Goal: Task Accomplishment & Management: Complete application form

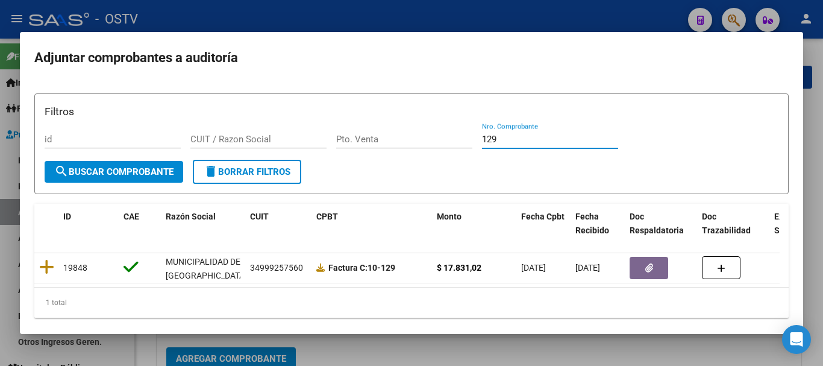
scroll to position [120, 0]
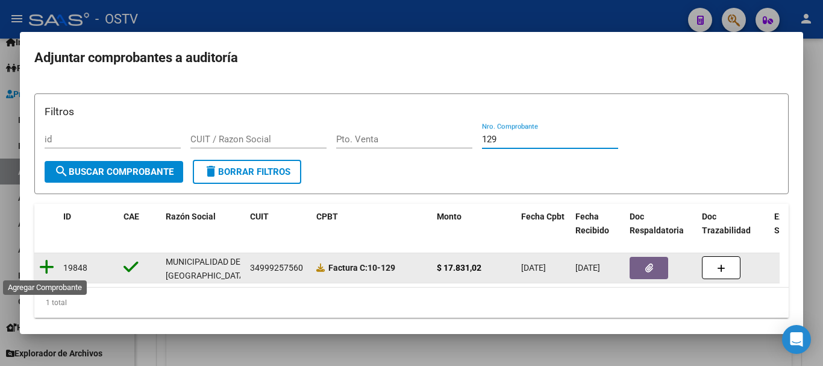
click at [42, 263] on icon at bounding box center [46, 266] width 15 height 17
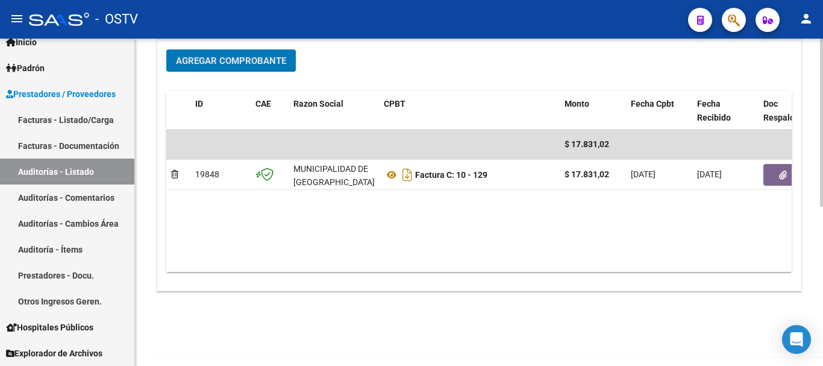
scroll to position [301, 0]
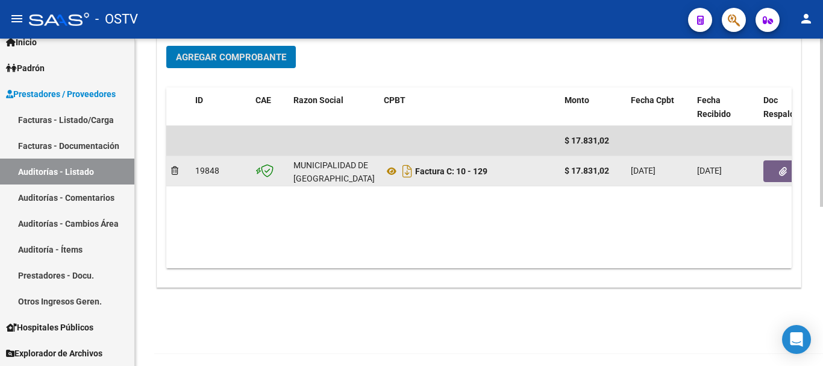
click at [784, 168] on icon "button" at bounding box center [783, 171] width 8 height 9
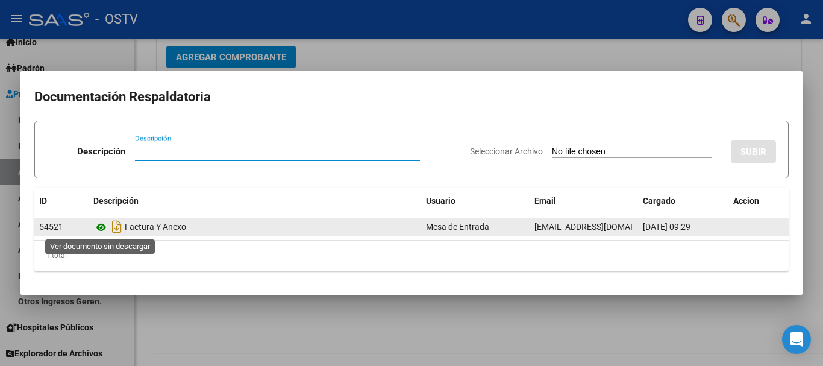
click at [100, 225] on icon at bounding box center [101, 227] width 16 height 14
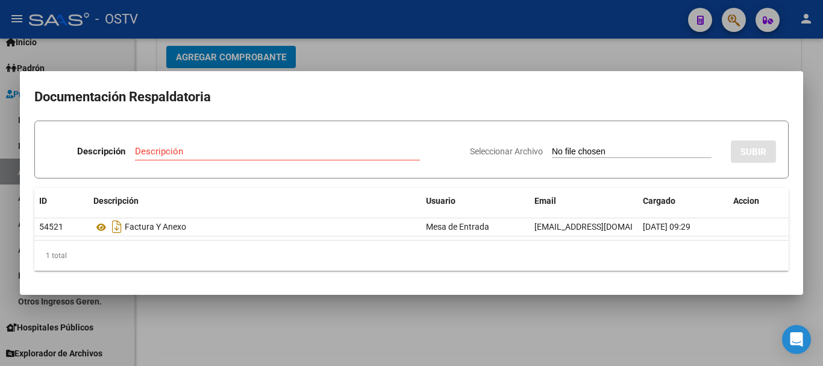
click at [376, 45] on div at bounding box center [411, 183] width 823 height 366
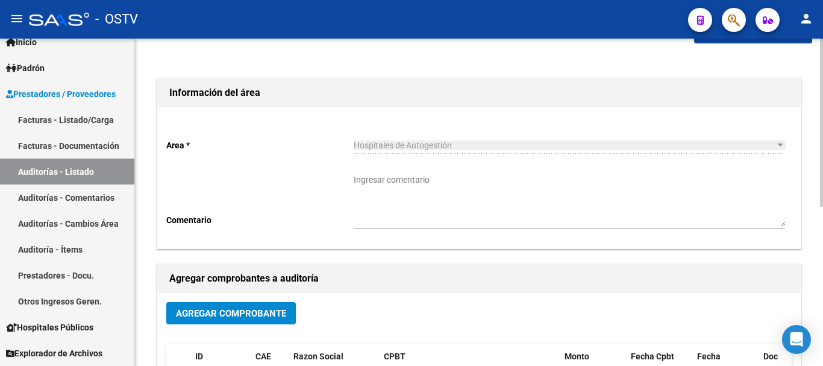
scroll to position [0, 0]
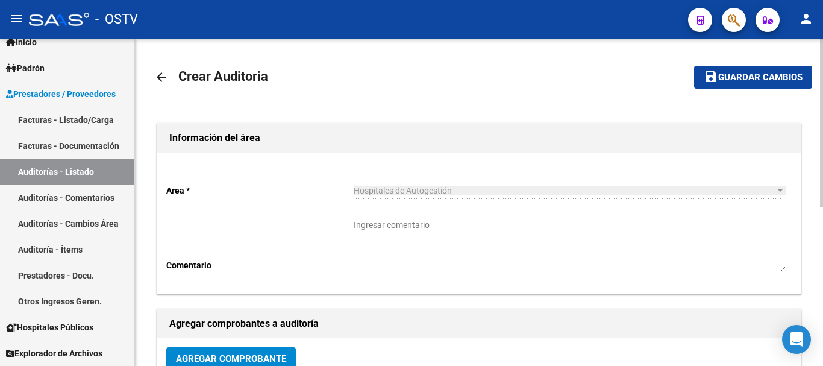
click at [743, 82] on span "Guardar cambios" at bounding box center [760, 77] width 84 height 11
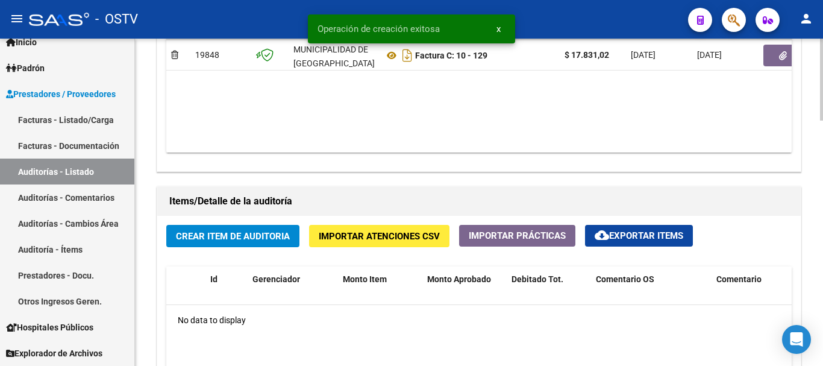
scroll to position [904, 0]
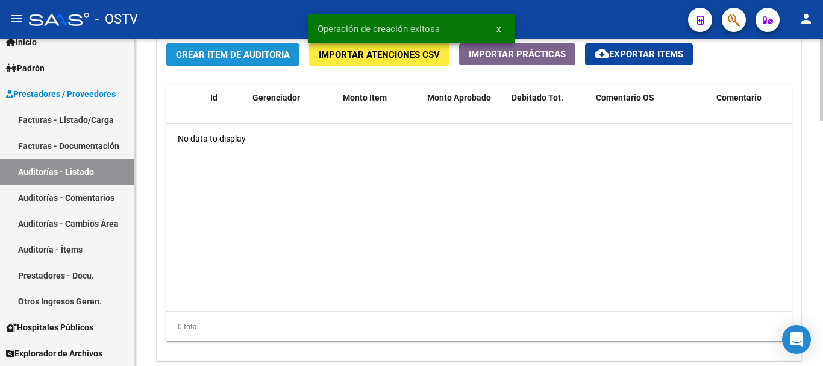
click at [236, 58] on span "Crear Item de Auditoria" at bounding box center [233, 54] width 114 height 11
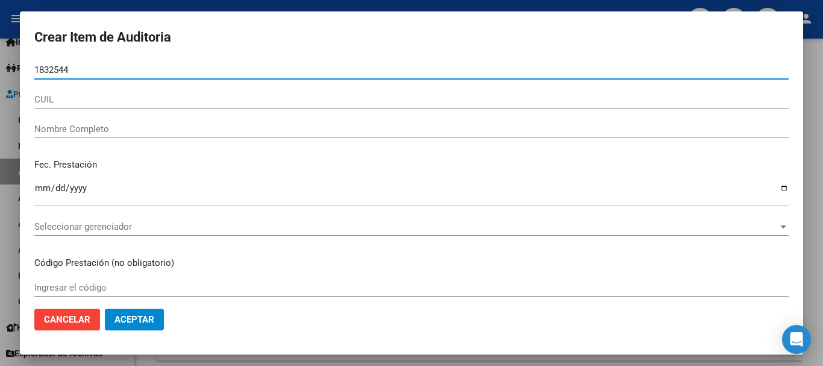
type input "18325442"
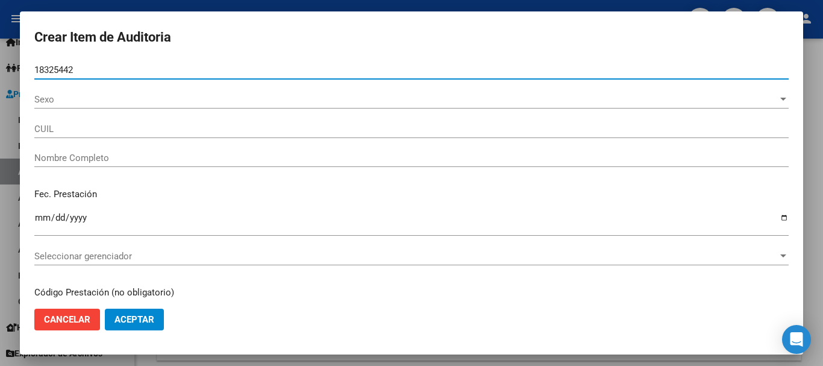
type input "20183254422"
type input "[PERSON_NAME]"
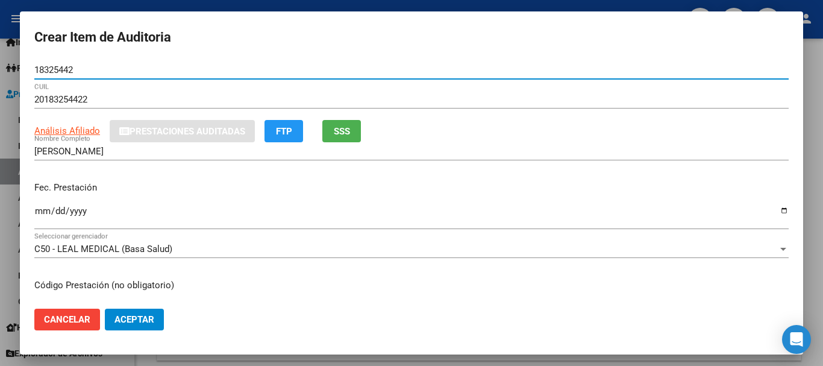
type input "18325442"
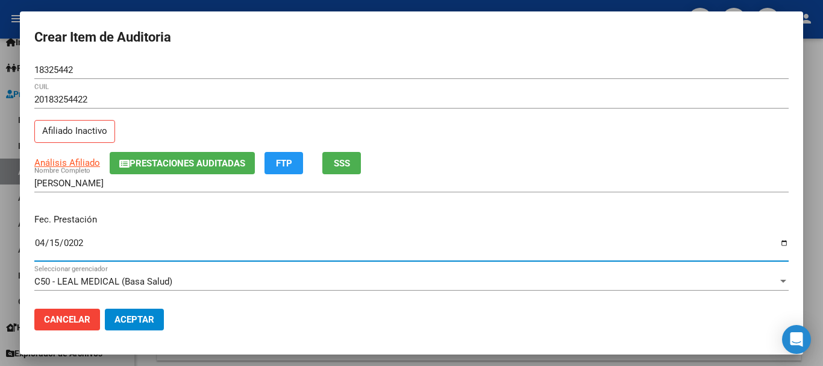
type input "[DATE]"
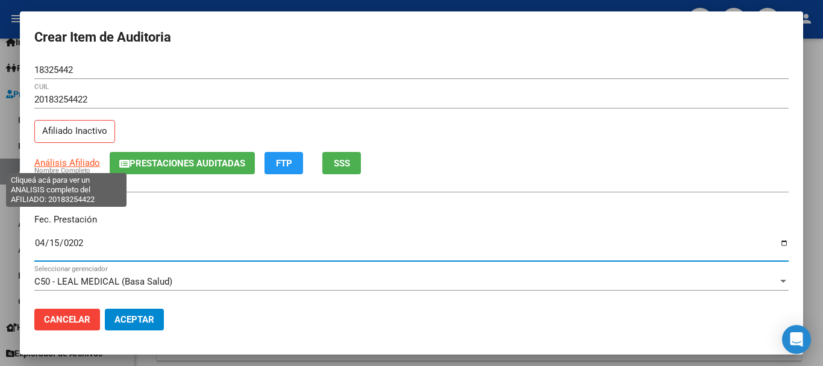
click at [64, 162] on span "Análisis Afiliado" at bounding box center [67, 162] width 66 height 11
type textarea "20183254422"
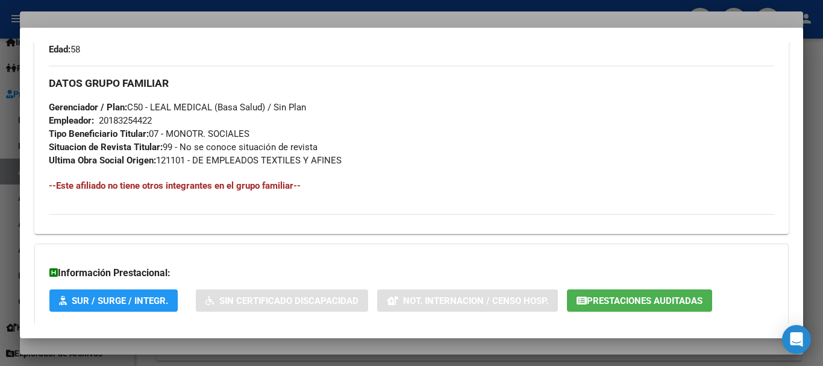
scroll to position [648, 0]
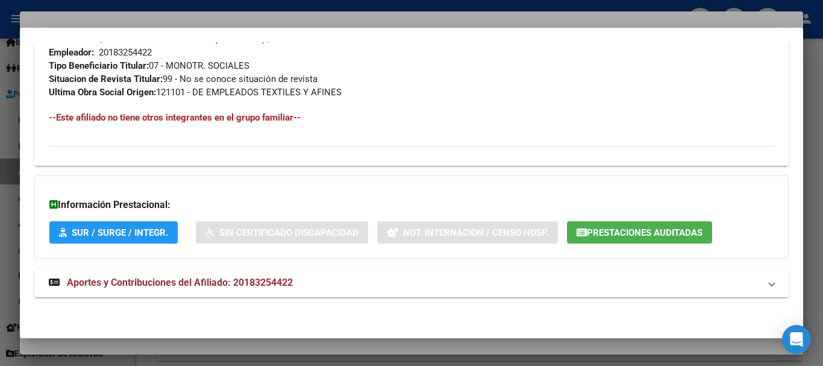
click at [272, 281] on span "Aportes y Contribuciones del Afiliado: 20183254422" at bounding box center [180, 282] width 226 height 11
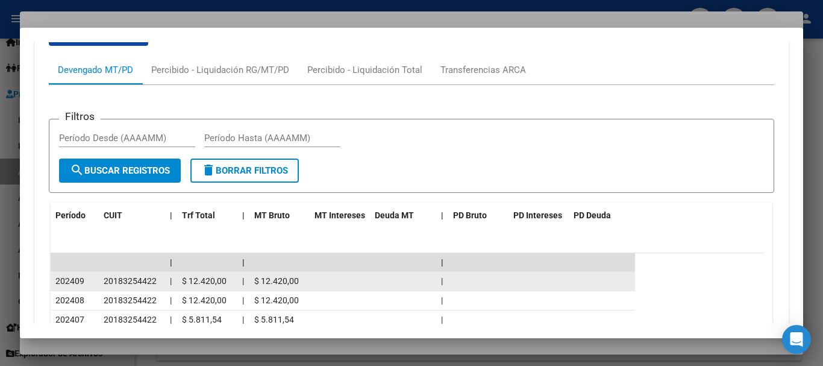
scroll to position [1080, 0]
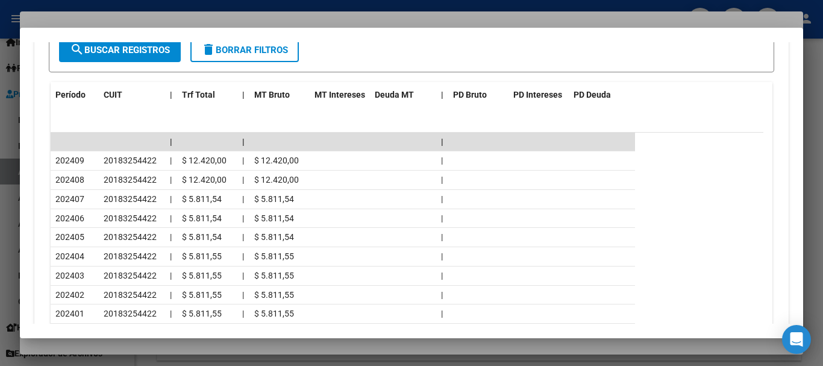
click at [213, 16] on div at bounding box center [411, 183] width 823 height 366
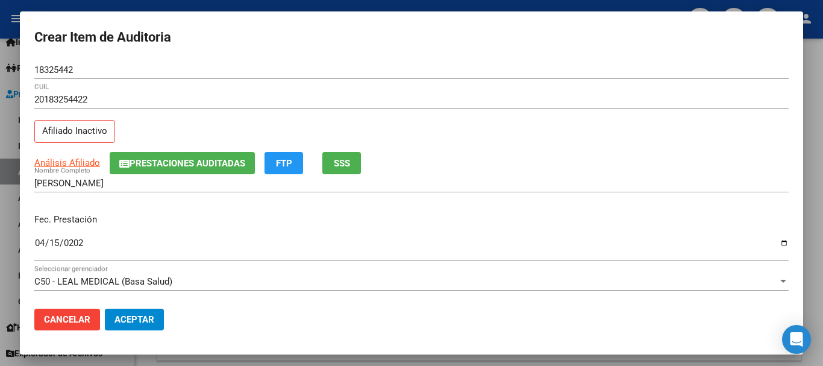
click at [386, 109] on div "20183254422 CUIL" at bounding box center [411, 105] width 754 height 30
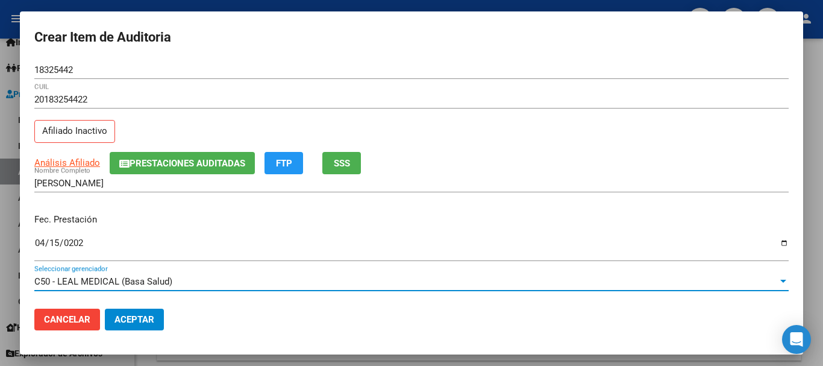
scroll to position [163, 0]
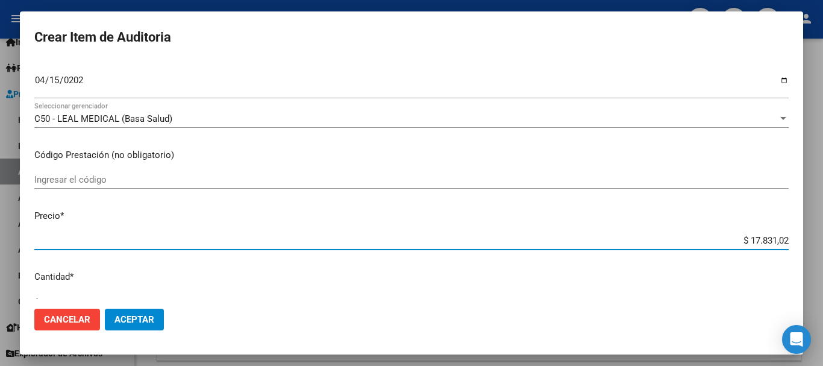
type input "$ 0,07"
type input "$ 0,72"
type input "$ 7,24"
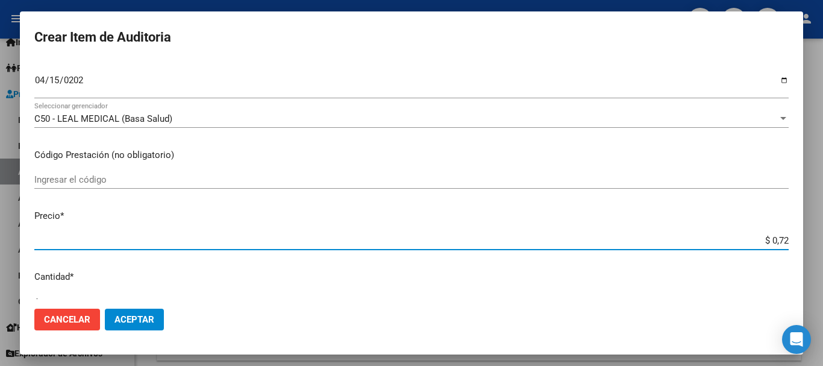
type input "$ 7,24"
type input "$ 72,44"
type input "$ 724,40"
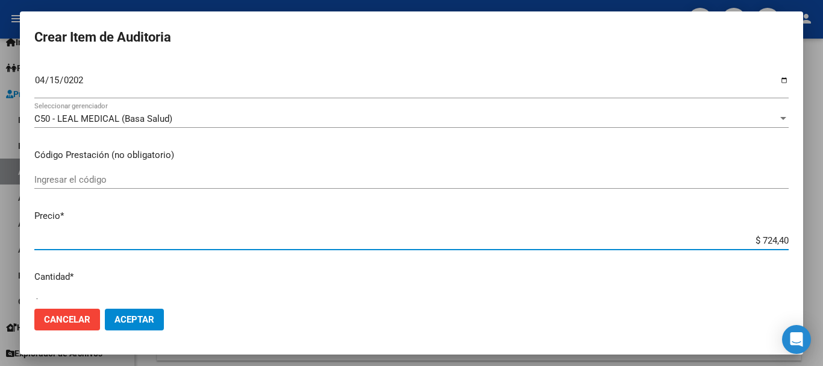
type input "$ 7.244,00"
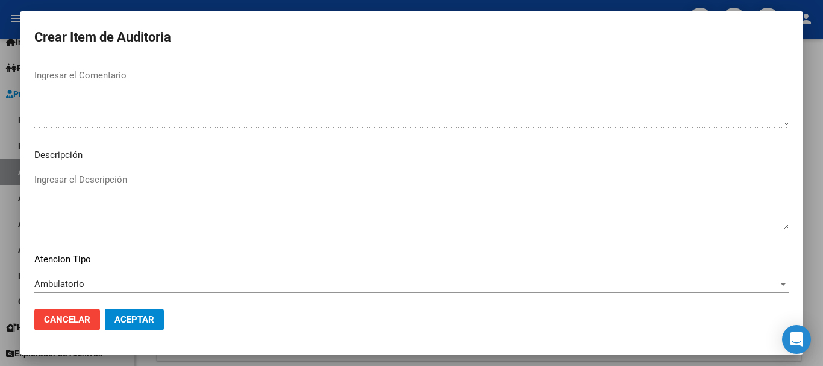
scroll to position [847, 0]
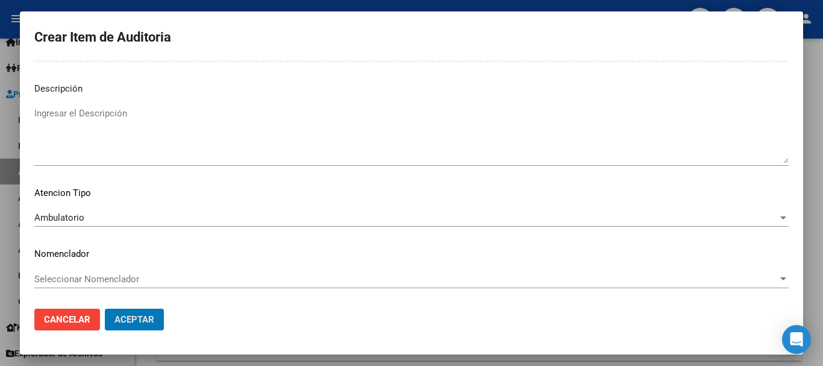
click at [105, 308] on button "Aceptar" at bounding box center [134, 319] width 59 height 22
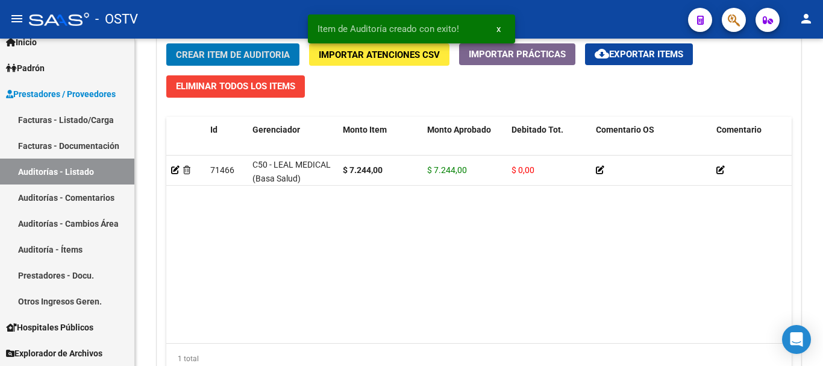
click at [166, 43] on button "Crear Item de Auditoria" at bounding box center [232, 54] width 133 height 22
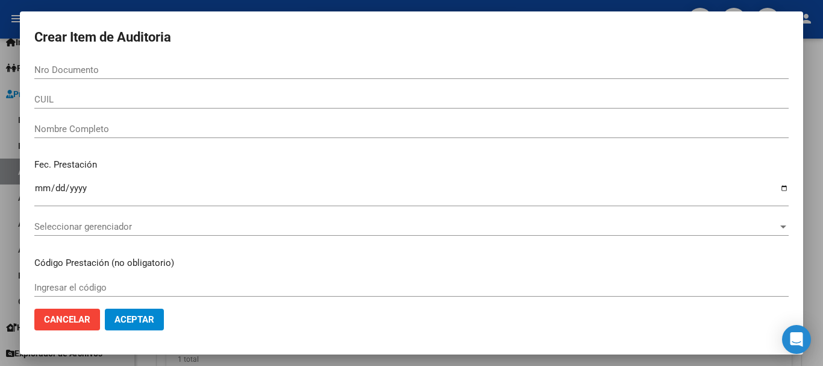
scroll to position [904, 0]
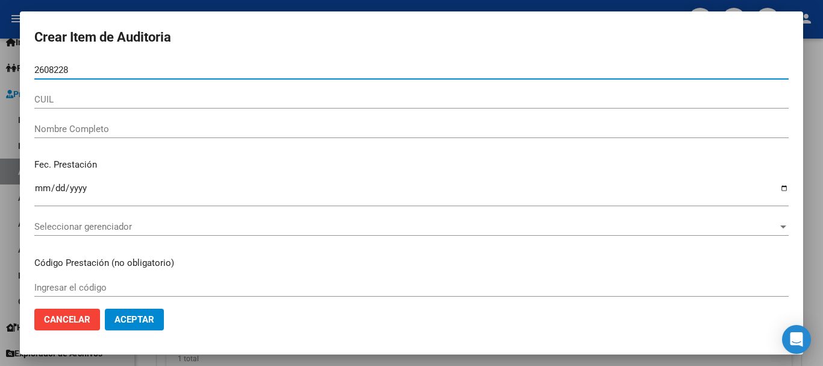
type input "26082287"
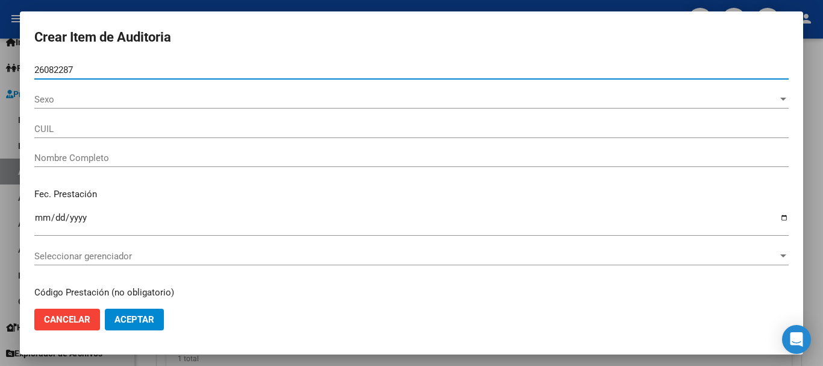
type input "20260822870"
type input "[PERSON_NAME]"
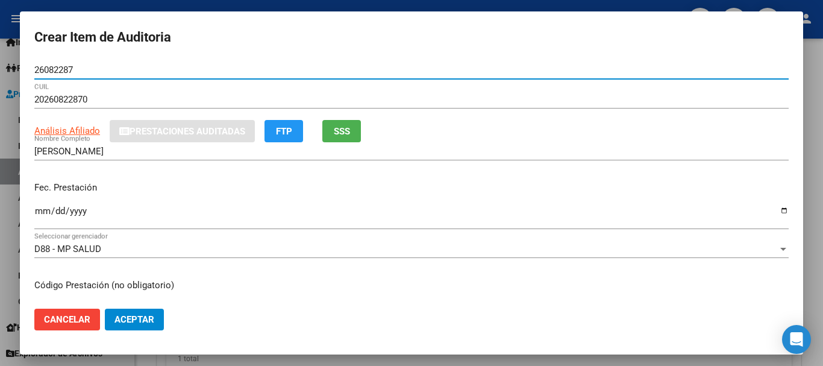
type input "26082287"
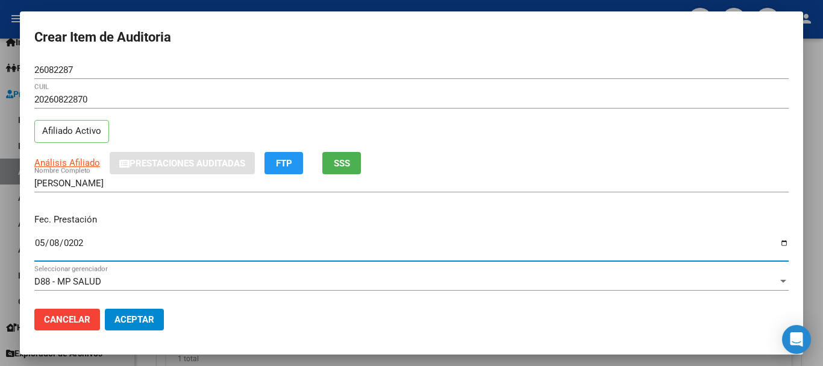
type input "[DATE]"
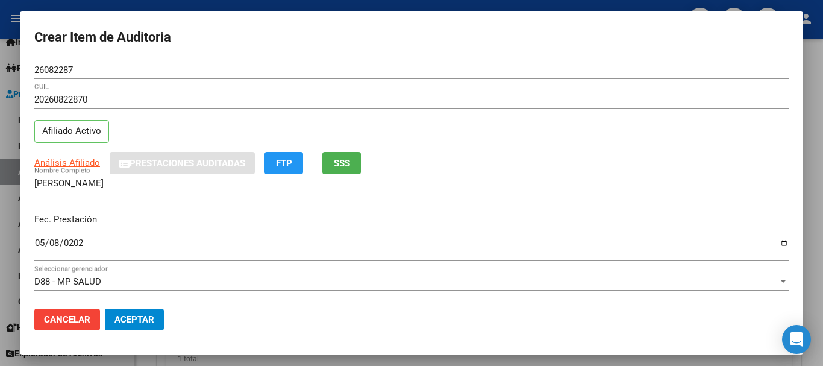
click at [57, 154] on div "Análisis Afiliado Prestaciones Auditadas FTP SSS" at bounding box center [411, 163] width 754 height 22
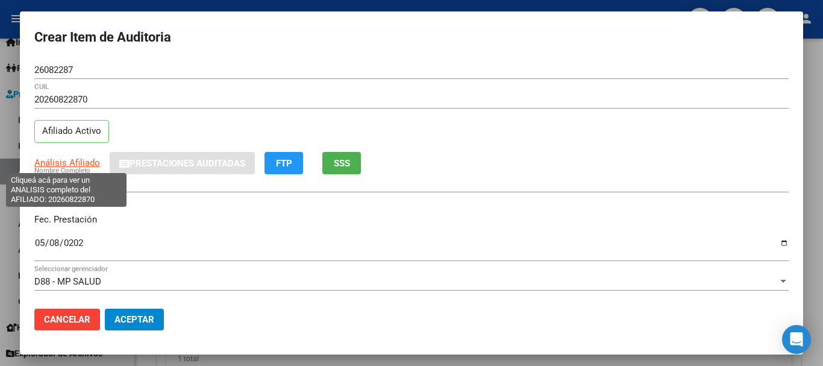
click at [77, 164] on span "Análisis Afiliado" at bounding box center [67, 162] width 66 height 11
type textarea "20260822870"
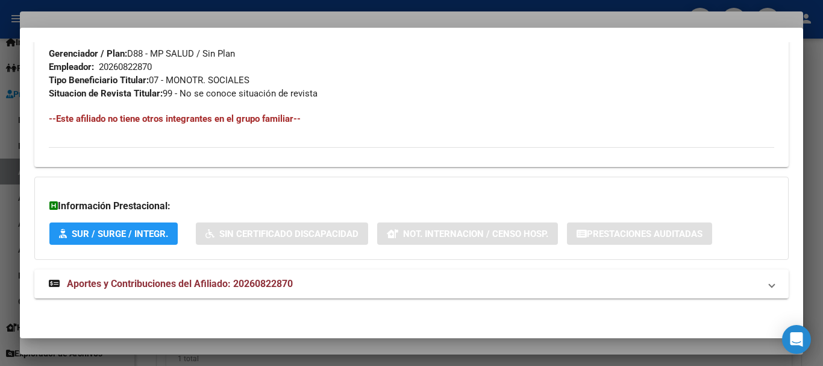
scroll to position [621, 0]
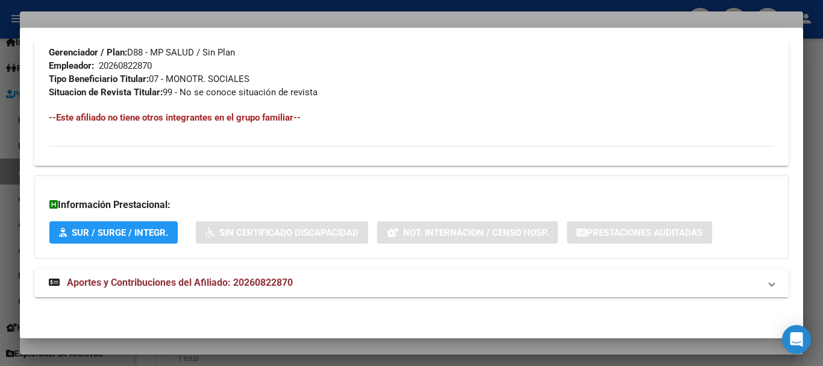
click at [243, 279] on span "Aportes y Contribuciones del Afiliado: 20260822870" at bounding box center [180, 282] width 226 height 11
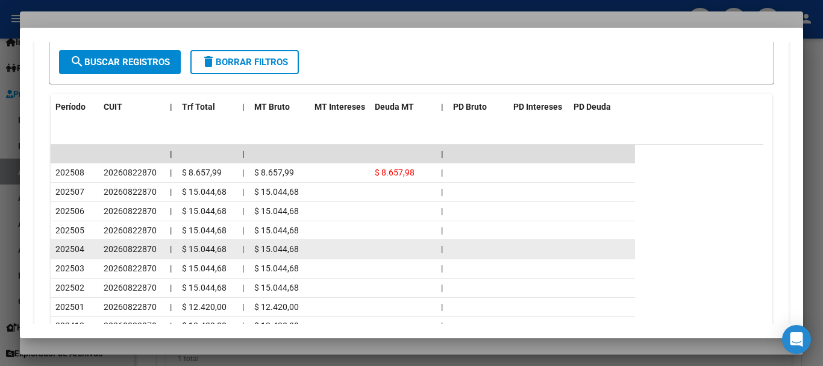
scroll to position [1072, 0]
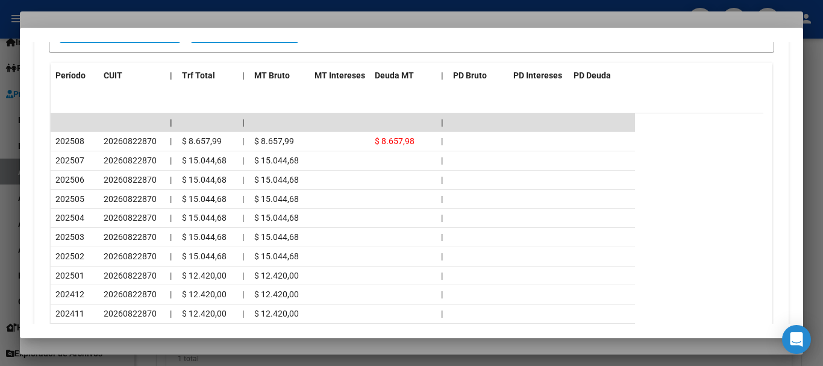
drag, startPoint x: 192, startPoint y: 19, endPoint x: 227, endPoint y: 26, distance: 35.1
click at [192, 18] on div at bounding box center [411, 183] width 823 height 366
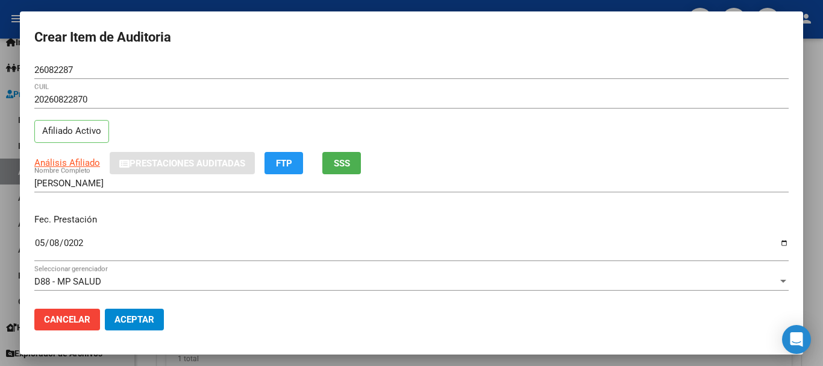
click at [514, 152] on div "Análisis Afiliado Prestaciones Auditadas FTP SSS" at bounding box center [411, 163] width 754 height 22
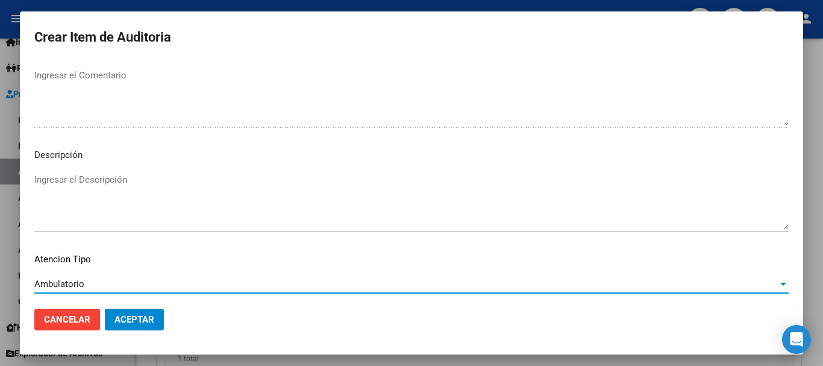
scroll to position [847, 0]
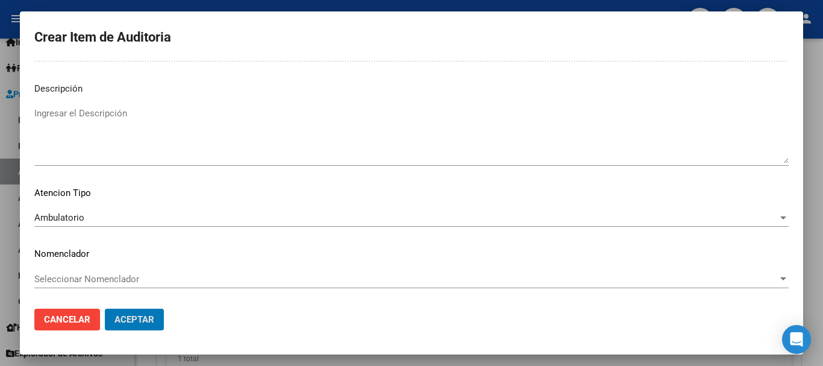
click at [105, 308] on button "Aceptar" at bounding box center [134, 319] width 59 height 22
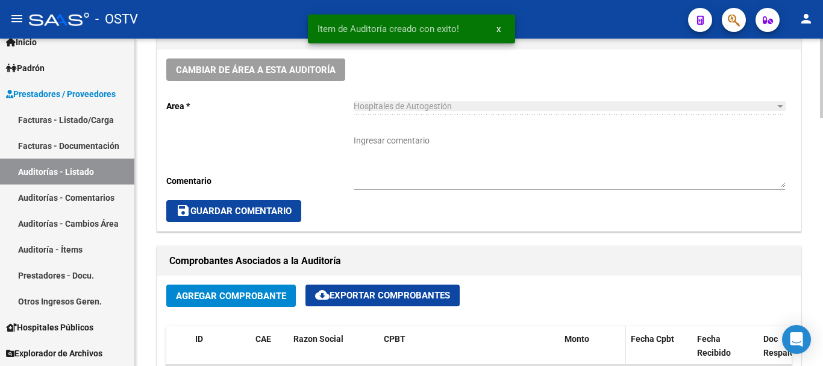
scroll to position [242, 0]
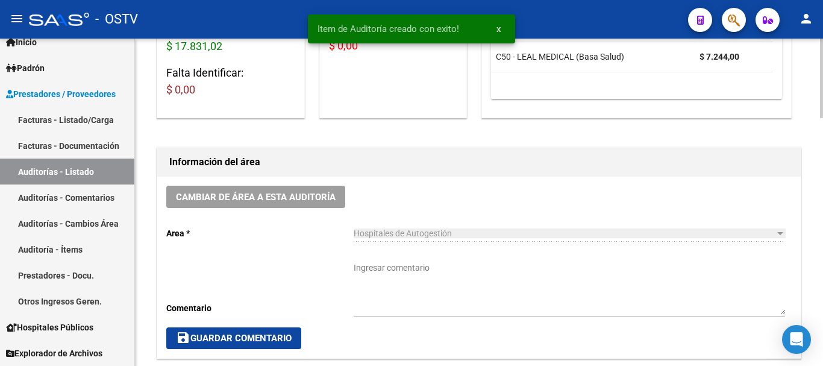
click at [448, 272] on textarea "Ingresar comentario" at bounding box center [569, 287] width 431 height 53
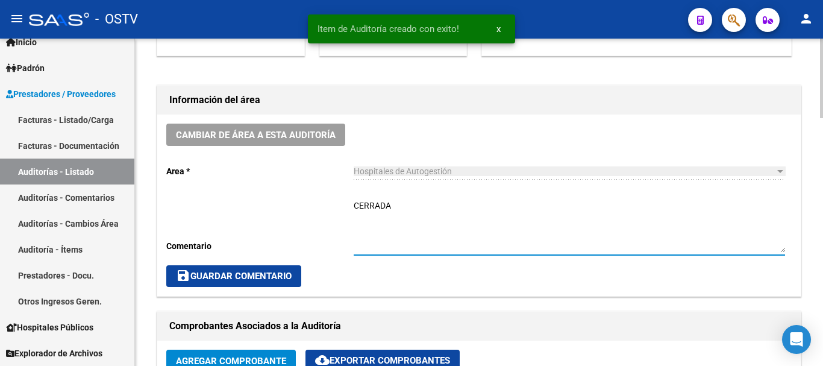
scroll to position [362, 0]
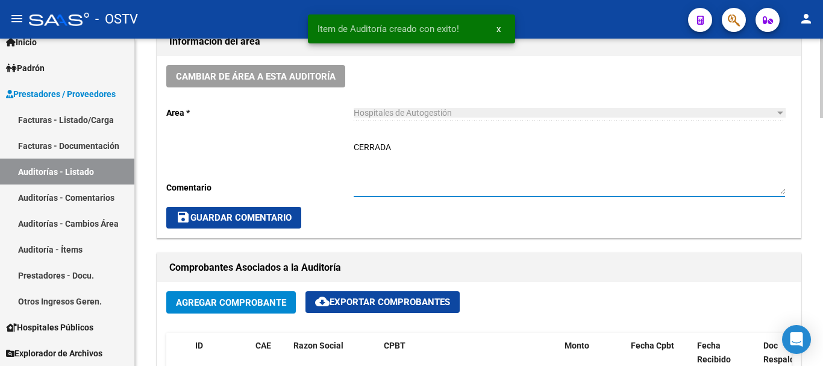
type textarea "CERRADA"
click at [280, 219] on span "save Guardar Comentario" at bounding box center [234, 217] width 116 height 11
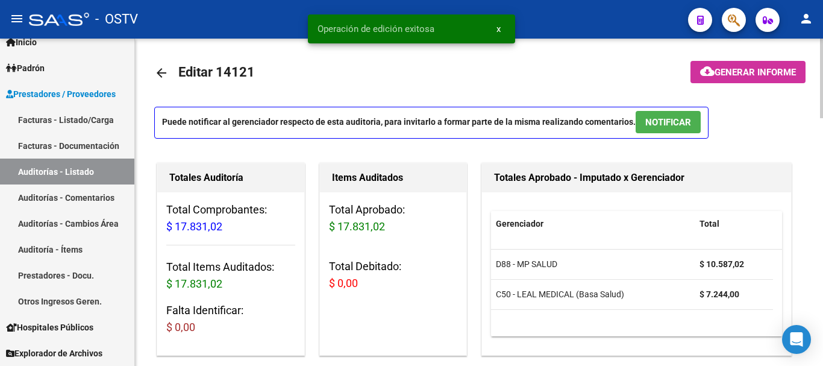
scroll to position [0, 0]
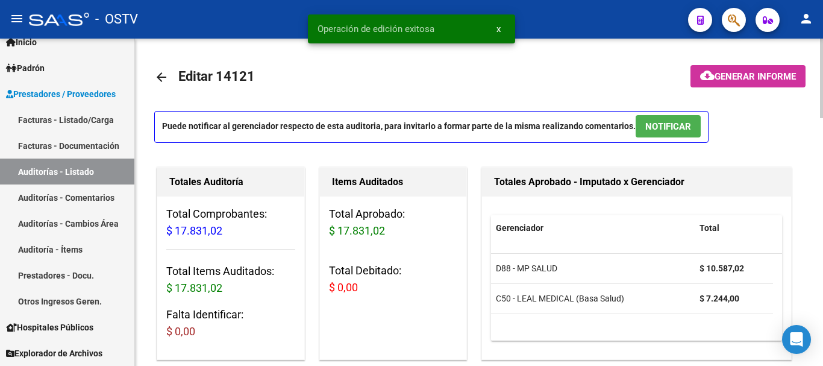
click at [155, 78] on mat-icon "arrow_back" at bounding box center [161, 77] width 14 height 14
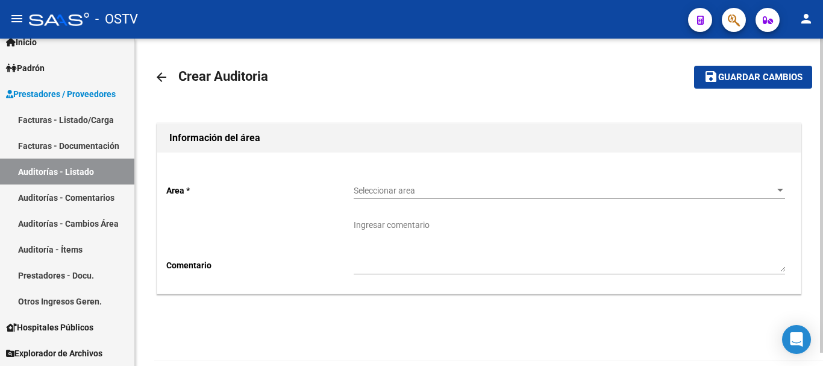
click at [399, 179] on div "Seleccionar area Seleccionar area" at bounding box center [569, 187] width 431 height 24
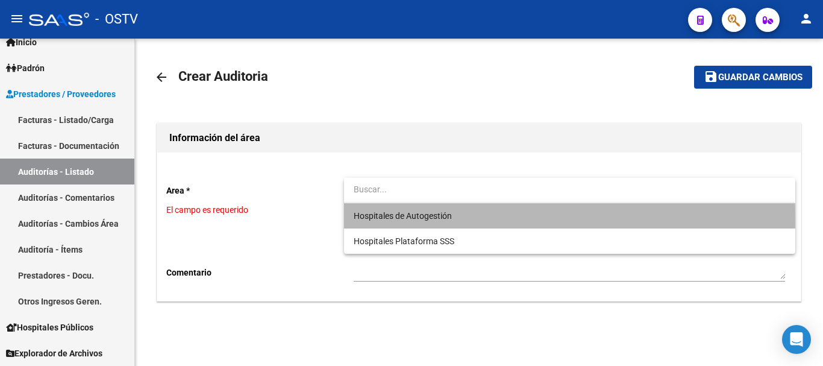
click at [394, 223] on span "Hospitales de Autogestión" at bounding box center [569, 215] width 431 height 25
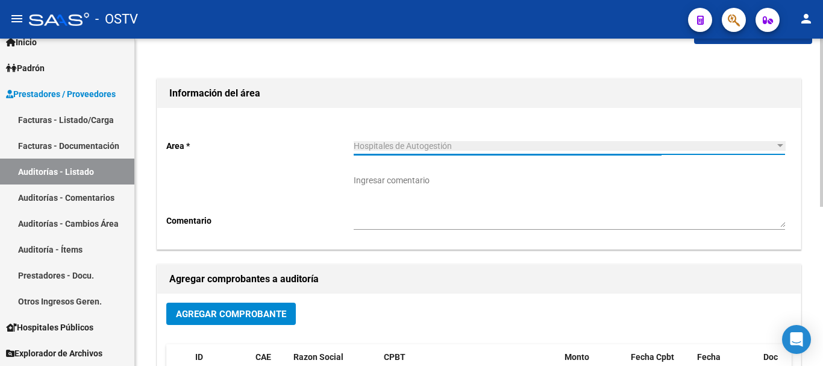
scroll to position [308, 0]
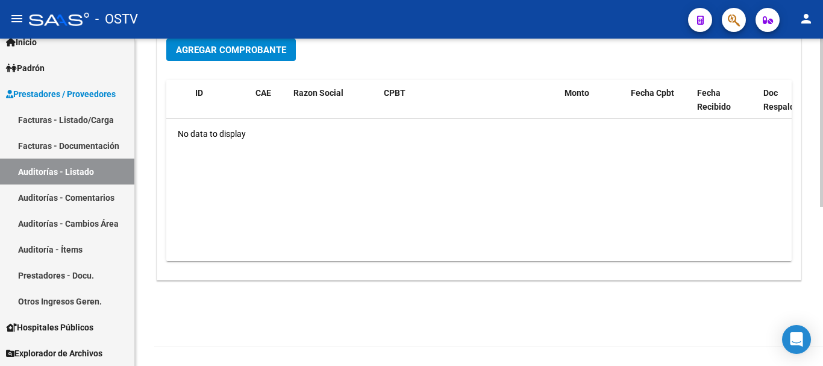
click at [243, 54] on span "Agregar Comprobante" at bounding box center [231, 50] width 110 height 11
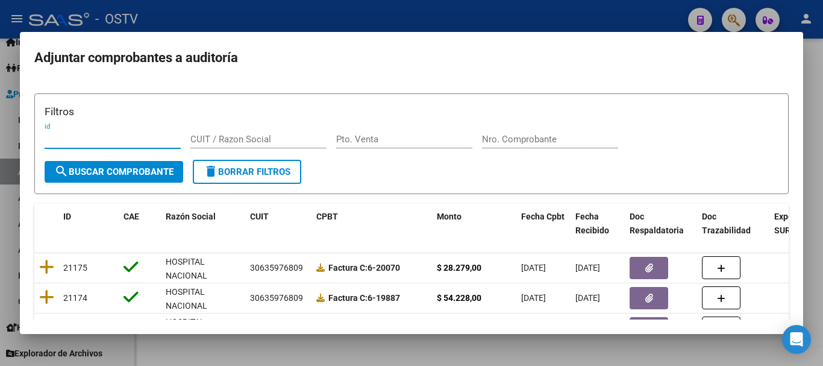
click at [540, 144] on input "Nro. Comprobante" at bounding box center [550, 139] width 136 height 11
paste input "223"
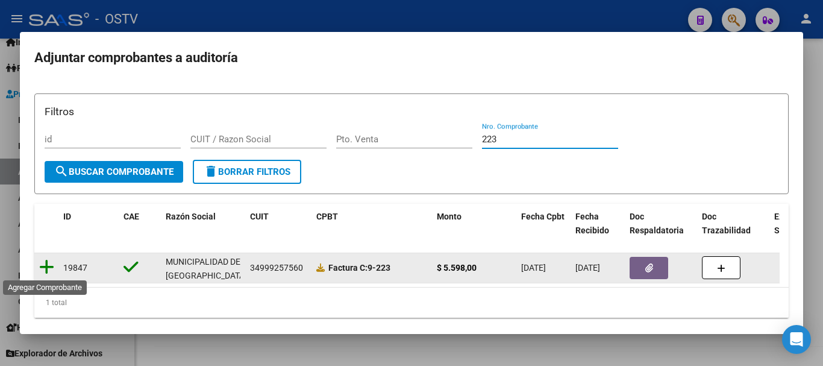
type input "223"
click at [50, 266] on icon at bounding box center [46, 266] width 15 height 17
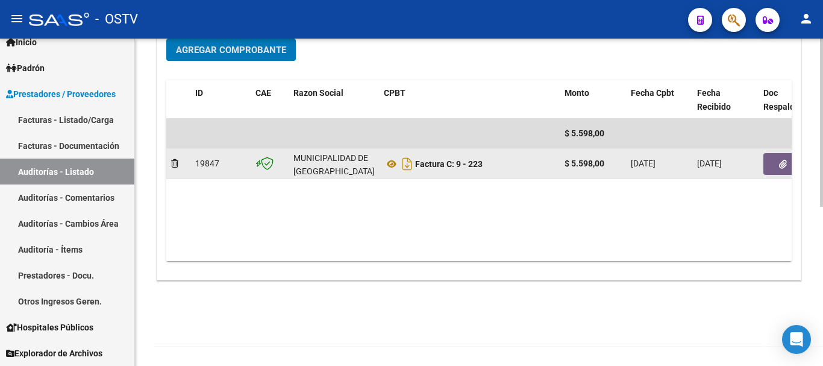
click at [780, 162] on icon "button" at bounding box center [783, 164] width 8 height 9
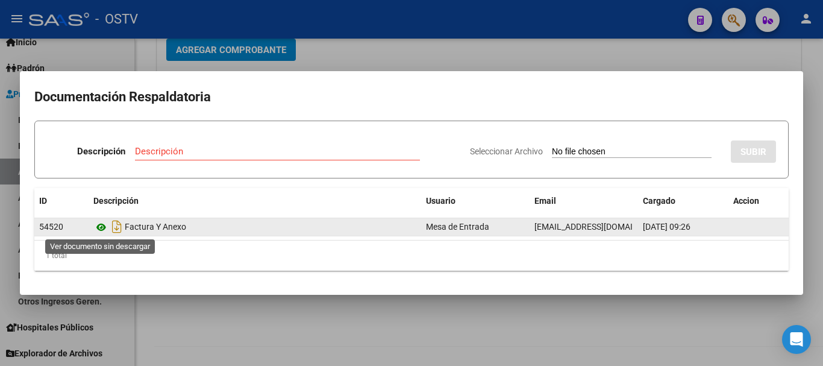
click at [102, 225] on icon at bounding box center [101, 227] width 16 height 14
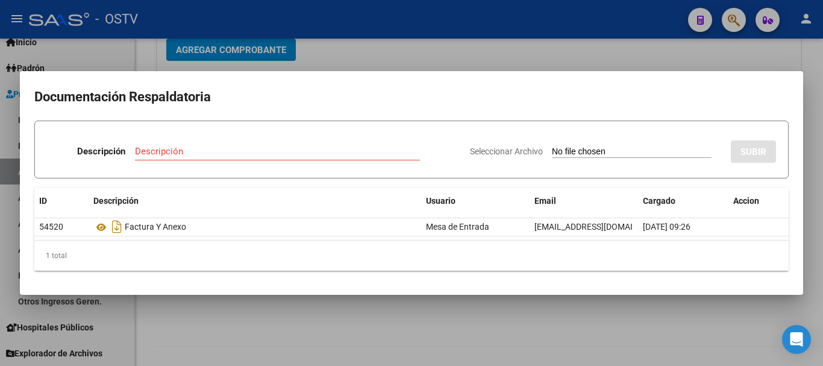
click at [528, 42] on div at bounding box center [411, 183] width 823 height 366
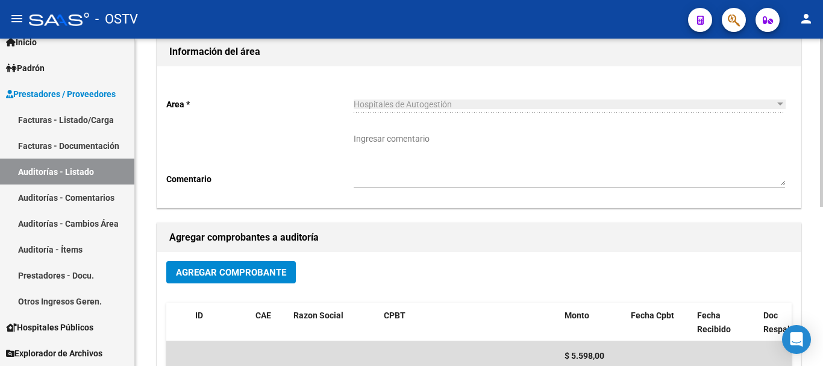
scroll to position [0, 0]
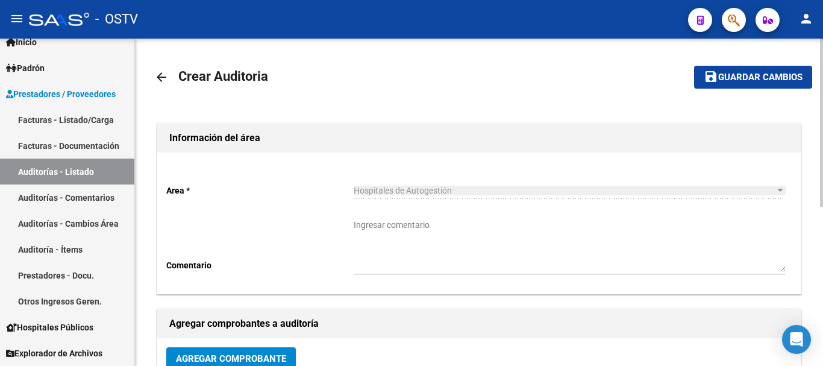
click at [731, 81] on span "Guardar cambios" at bounding box center [760, 77] width 84 height 11
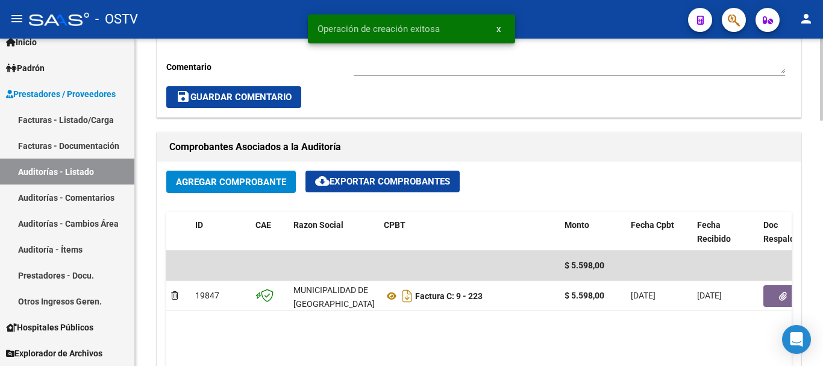
scroll to position [783, 0]
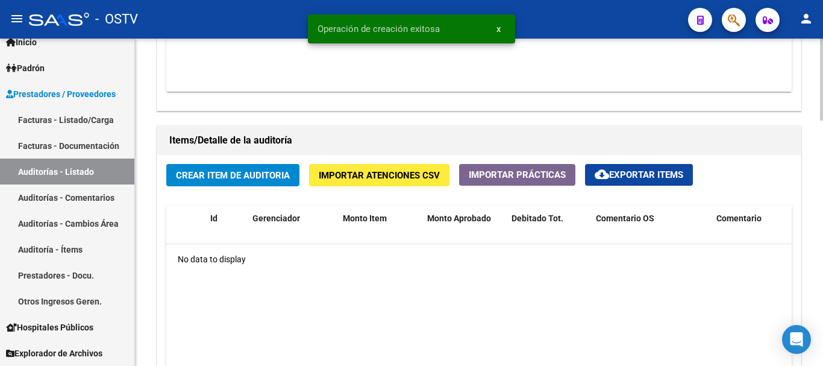
click at [232, 172] on span "Crear Item de Auditoria" at bounding box center [233, 175] width 114 height 11
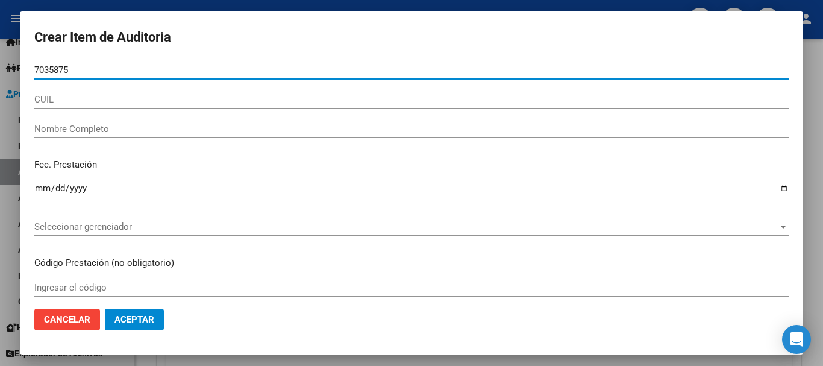
type input "70358754"
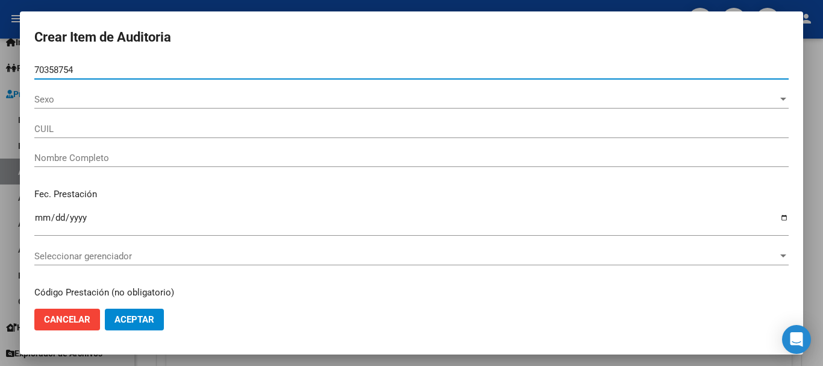
type input "27703587548"
type input "[PERSON_NAME]"
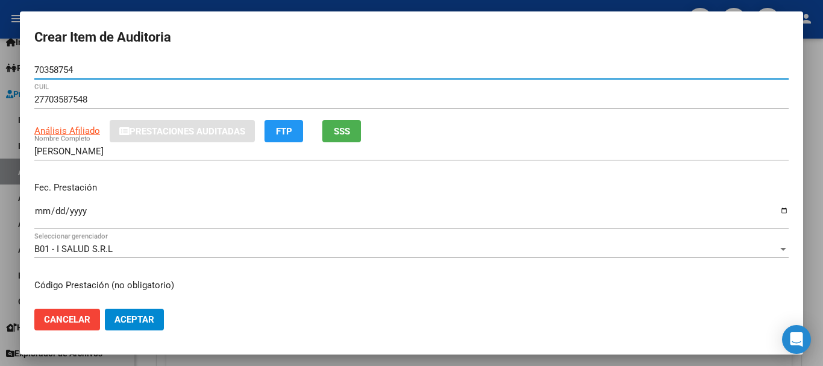
type input "70358754"
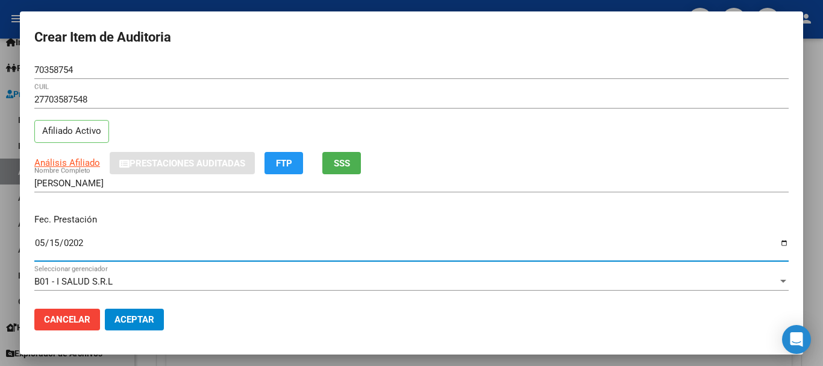
type input "[DATE]"
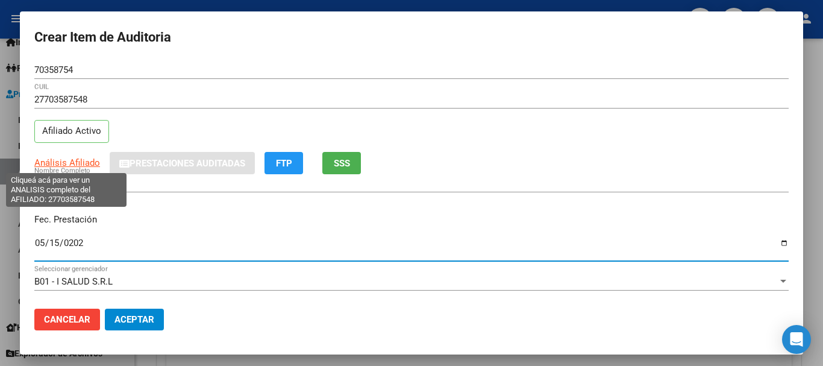
click at [65, 164] on span "Análisis Afiliado" at bounding box center [67, 162] width 66 height 11
type textarea "27703587548"
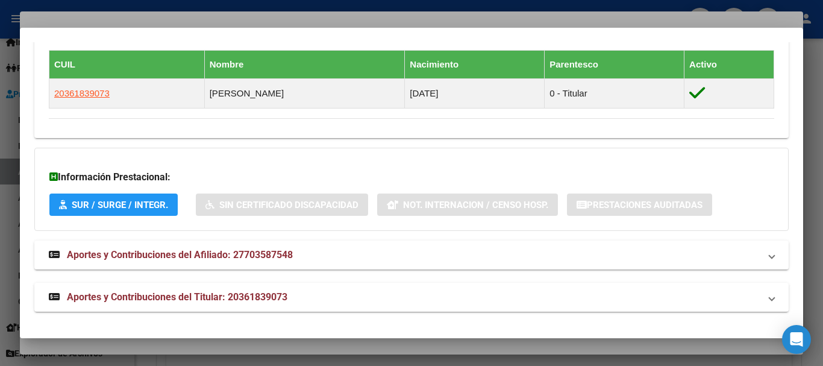
scroll to position [694, 0]
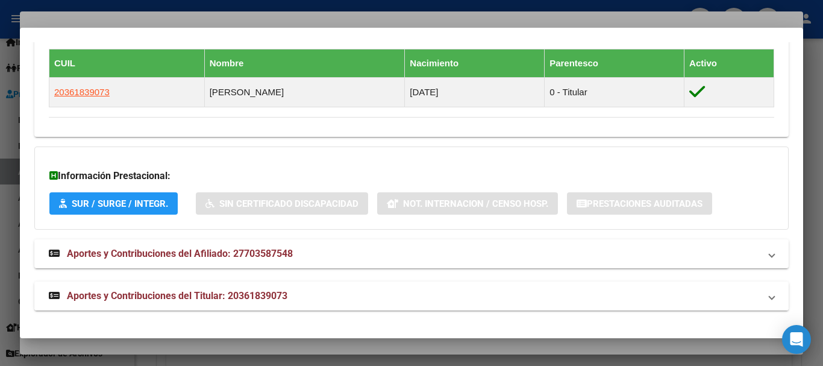
click at [193, 288] on mat-expansion-panel-header "Aportes y Contribuciones del Titular: 20361839073" at bounding box center [411, 295] width 754 height 29
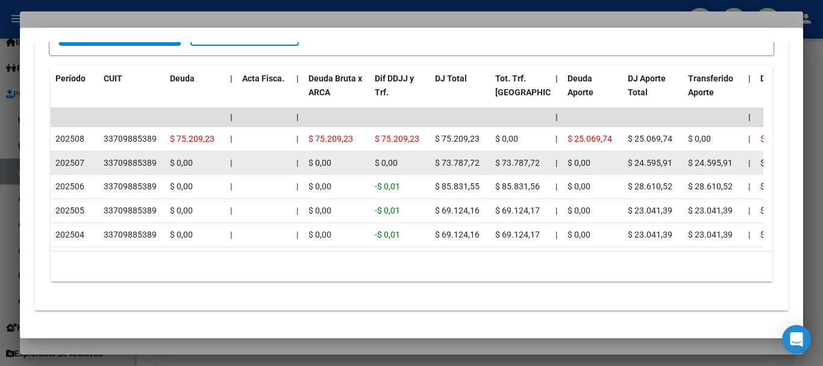
scroll to position [1168, 0]
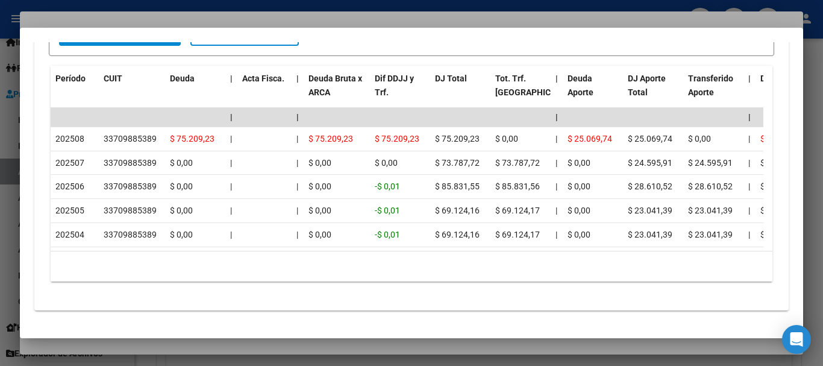
click at [283, 22] on div at bounding box center [411, 183] width 823 height 366
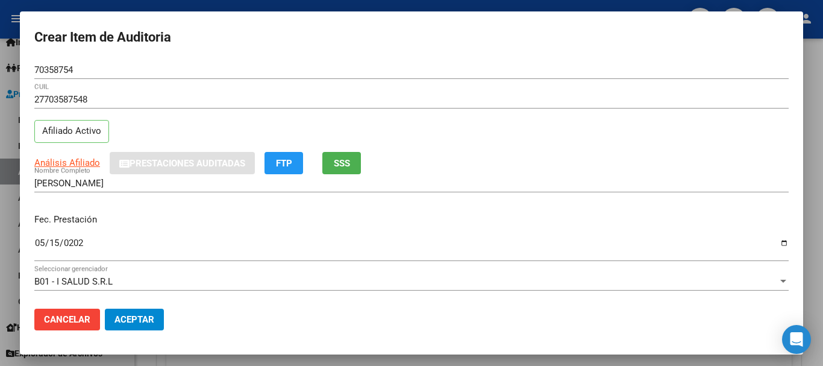
click at [547, 67] on input "70358754" at bounding box center [411, 69] width 754 height 11
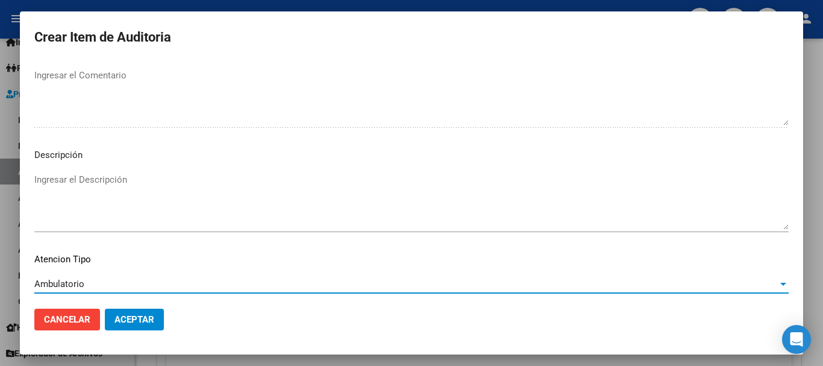
scroll to position [847, 0]
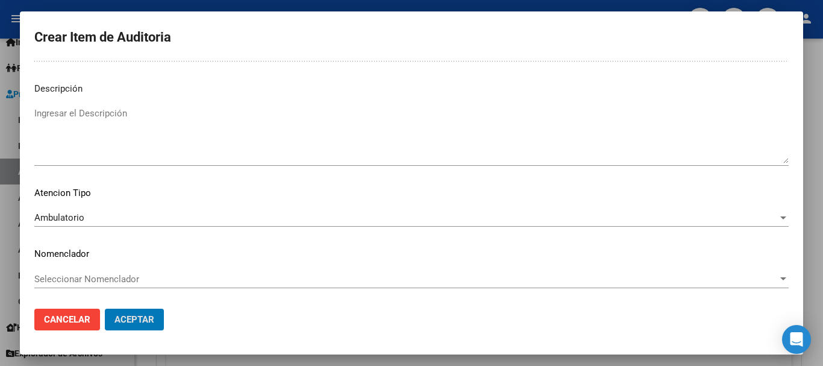
click at [105, 308] on button "Aceptar" at bounding box center [134, 319] width 59 height 22
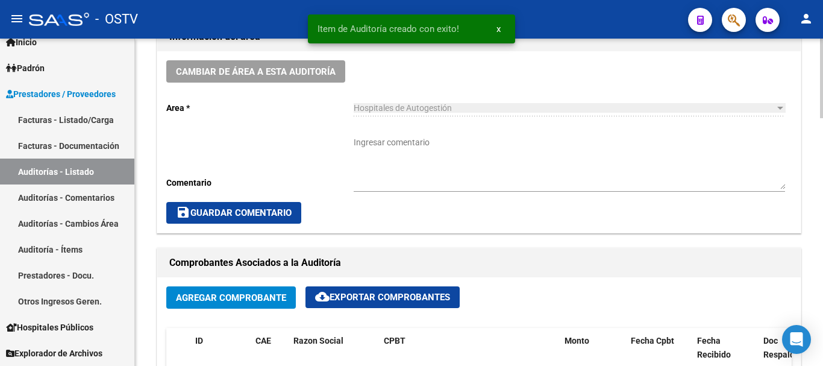
scroll to position [362, 0]
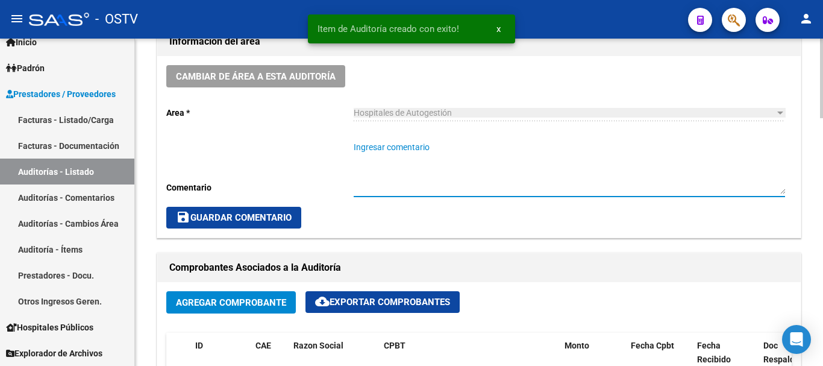
click at [482, 148] on textarea "Ingresar comentario" at bounding box center [569, 167] width 431 height 53
type textarea "CERRADA"
click at [261, 216] on span "save Guardar Comentario" at bounding box center [234, 217] width 116 height 11
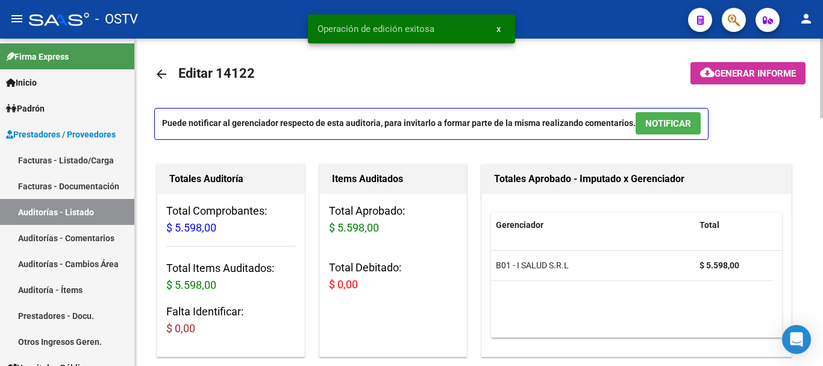
scroll to position [0, 0]
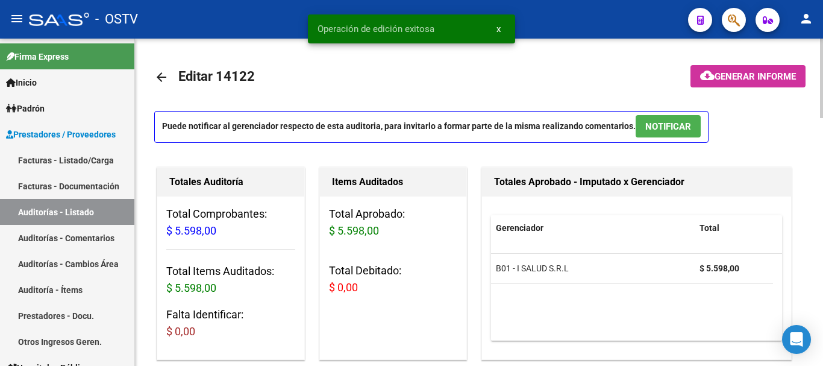
click at [166, 72] on mat-icon "arrow_back" at bounding box center [161, 77] width 14 height 14
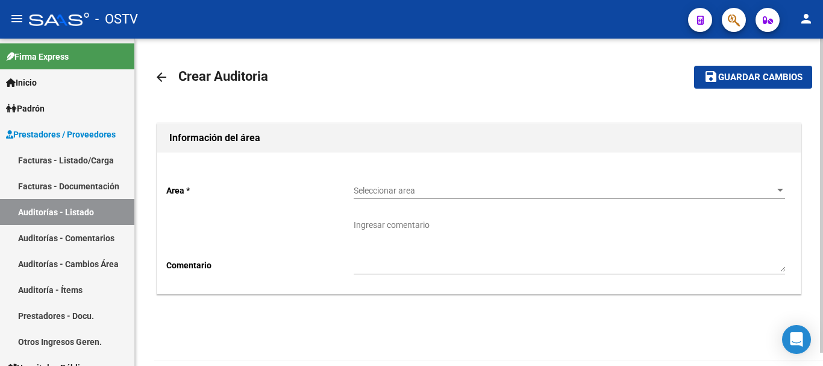
click at [388, 187] on span "Seleccionar area" at bounding box center [564, 191] width 421 height 10
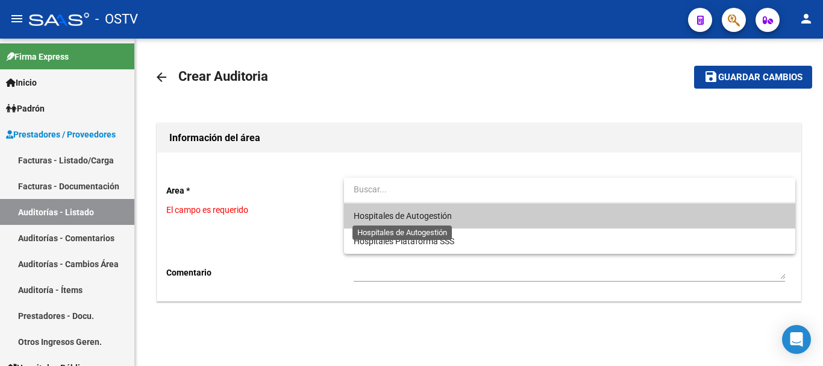
click at [431, 214] on span "Hospitales de Autogestión" at bounding box center [403, 216] width 98 height 10
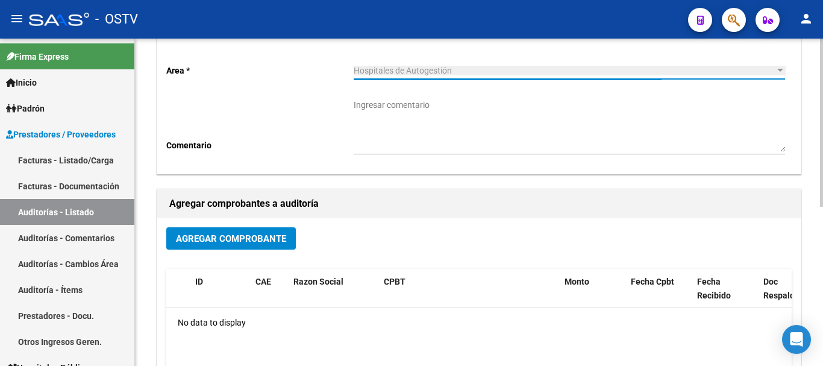
scroll to position [120, 0]
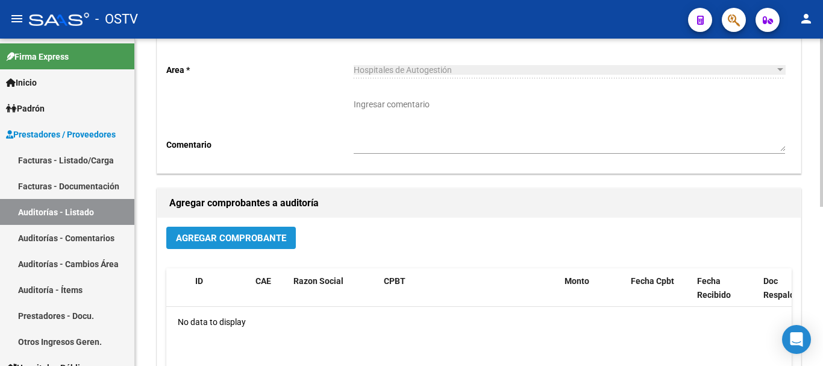
click at [255, 232] on span "Agregar Comprobante" at bounding box center [231, 237] width 110 height 11
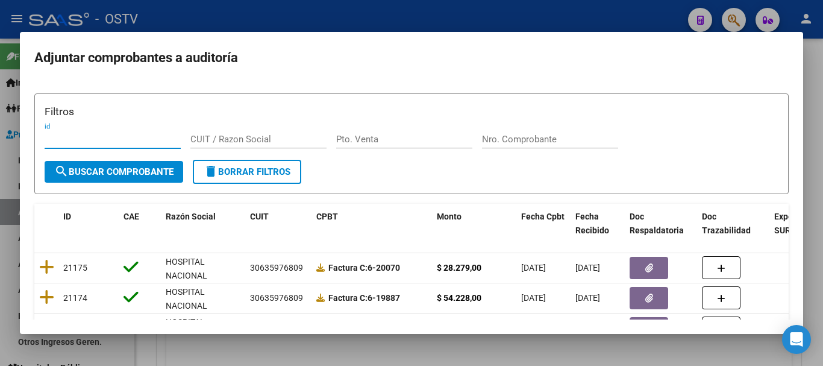
click at [552, 136] on input "Nro. Comprobante" at bounding box center [550, 139] width 136 height 11
paste input "3545"
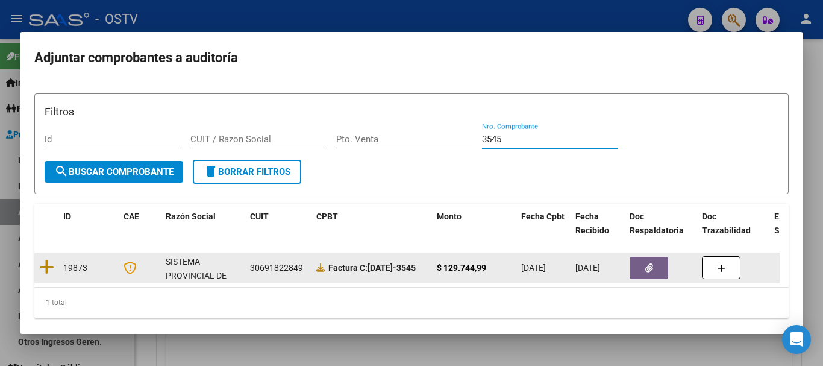
type input "3545"
click at [643, 272] on button "button" at bounding box center [649, 268] width 39 height 22
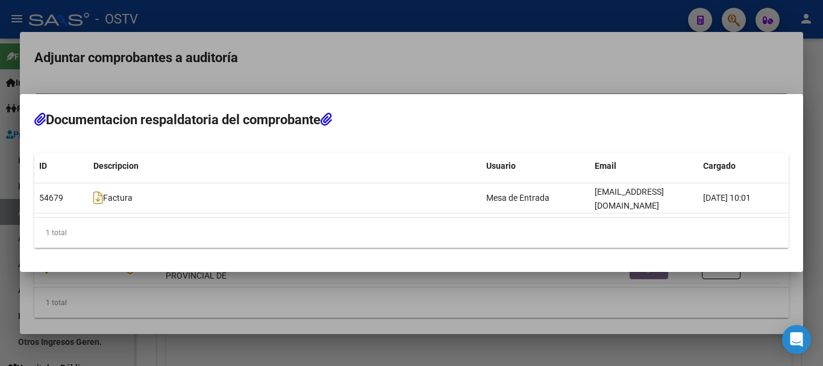
click at [269, 51] on div at bounding box center [411, 183] width 823 height 366
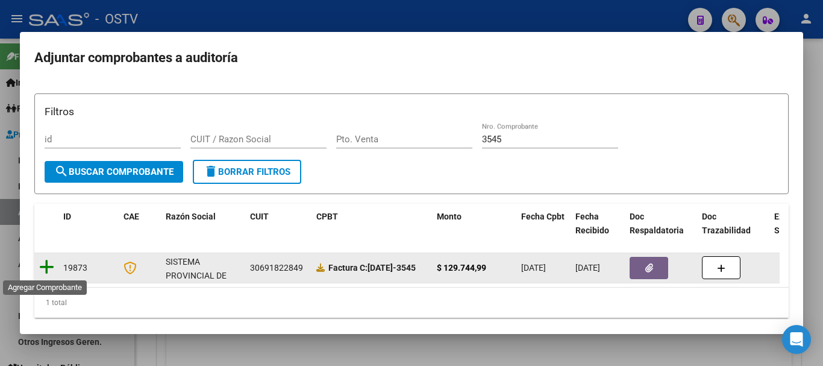
click at [46, 269] on icon at bounding box center [46, 266] width 15 height 17
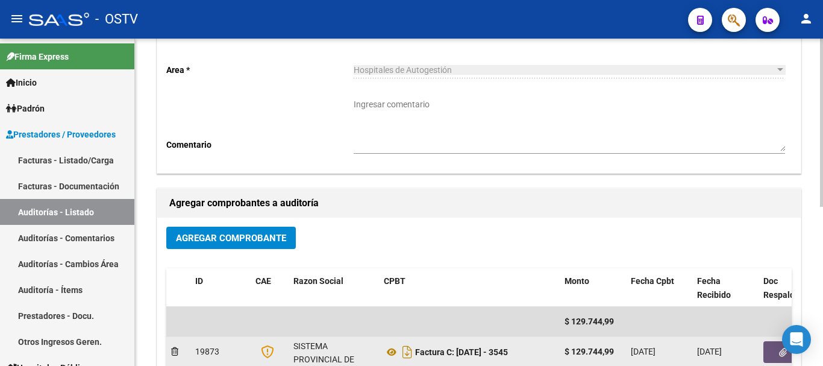
click at [778, 353] on button "button" at bounding box center [782, 352] width 39 height 22
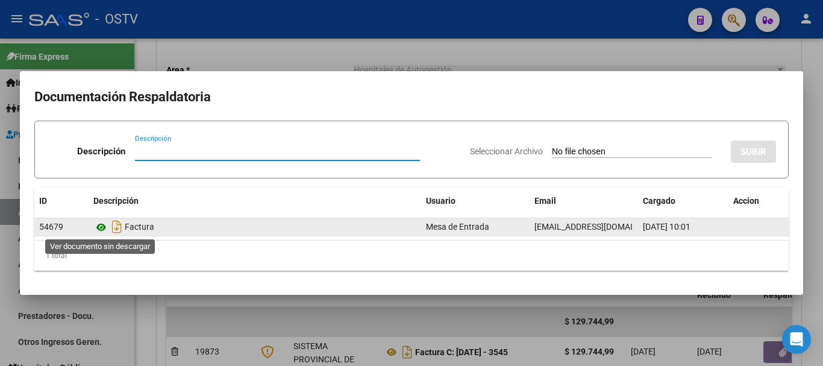
click at [99, 230] on icon at bounding box center [101, 227] width 16 height 14
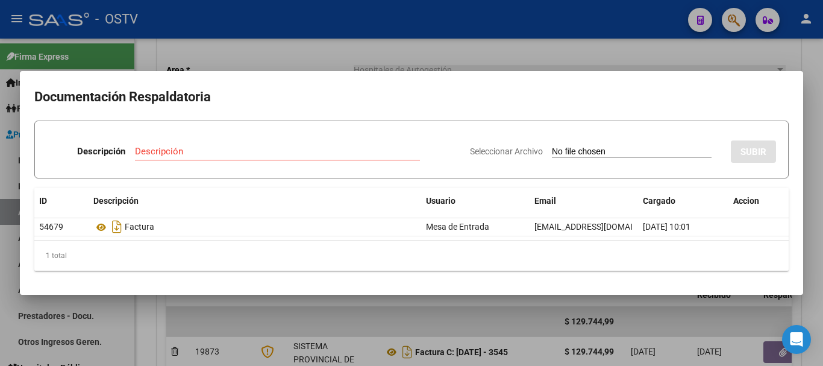
click at [519, 55] on div at bounding box center [411, 183] width 823 height 366
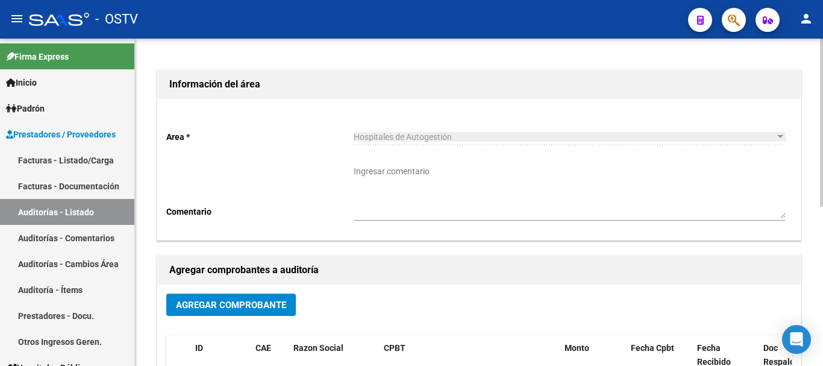
scroll to position [0, 0]
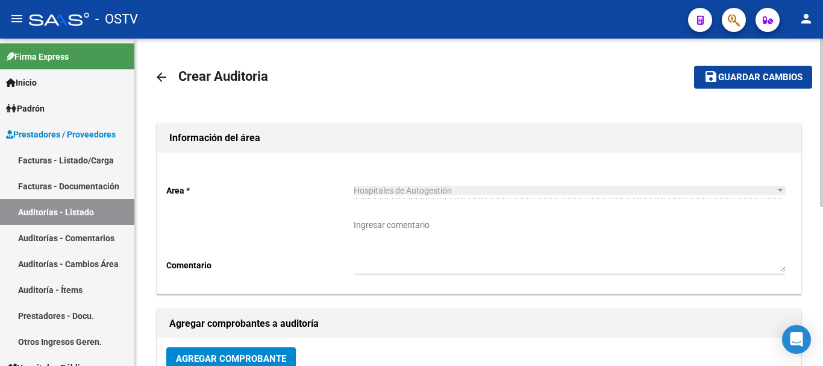
click at [730, 63] on mat-toolbar-row "save Guardar cambios" at bounding box center [743, 77] width 138 height 39
click at [736, 74] on span "Guardar cambios" at bounding box center [760, 77] width 84 height 11
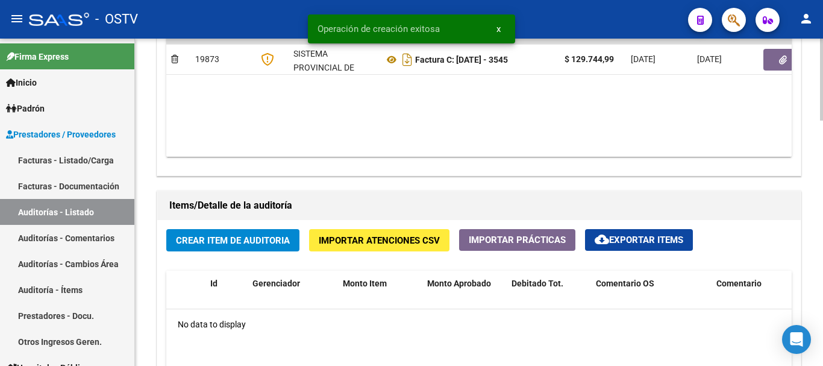
scroll to position [723, 0]
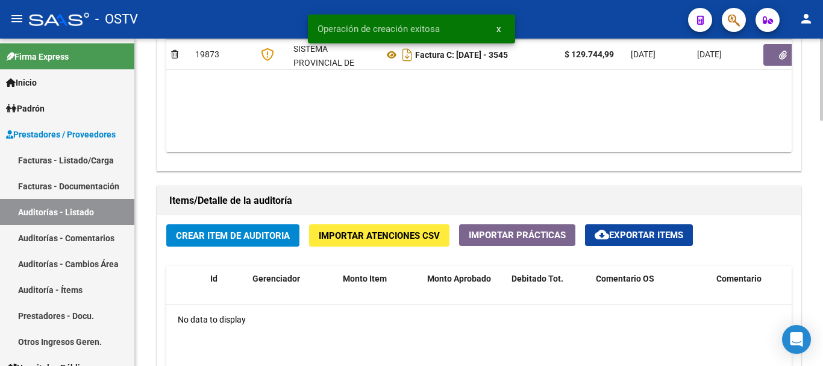
click at [228, 240] on span "Crear Item de Auditoria" at bounding box center [233, 235] width 114 height 11
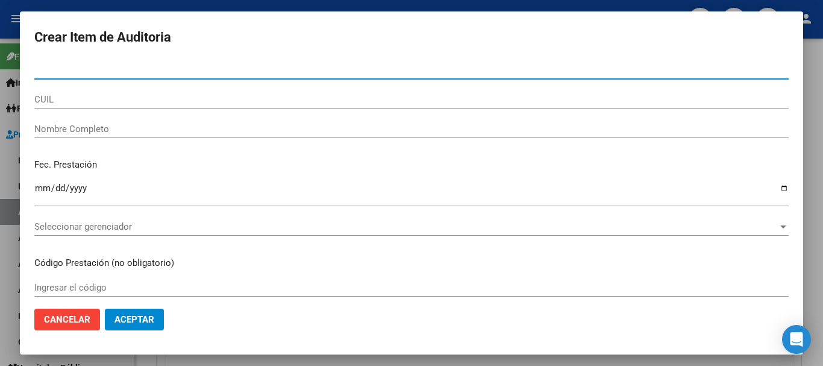
paste input "47917465"
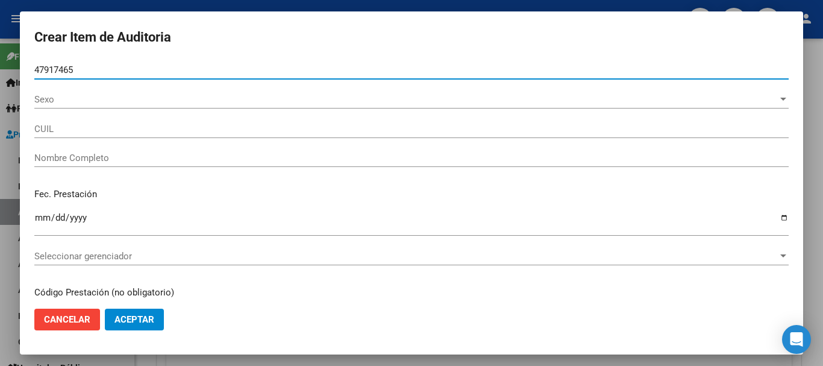
type input "47917465"
type input "27479174658"
type input "[PERSON_NAME] [PERSON_NAME]"
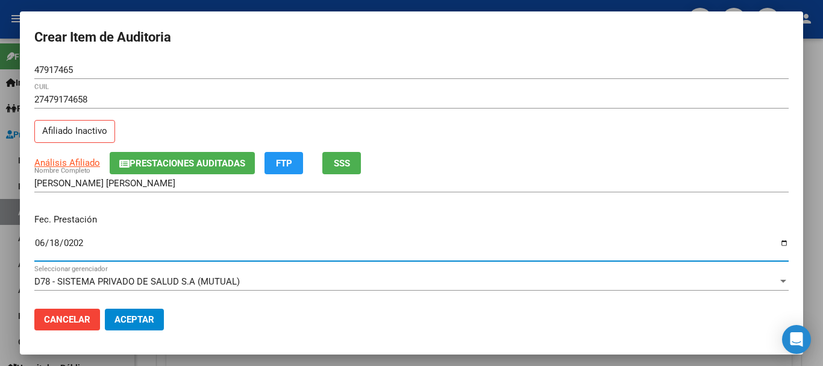
type input "[DATE]"
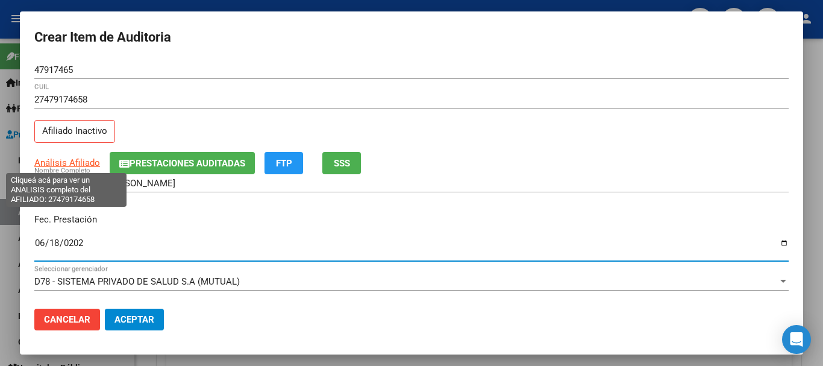
click at [70, 163] on span "Análisis Afiliado" at bounding box center [67, 162] width 66 height 11
type textarea "27479174658"
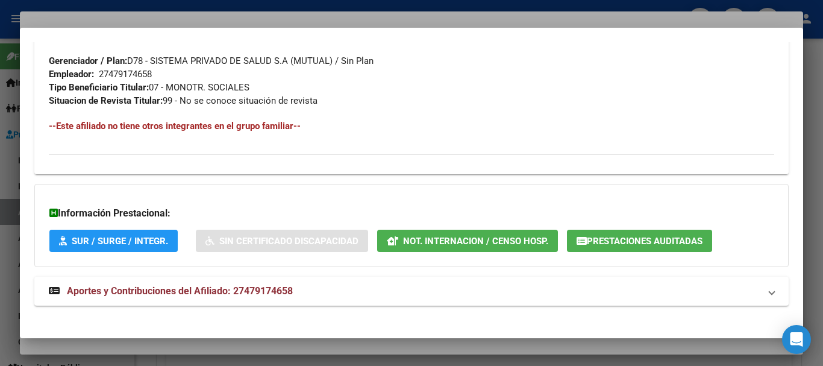
scroll to position [634, 0]
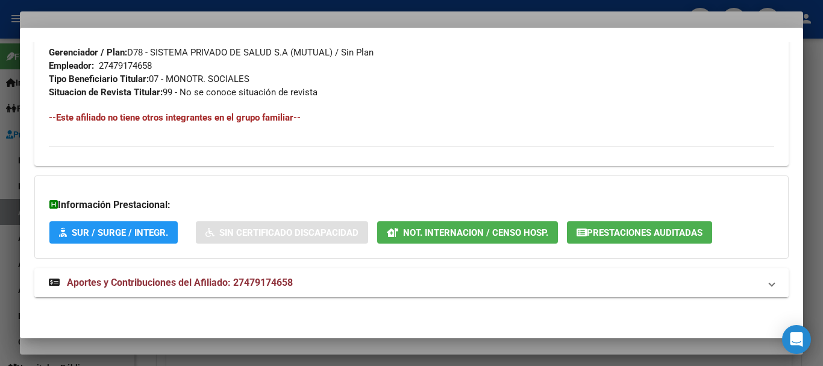
click at [199, 283] on span "Aportes y Contribuciones del Afiliado: 27479174658" at bounding box center [180, 282] width 226 height 11
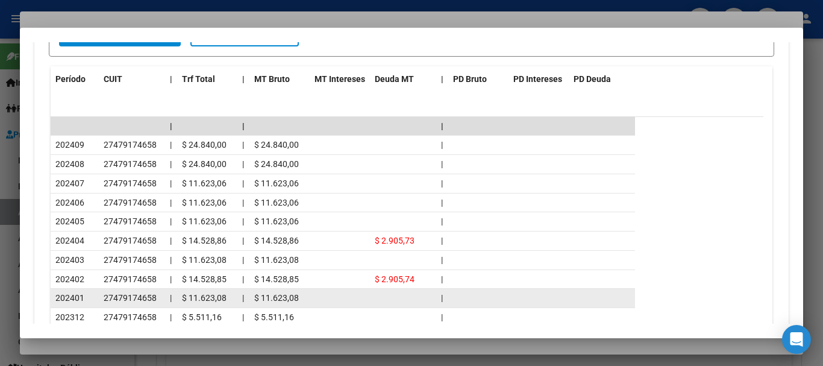
scroll to position [1086, 0]
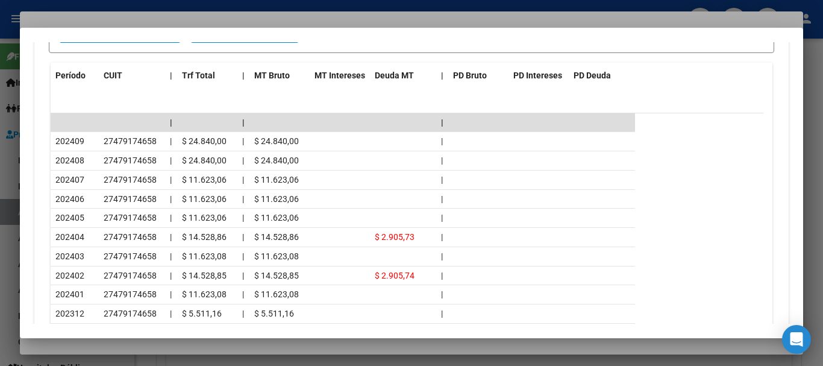
drag, startPoint x: 236, startPoint y: 23, endPoint x: 328, endPoint y: 31, distance: 91.9
click at [236, 23] on div at bounding box center [411, 183] width 823 height 366
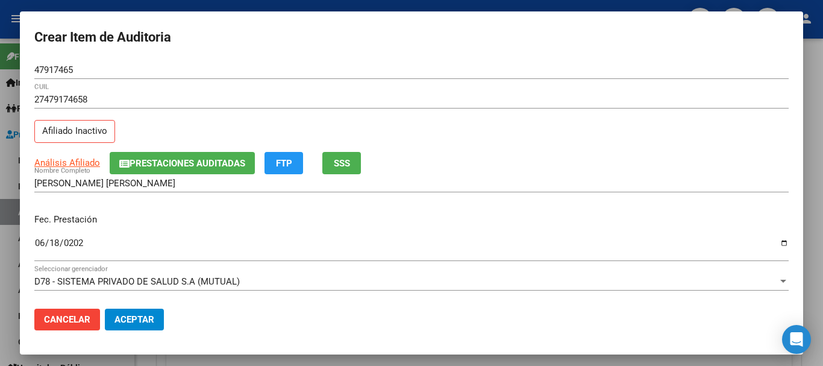
click at [509, 70] on input "47917465" at bounding box center [411, 69] width 754 height 11
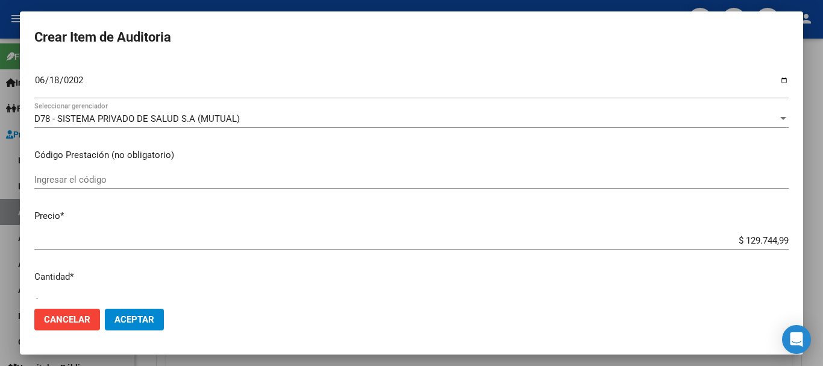
type input "$ 0,06"
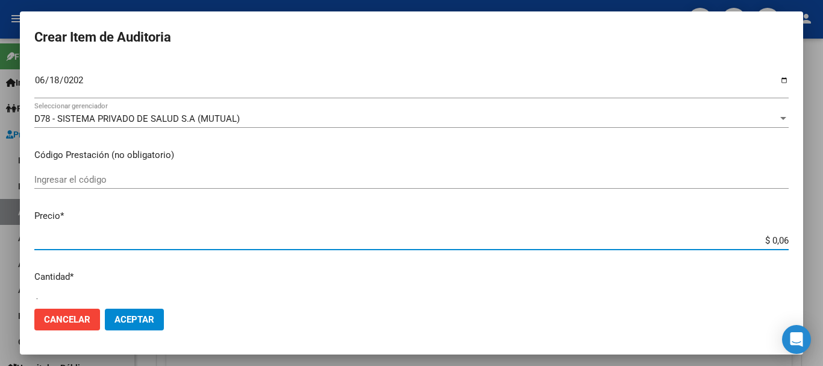
type input "$ 0,60"
type input "$ 6,00"
type input "$ 60,00"
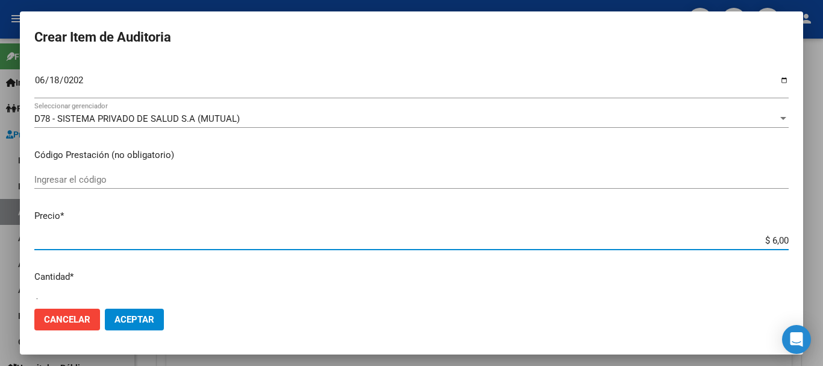
type input "$ 60,00"
type input "$ 600,00"
type input "$ 6.000,00"
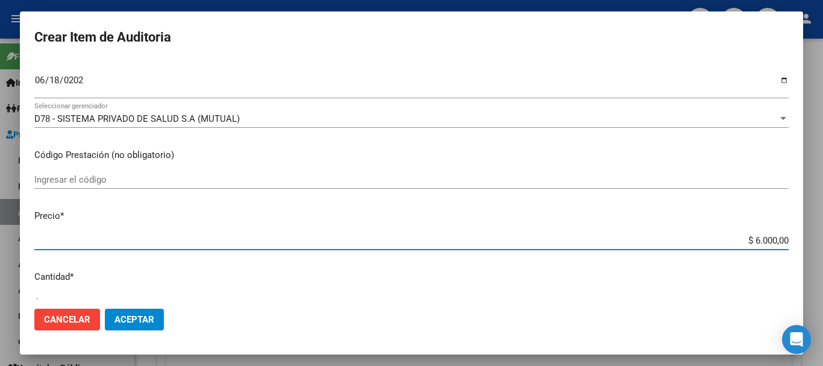
type input "$ 600,00"
type input "$ 60,00"
type input "$ 6,00"
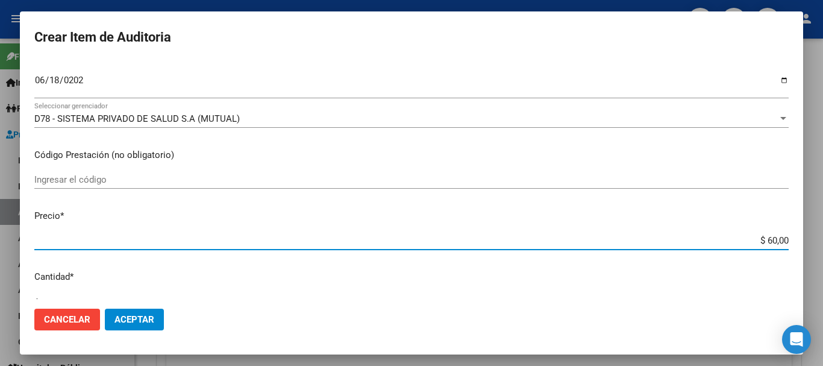
type input "$ 6,00"
type input "$ 0,60"
type input "$ 0,06"
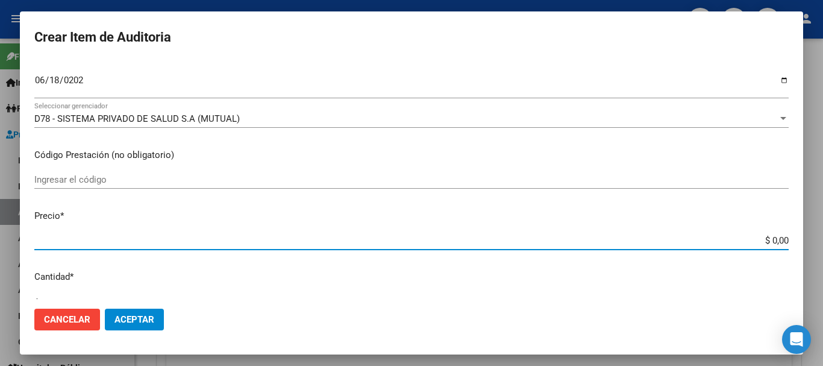
type input "$ 0,01"
type input "$ 0,16"
type input "$ 1,60"
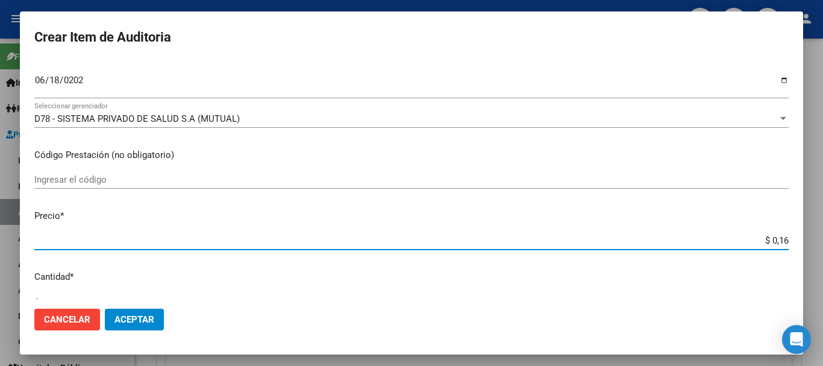
type input "$ 1,60"
type input "$ 16,00"
type input "$ 160,00"
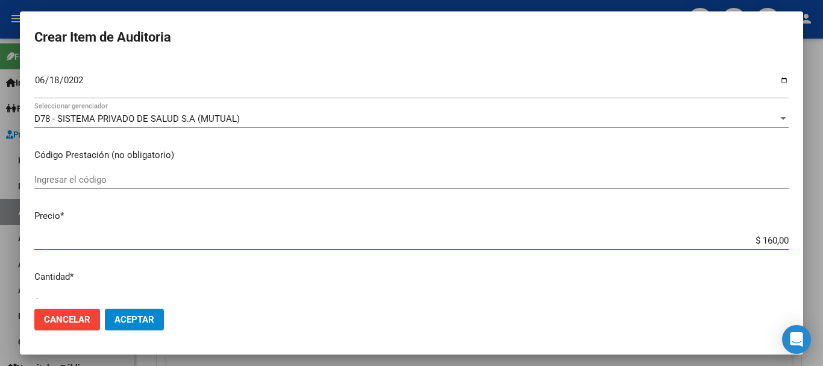
type input "$ 1.600,00"
type input "$ 16.000,00"
type input "$ 160.000,00"
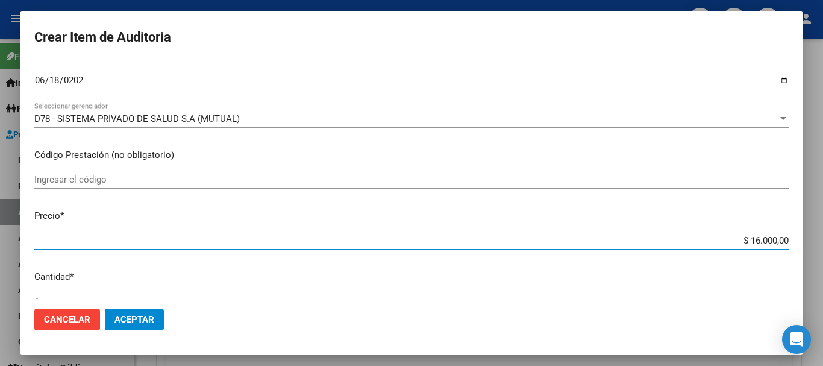
type input "$ 160.000,00"
type input "$ 16.000,00"
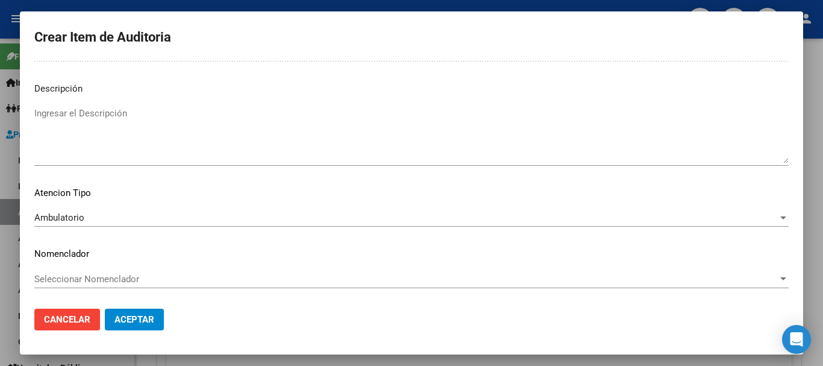
scroll to position [0, 0]
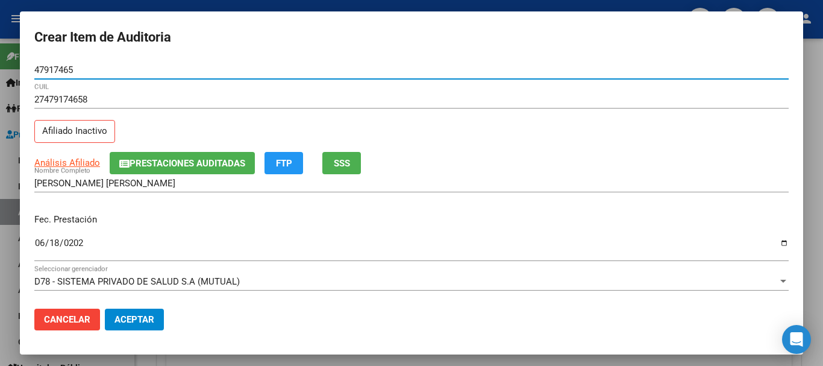
click at [105, 308] on button "Aceptar" at bounding box center [134, 319] width 59 height 22
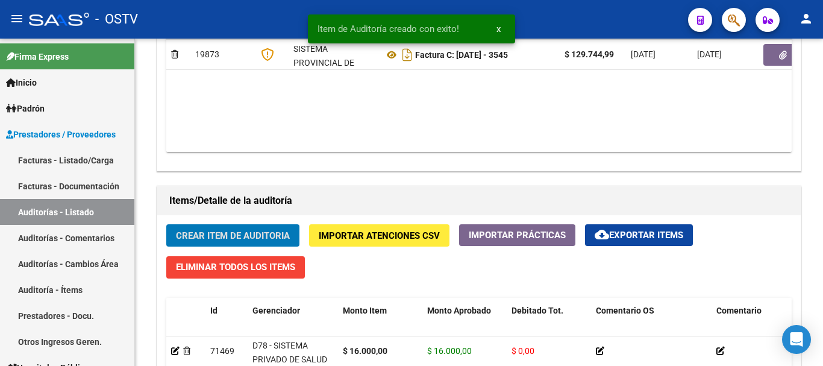
click at [166, 224] on button "Crear Item de Auditoria" at bounding box center [232, 235] width 133 height 22
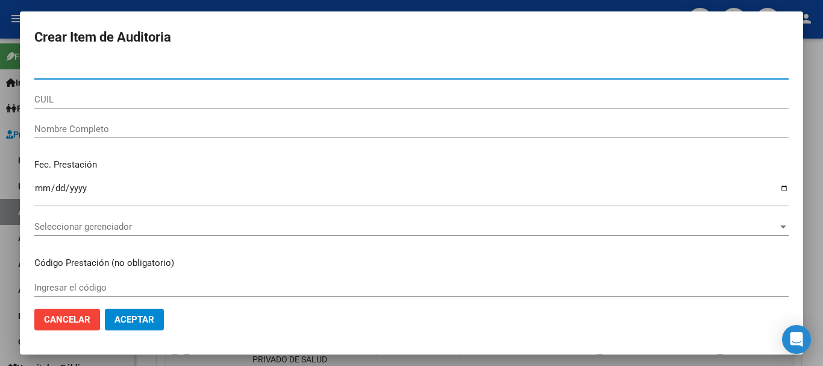
paste input "35521348"
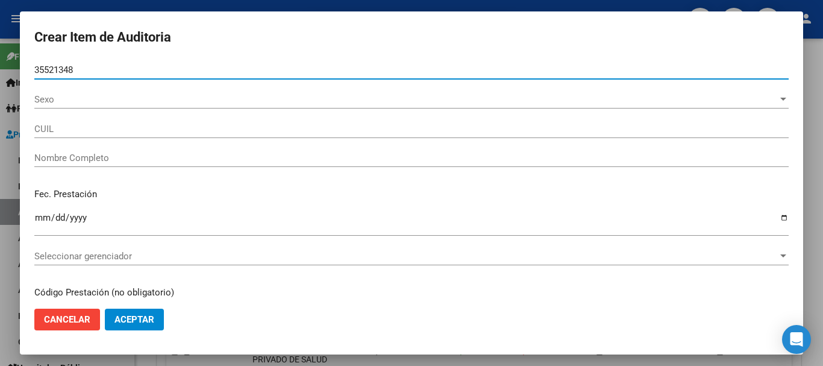
type input "35521348"
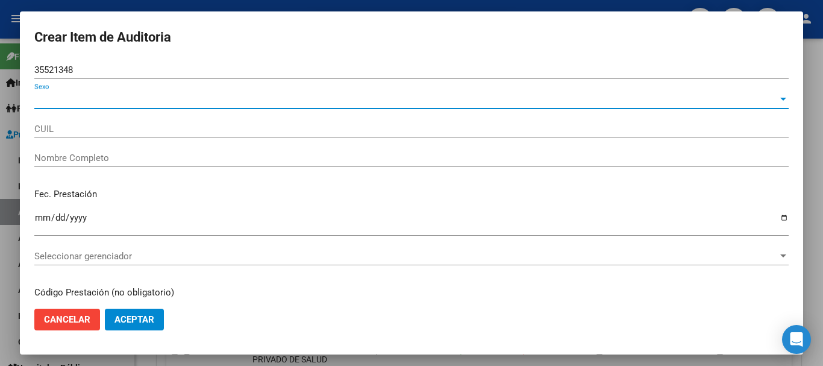
type input "20355213480"
type input "[PERSON_NAME]"
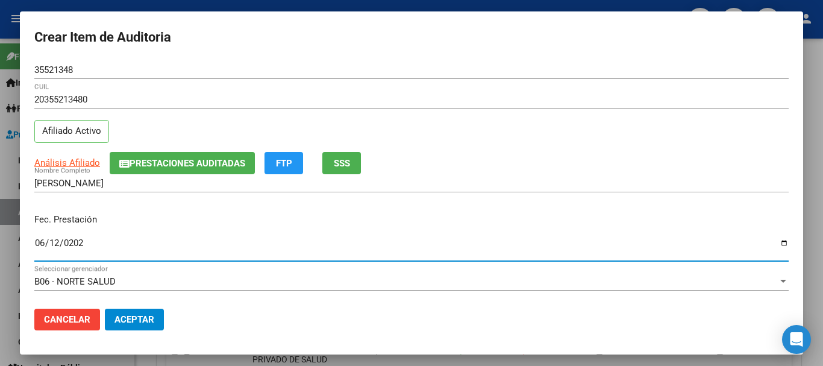
type input "[DATE]"
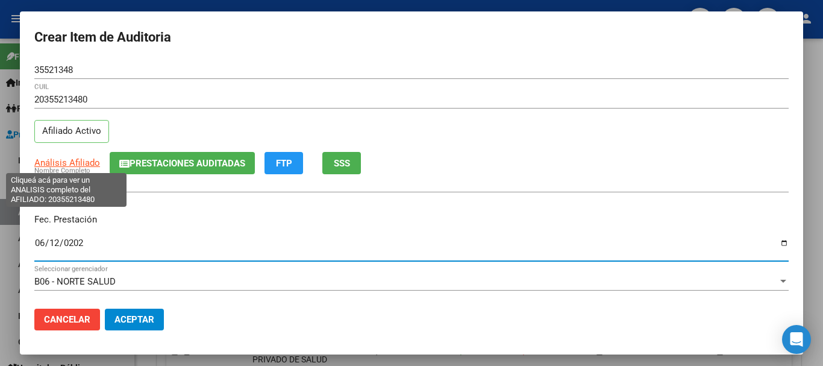
click at [82, 159] on span "Análisis Afiliado" at bounding box center [67, 162] width 66 height 11
type textarea "20355213480"
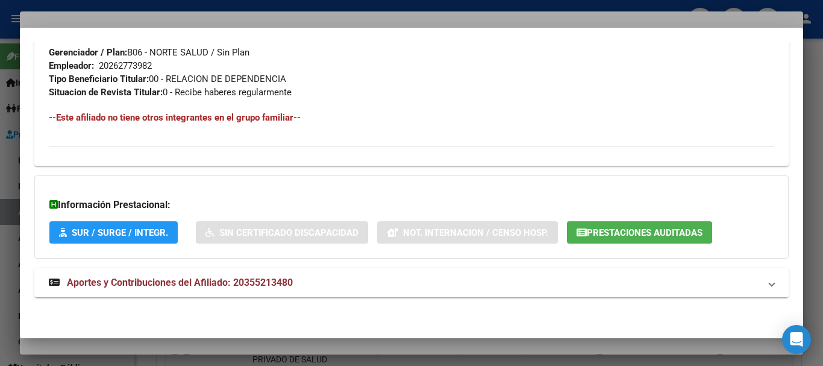
click at [189, 279] on span "Aportes y Contribuciones del Afiliado: 20355213480" at bounding box center [180, 282] width 226 height 11
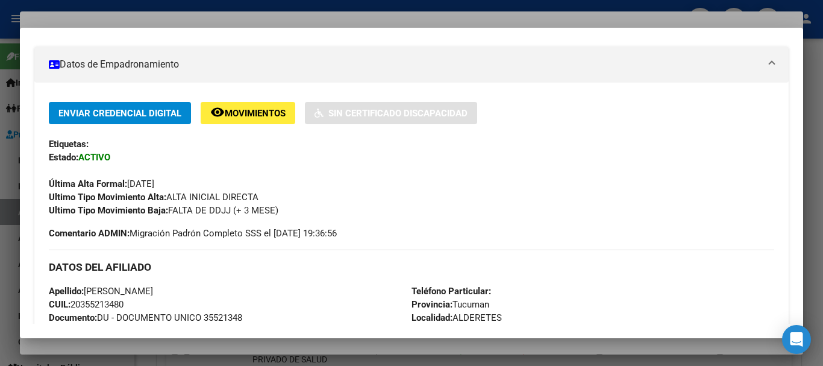
scroll to position [27, 0]
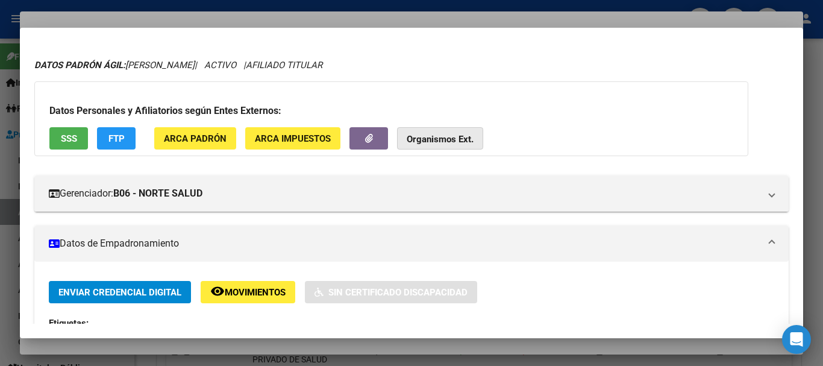
click at [436, 145] on button "Organismos Ext." at bounding box center [440, 138] width 86 height 22
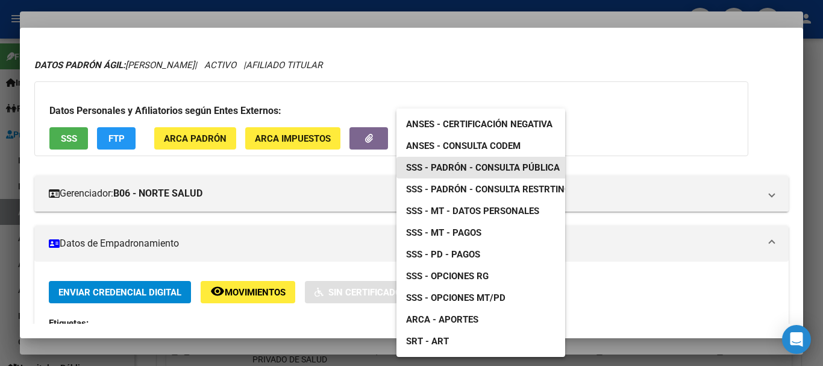
click at [496, 168] on span "SSS - Padrón - Consulta Pública" at bounding box center [483, 167] width 154 height 11
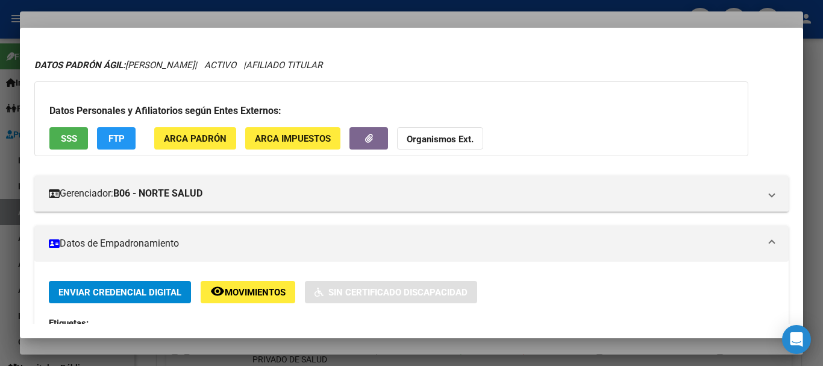
click at [450, 116] on h3 "Datos Personales y Afiliatorios según Entes Externos:" at bounding box center [391, 111] width 684 height 14
click at [443, 137] on strong "Organismos Ext." at bounding box center [440, 139] width 67 height 11
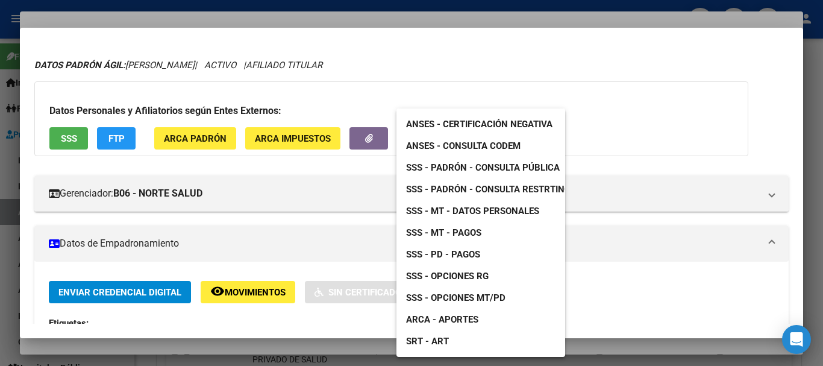
click at [474, 280] on span "SSS - Opciones RG" at bounding box center [447, 276] width 83 height 11
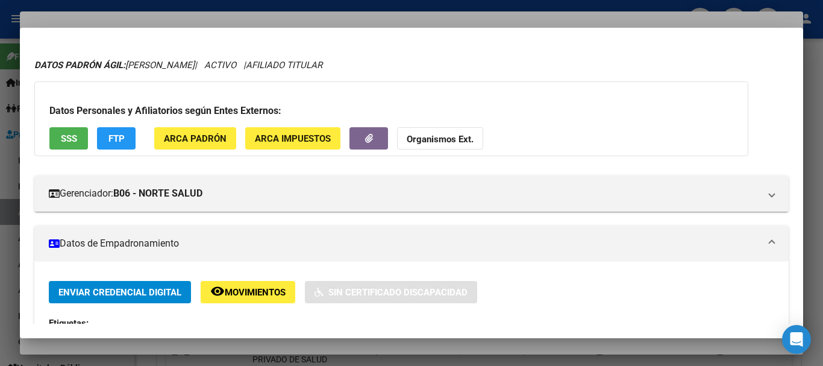
drag, startPoint x: 311, startPoint y: 20, endPoint x: 498, endPoint y: 119, distance: 211.3
click at [313, 20] on div at bounding box center [411, 183] width 823 height 366
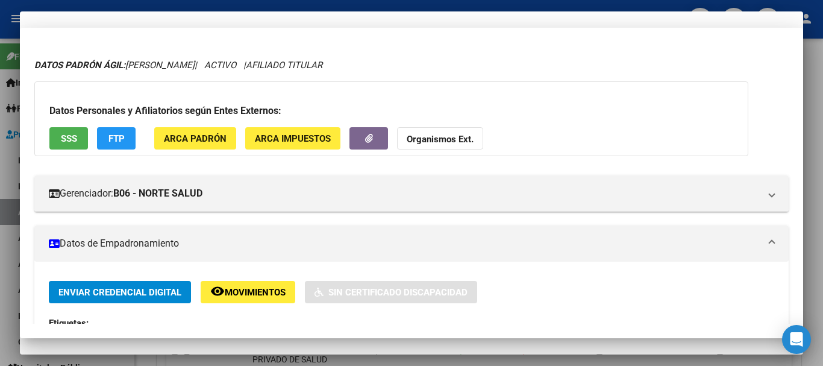
click at [534, 151] on div "20355213480 CUIL Afiliado Activo" at bounding box center [411, 120] width 754 height 61
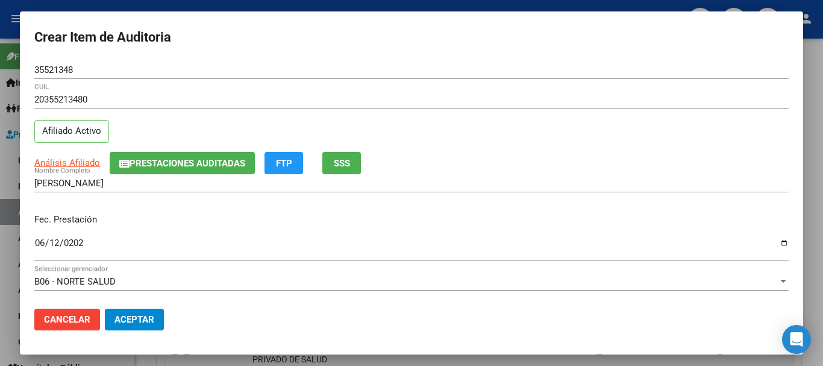
scroll to position [163, 0]
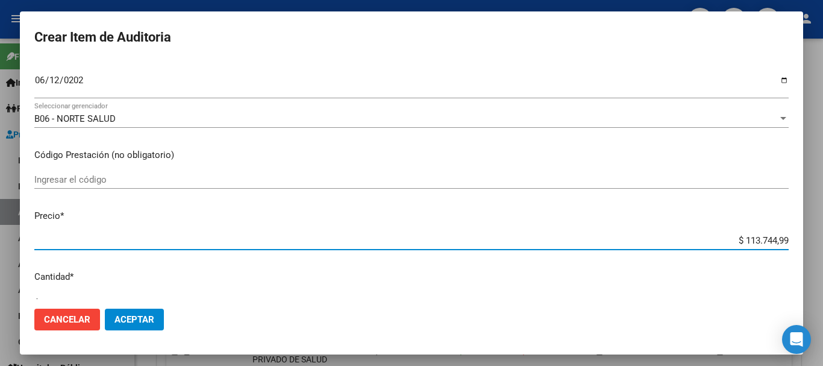
type input "$ 0,06"
type input "$ 0,60"
type input "$ 6,06"
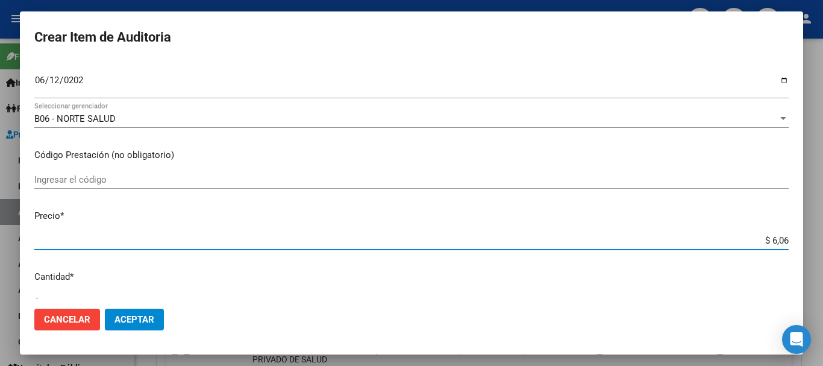
type input "$ 6,06"
type input "$ 60,67"
type input "$ 606,76"
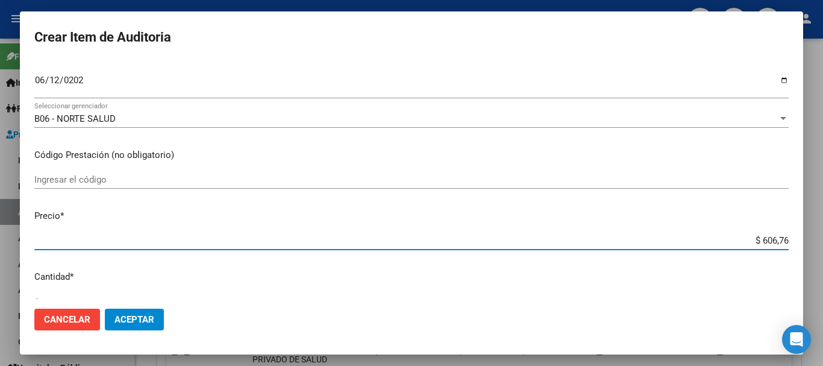
type input "$ 6.067,69"
type input "$ 60.676,94"
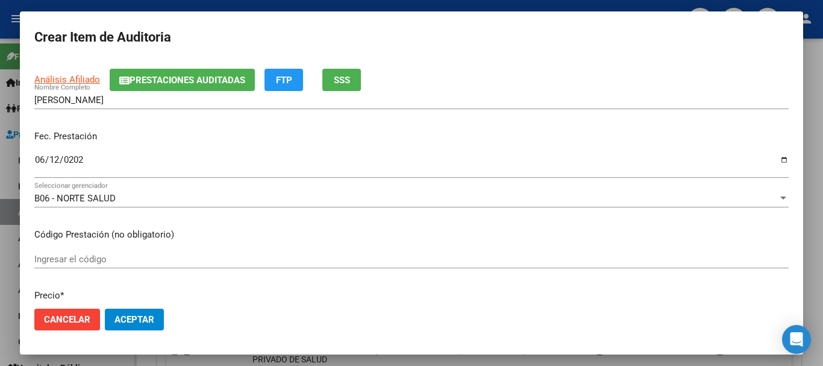
scroll to position [0, 0]
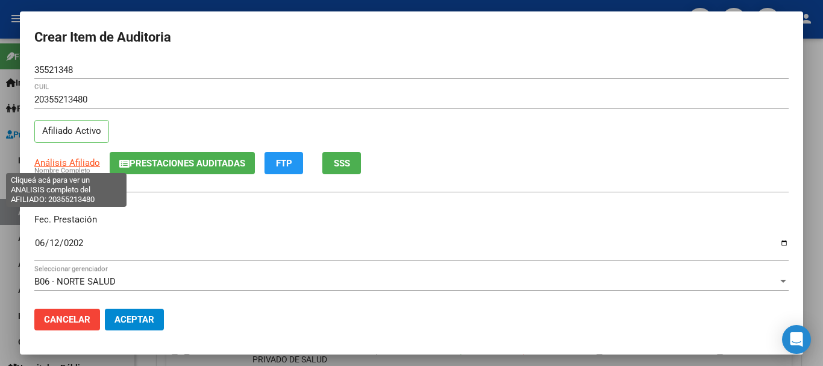
click at [55, 159] on span "Análisis Afiliado" at bounding box center [67, 162] width 66 height 11
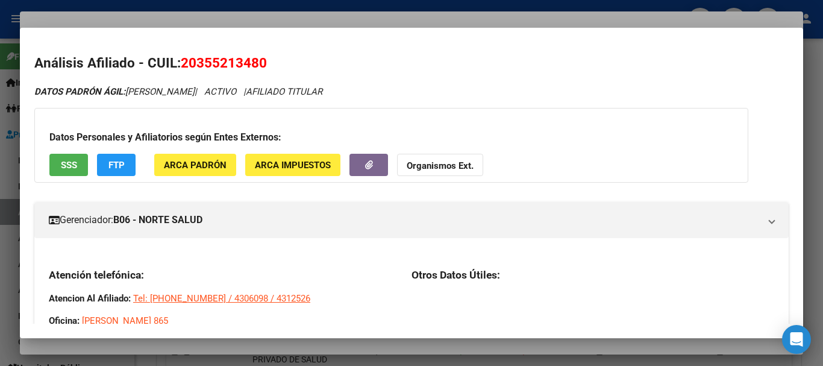
click at [183, 17] on div at bounding box center [411, 183] width 823 height 366
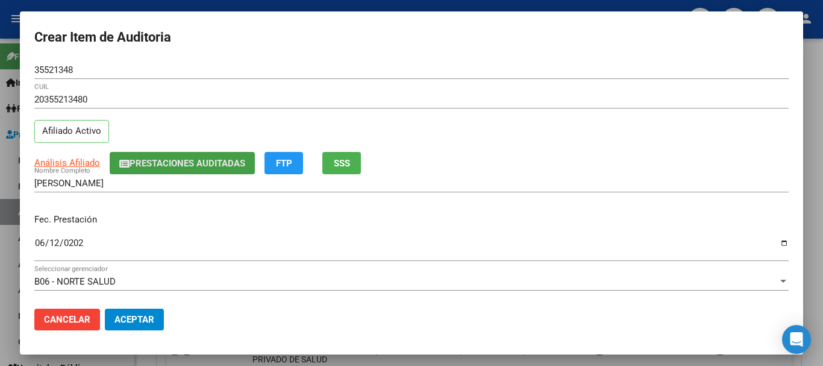
click at [195, 166] on span "Prestaciones Auditadas" at bounding box center [188, 163] width 116 height 11
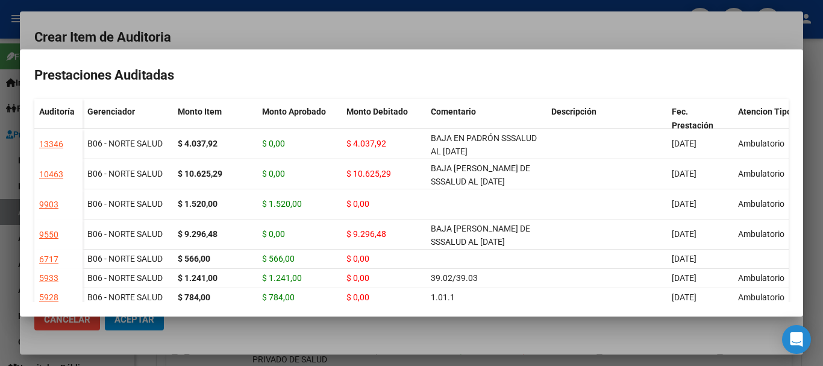
click at [200, 28] on div at bounding box center [411, 183] width 823 height 366
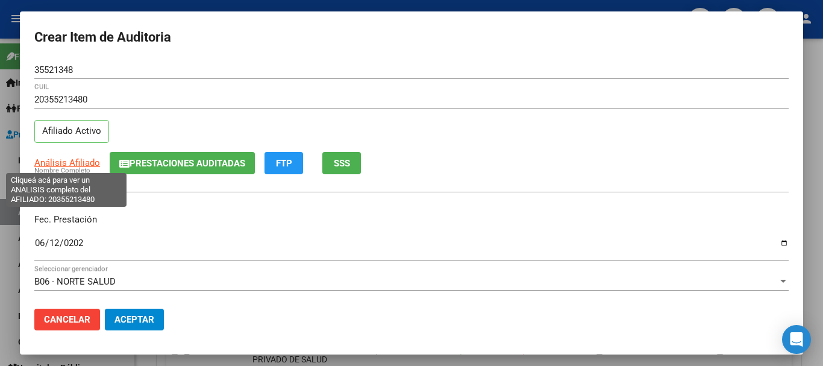
click at [75, 164] on span "Análisis Afiliado" at bounding box center [67, 162] width 66 height 11
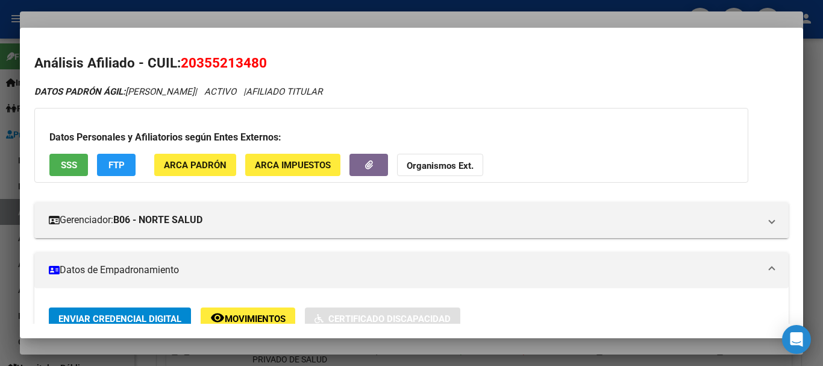
click at [443, 162] on strong "Organismos Ext." at bounding box center [440, 165] width 67 height 11
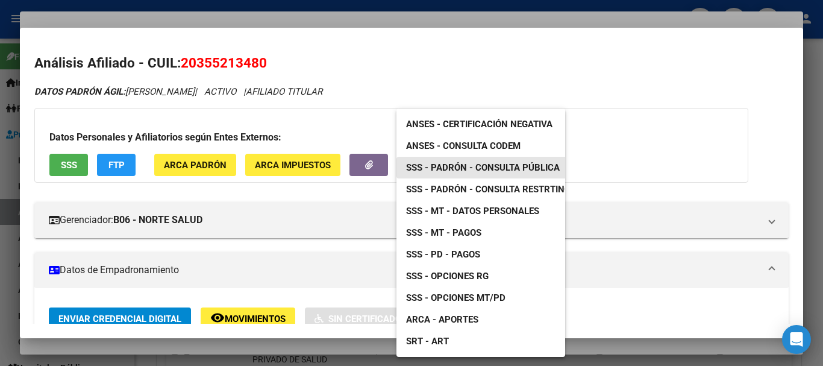
click at [493, 161] on link "SSS - Padrón - Consulta Pública" at bounding box center [482, 168] width 173 height 22
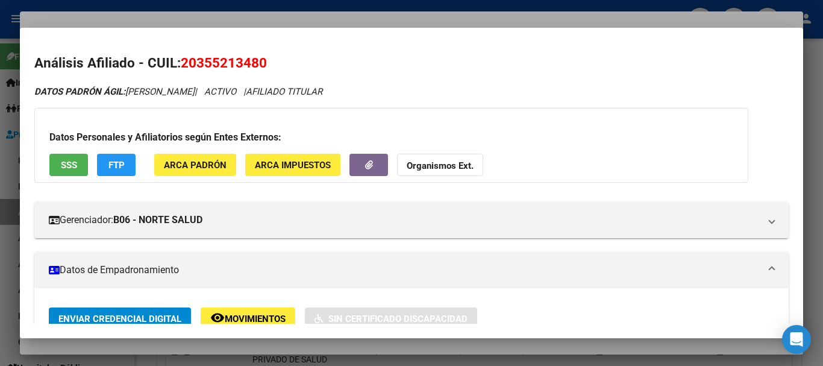
click at [227, 14] on div at bounding box center [411, 183] width 823 height 366
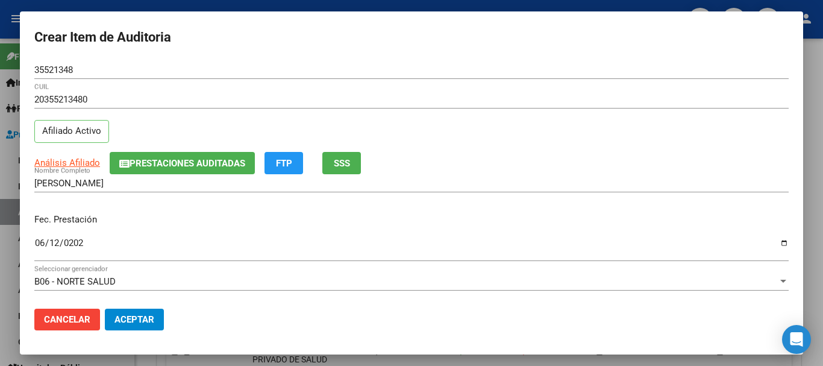
click at [165, 164] on span "Prestaciones Auditadas" at bounding box center [188, 163] width 116 height 11
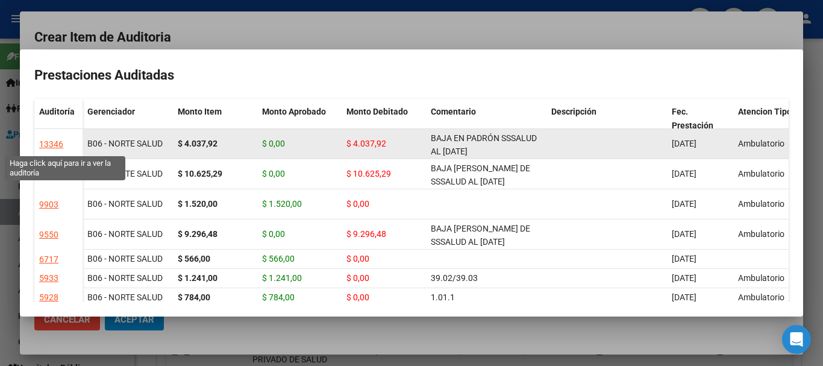
click at [49, 146] on div "13346" at bounding box center [51, 144] width 24 height 14
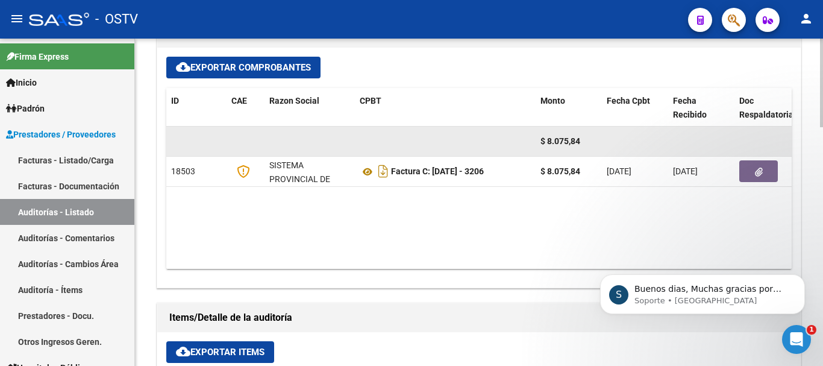
scroll to position [482, 0]
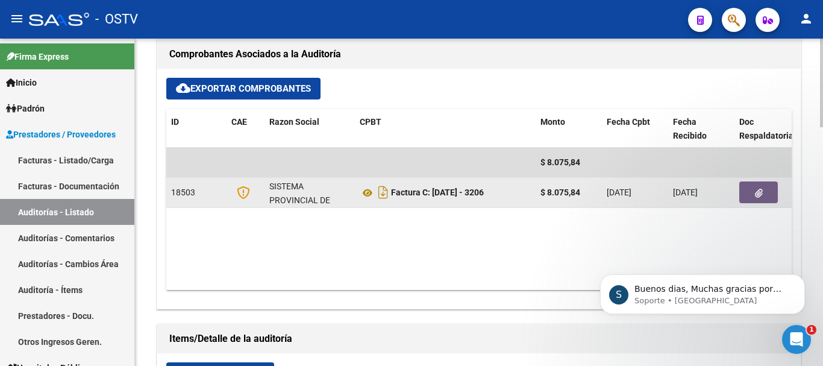
click at [762, 199] on button "button" at bounding box center [758, 192] width 39 height 22
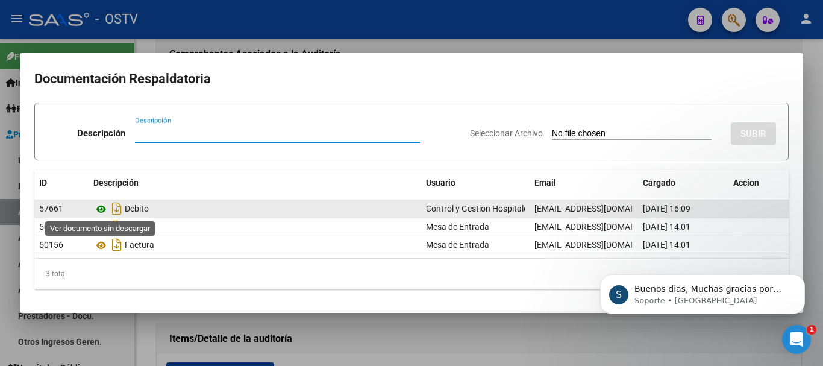
click at [99, 208] on icon at bounding box center [101, 209] width 16 height 14
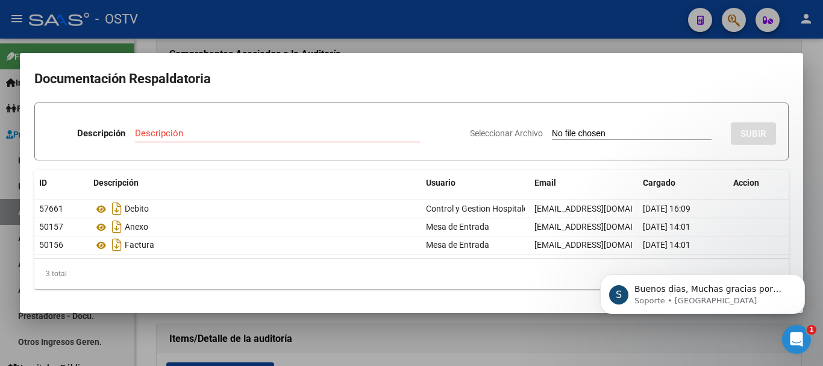
click at [599, 37] on div at bounding box center [411, 183] width 823 height 366
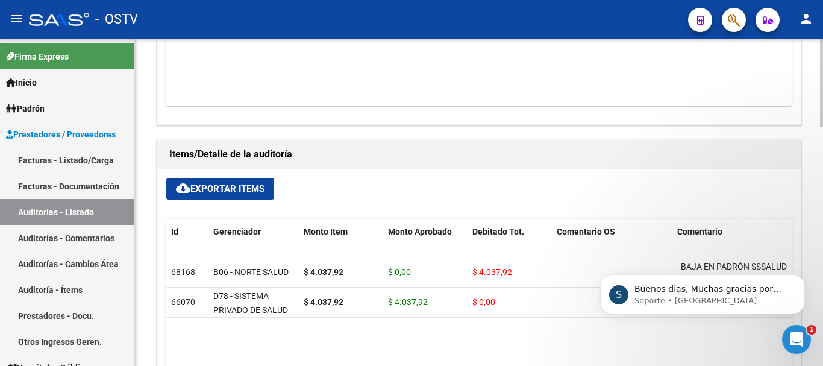
scroll to position [783, 0]
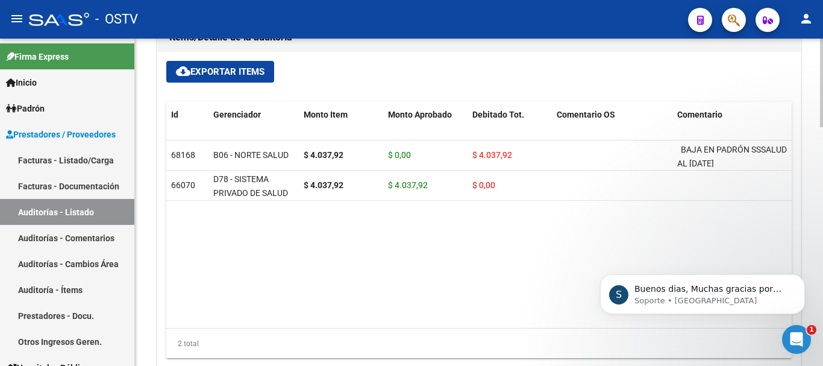
drag, startPoint x: 354, startPoint y: 318, endPoint x: 419, endPoint y: 319, distance: 65.1
click at [419, 318] on datatable-body "68168 B06 - NORTE SALUD $ 4.037,92 $ 0,00 $ 4.037,92 BAJA EN PADRÓN SSSALUD AL …" at bounding box center [478, 233] width 625 height 187
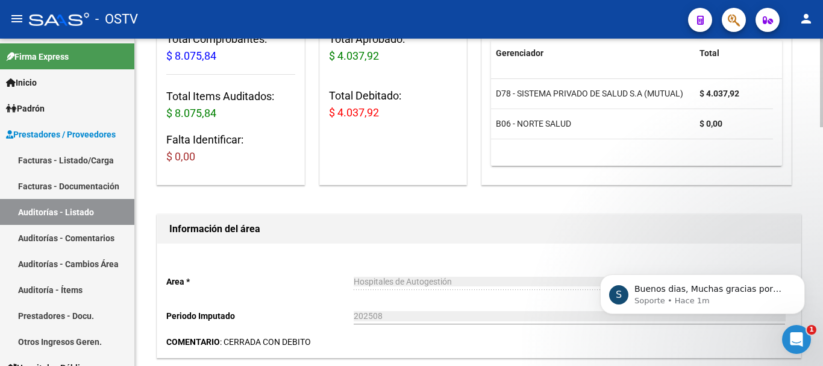
scroll to position [0, 0]
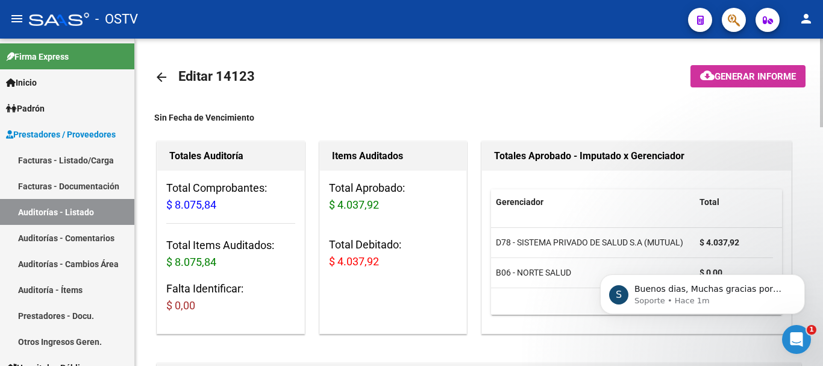
click at [162, 74] on mat-icon "arrow_back" at bounding box center [161, 77] width 14 height 14
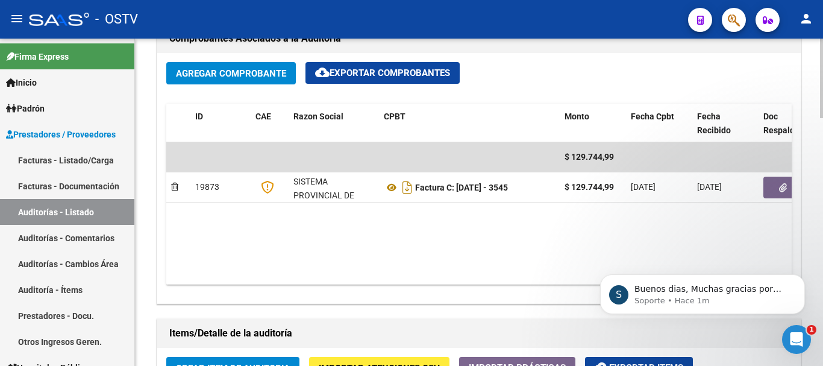
scroll to position [663, 0]
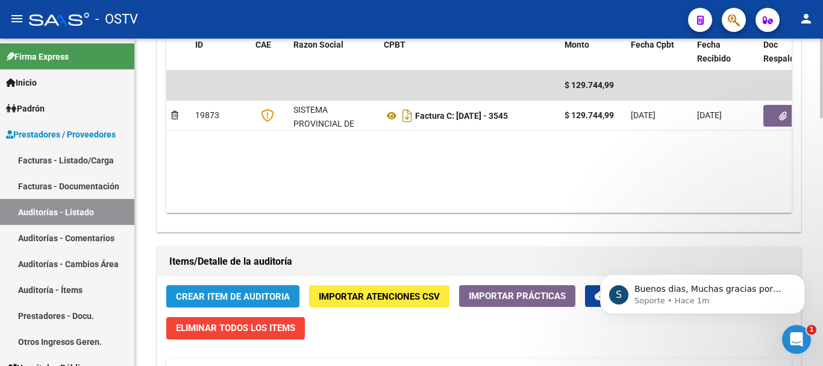
click at [227, 301] on span "Crear Item de Auditoria" at bounding box center [233, 296] width 114 height 11
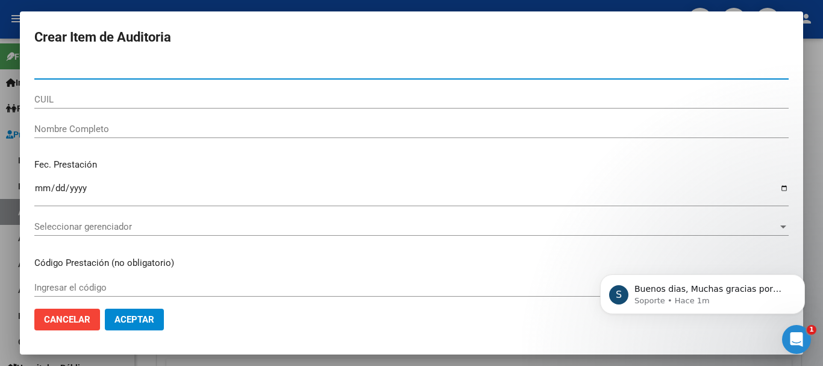
paste input "35521348"
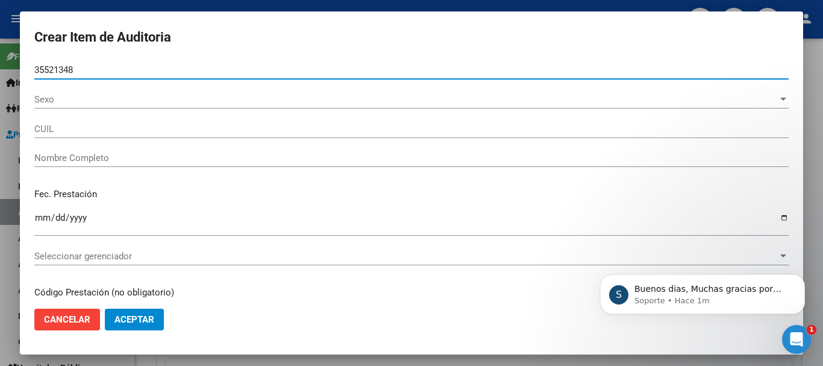
type input "35521348"
type input "20355213480"
type input "[PERSON_NAME]"
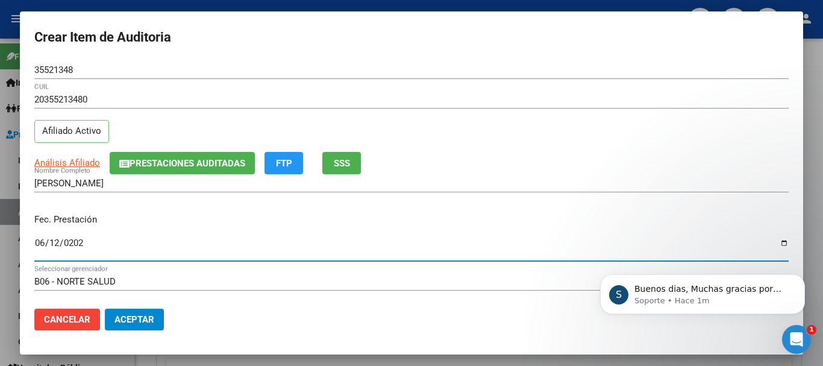
type input "[DATE]"
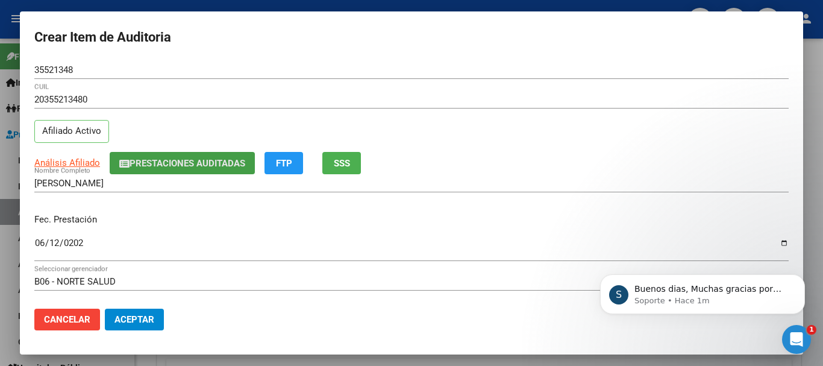
click at [152, 155] on button "Prestaciones Auditadas" at bounding box center [182, 163] width 145 height 22
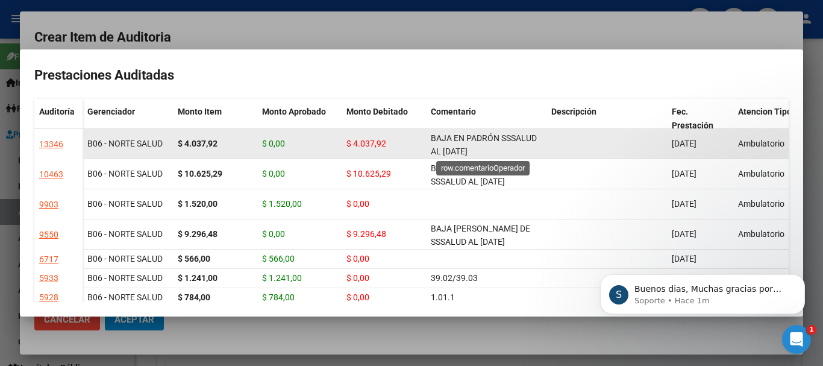
click at [458, 148] on span "BAJA EN PADRÓN SSSALUD AL [DATE]" at bounding box center [484, 144] width 106 height 23
copy span "BAJA EN PADRÓN SSSALUD AL [DATE]"
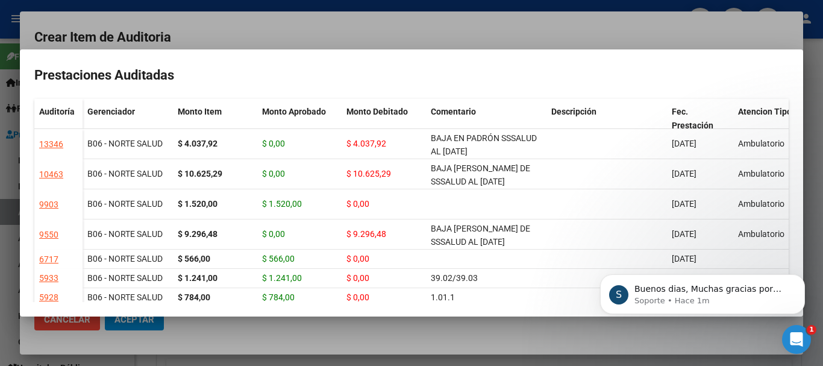
click at [425, 28] on div at bounding box center [411, 183] width 823 height 366
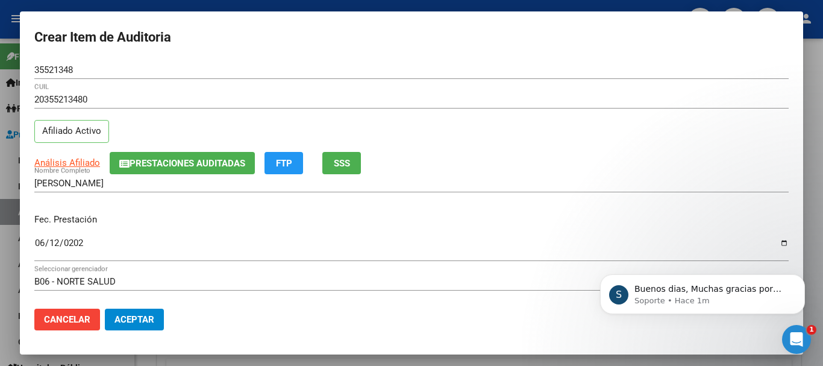
drag, startPoint x: 557, startPoint y: 100, endPoint x: 563, endPoint y: 129, distance: 29.5
click at [559, 114] on div "20355213480 CUIL" at bounding box center [411, 105] width 754 height 30
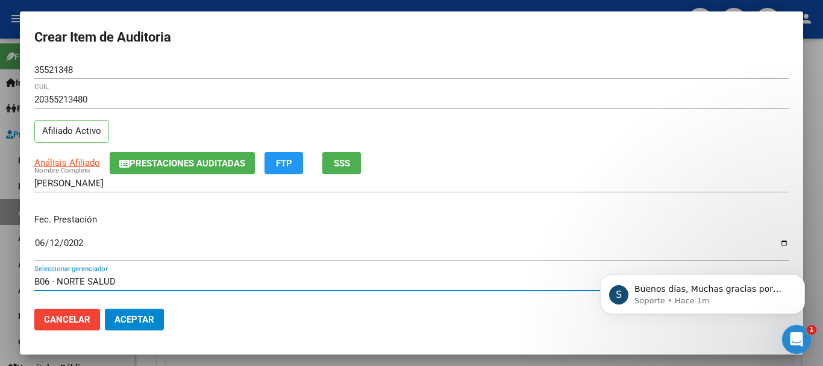
scroll to position [163, 0]
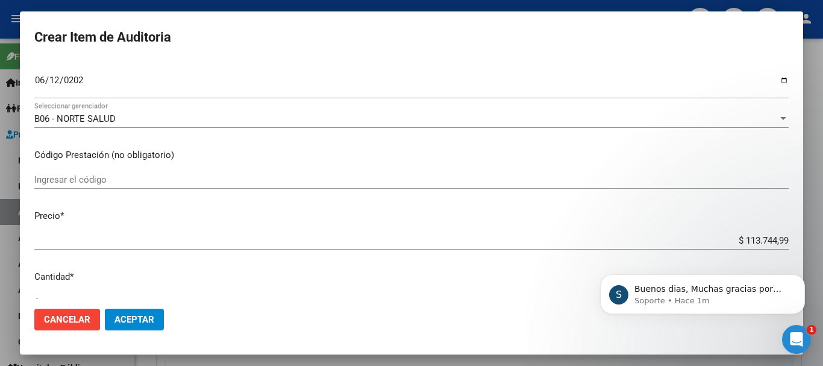
type input "$ 0,06"
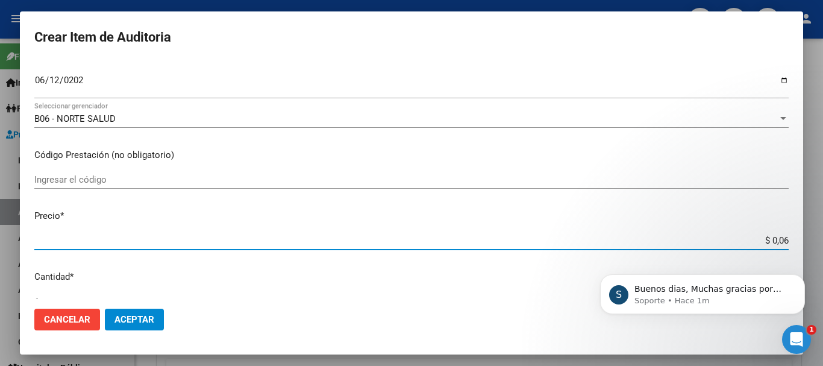
type input "$ 0,60"
type input "$ 6,06"
type input "$ 60,67"
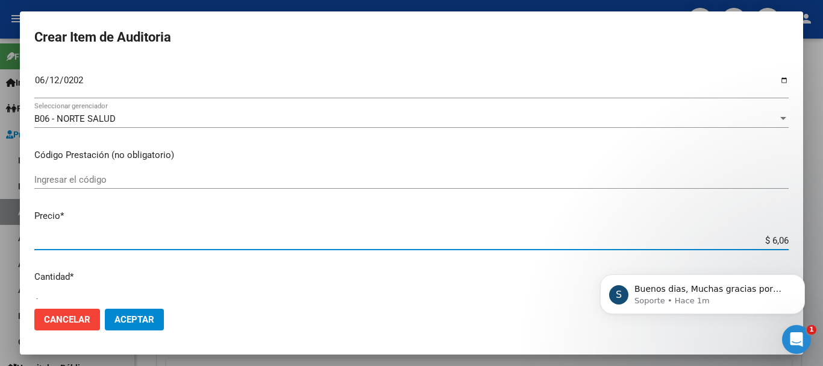
type input "$ 60,67"
type input "$ 606,76"
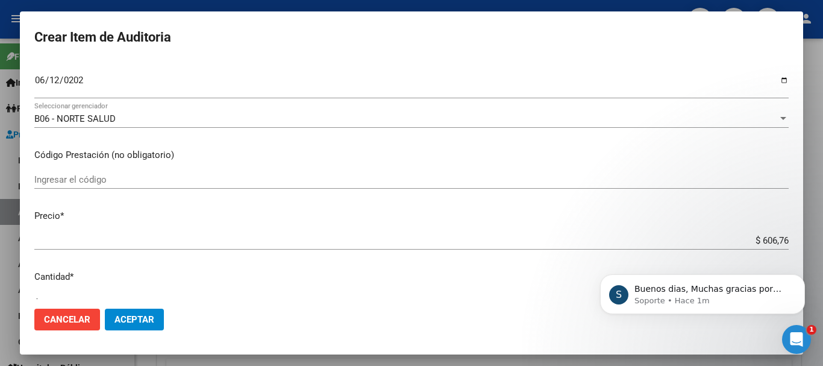
type input "$ 6.067,69"
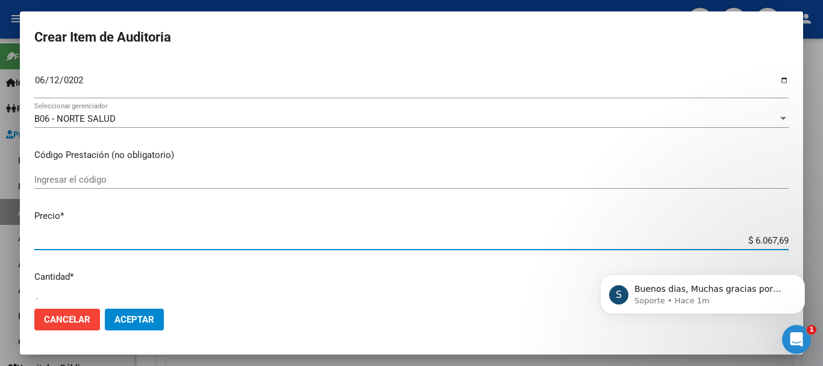
type input "$ 60.676,94"
click at [790, 340] on icon "Abrir Intercom Messenger" at bounding box center [794, 338] width 8 height 10
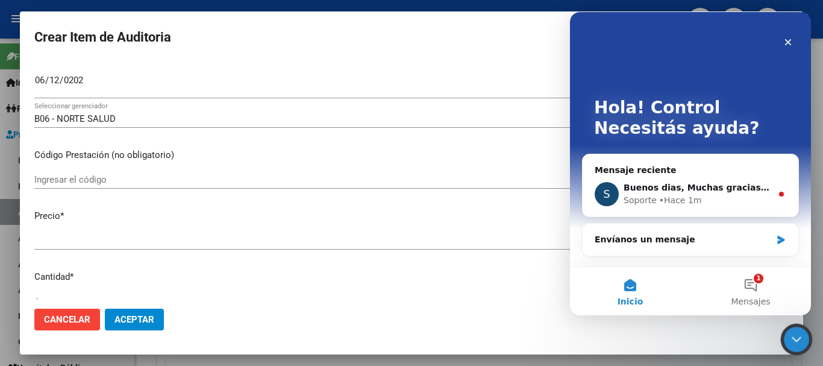
scroll to position [0, 0]
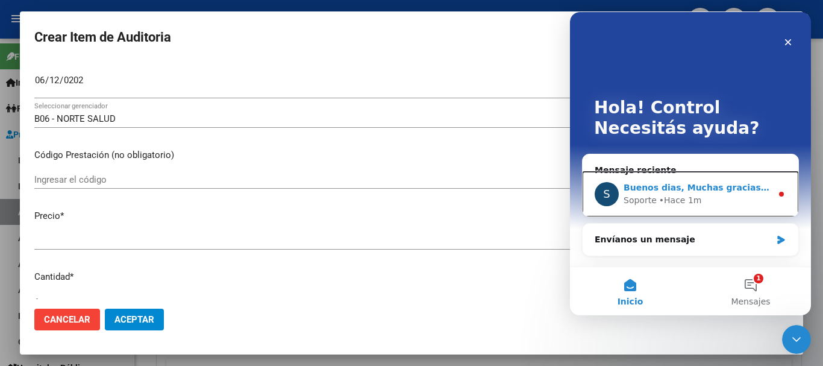
click at [728, 187] on span "Buenos dias, Muchas gracias por comunicarse con el soporte técnico de la plataf…" at bounding box center [830, 188] width 412 height 10
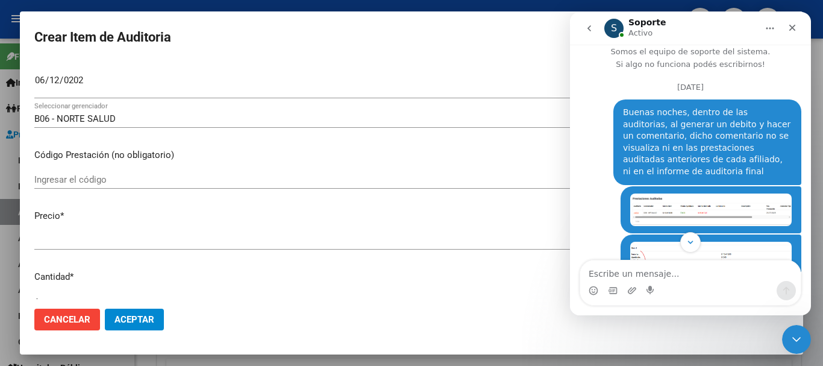
scroll to position [190, 0]
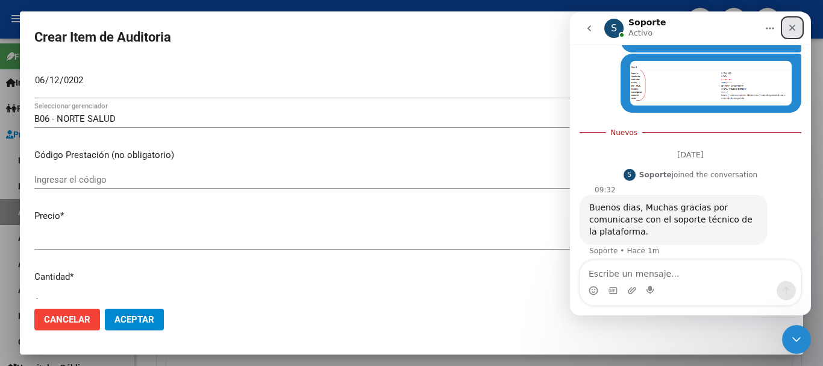
click at [789, 31] on icon "Cerrar" at bounding box center [792, 28] width 10 height 10
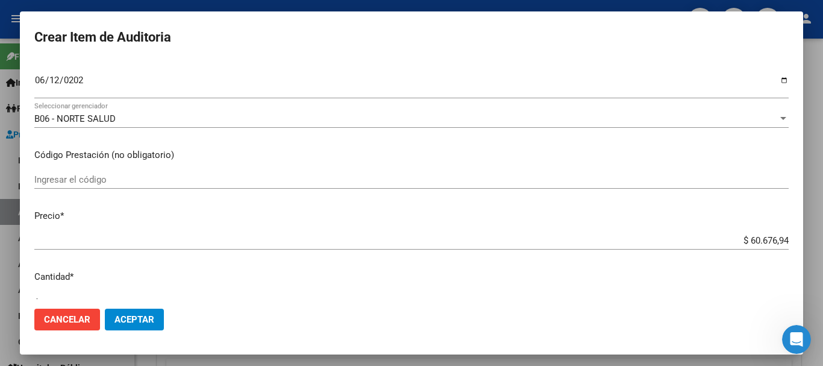
scroll to position [161, 0]
click at [710, 258] on div "$ 60.676,94 Ingresar el precio" at bounding box center [411, 246] width 754 height 30
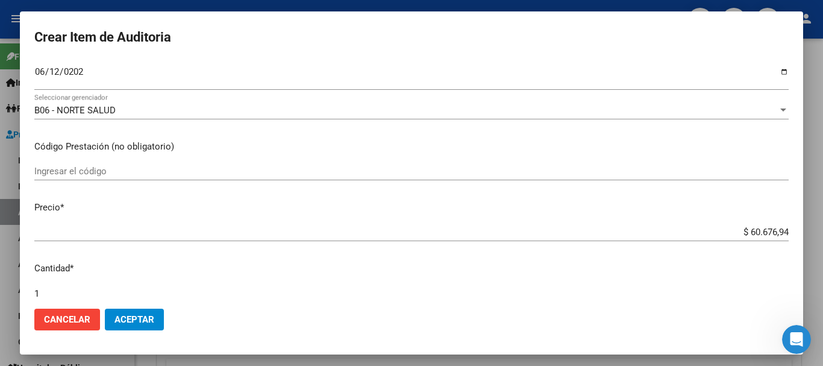
scroll to position [407, 0]
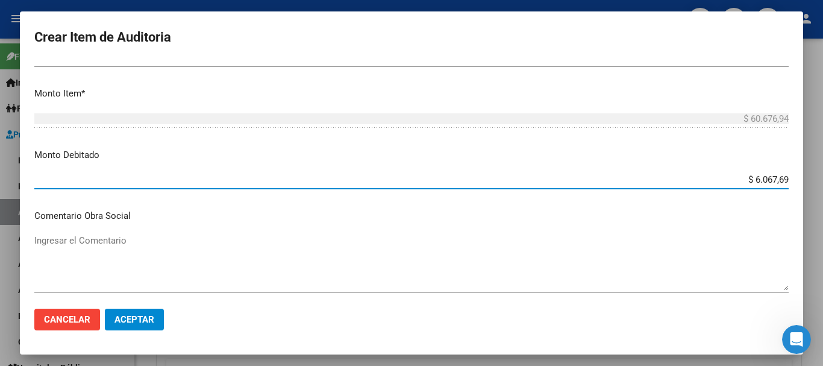
type input "$ 60.676,94"
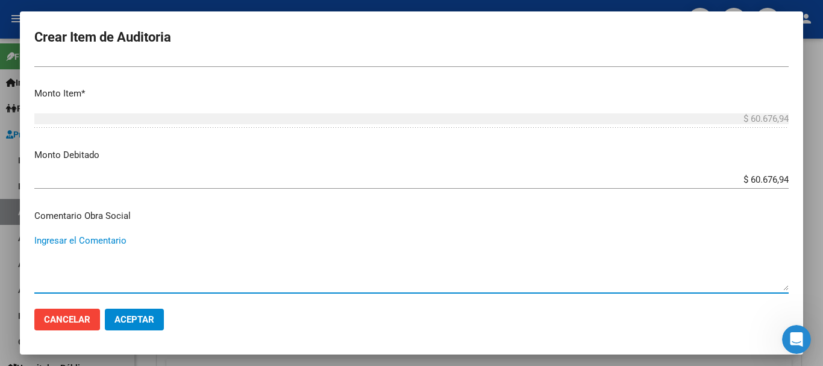
paste textarea "BAJA EN PADRÓN SSSALUD AL [DATE]"
type textarea "BAJA EN PADRÓN SSSALUD AL [DATE]"
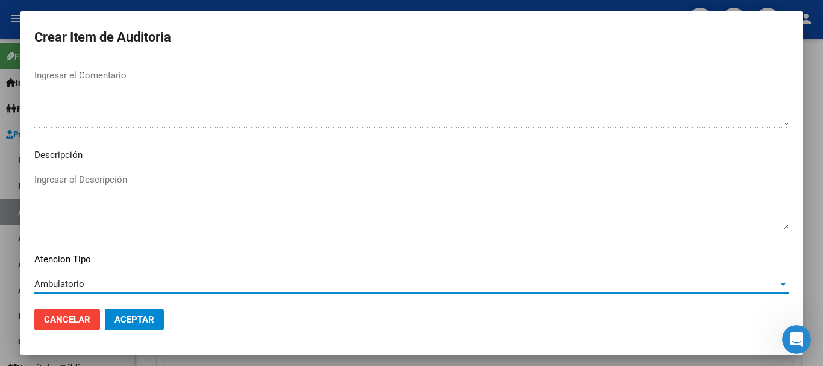
scroll to position [847, 0]
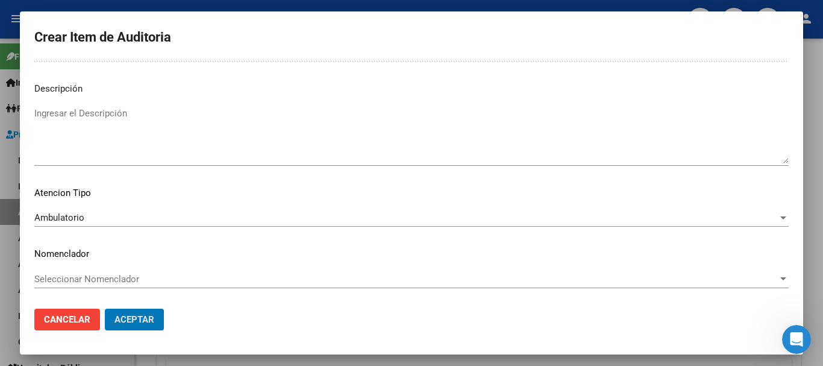
click at [105, 308] on button "Aceptar" at bounding box center [134, 319] width 59 height 22
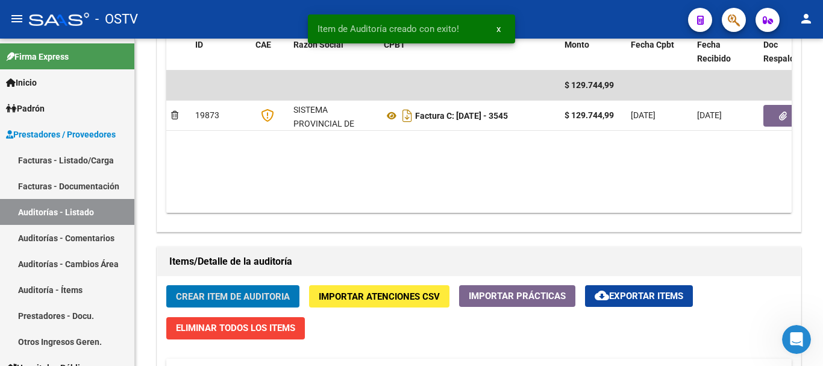
click at [166, 285] on button "Crear Item de Auditoria" at bounding box center [232, 296] width 133 height 22
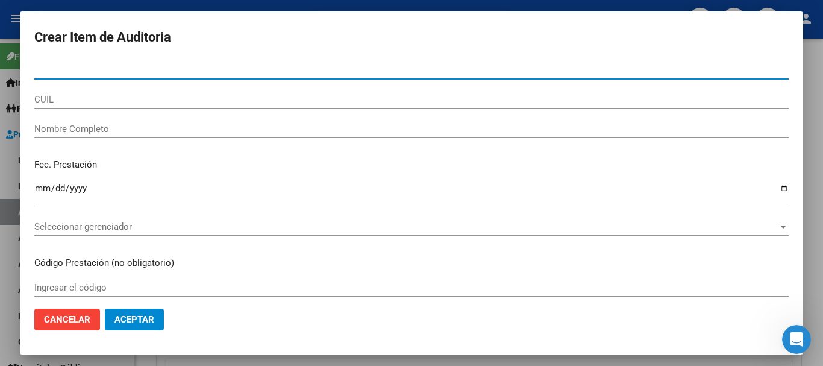
paste input "47917465"
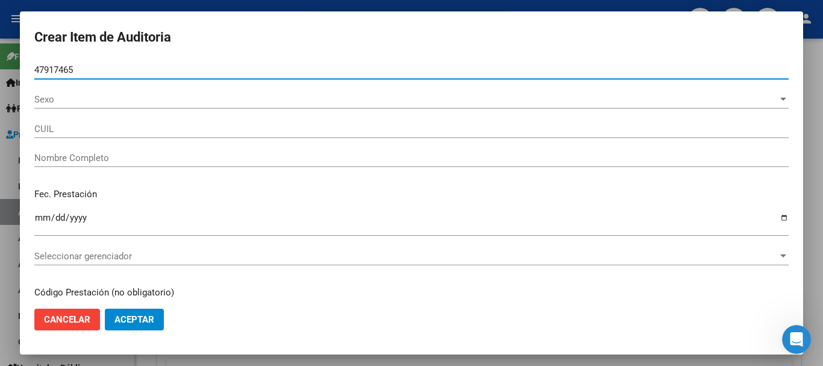
type input "47917465"
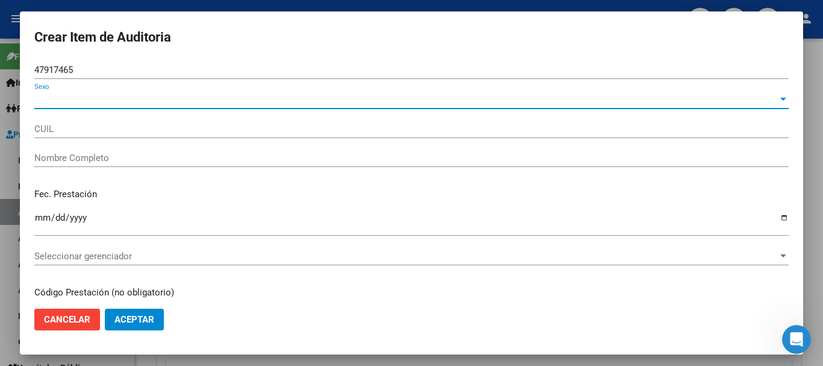
type input "27479174658"
type input "[PERSON_NAME] [PERSON_NAME]"
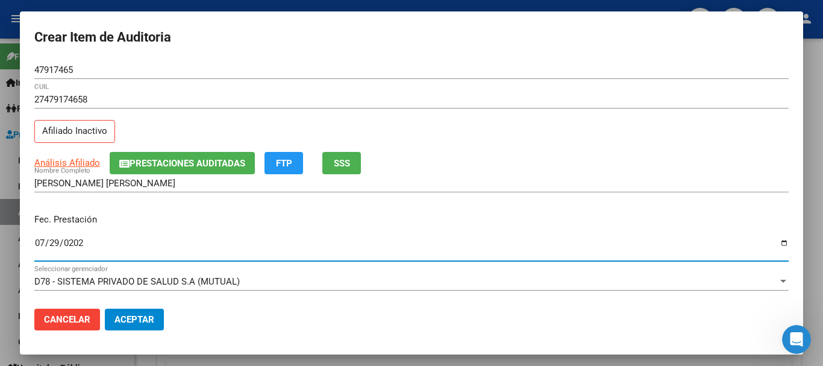
type input "[DATE]"
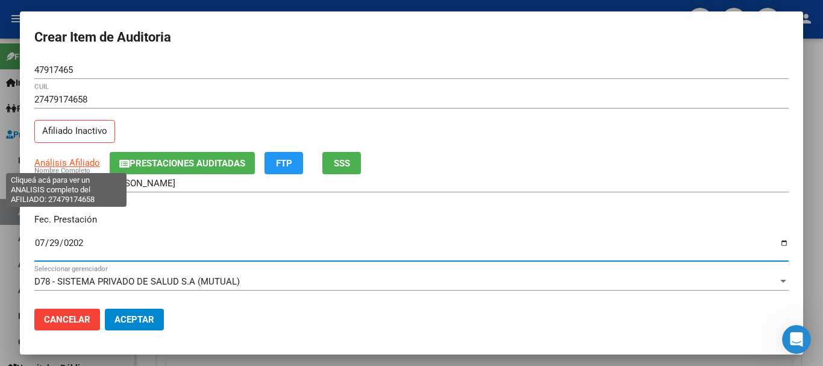
click at [89, 158] on span "Análisis Afiliado" at bounding box center [67, 162] width 66 height 11
type textarea "27479174658"
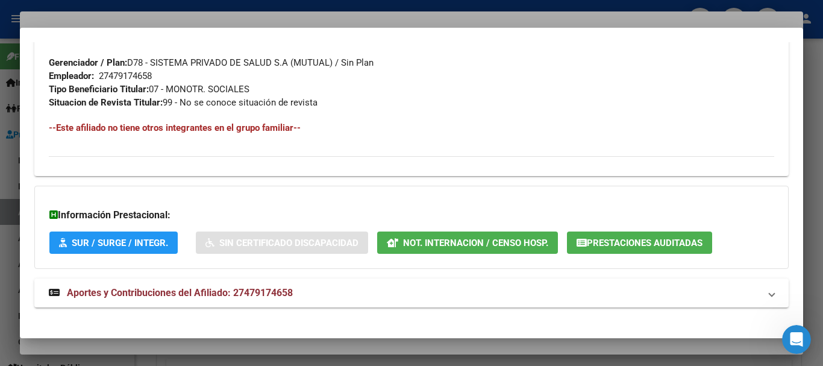
scroll to position [634, 0]
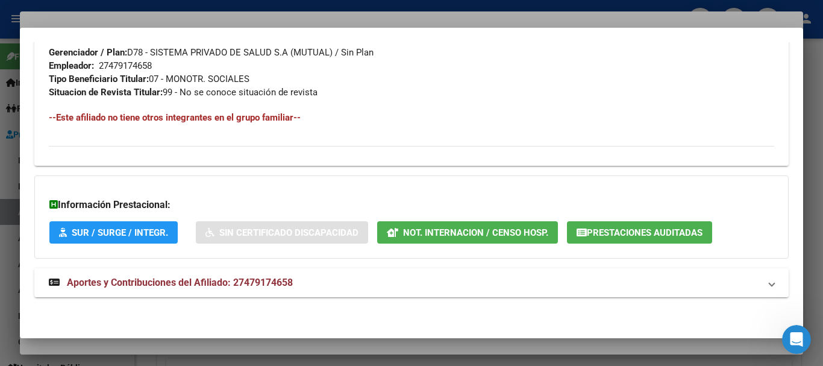
click at [246, 277] on span "Aportes y Contribuciones del Afiliado: 27479174658" at bounding box center [180, 282] width 226 height 11
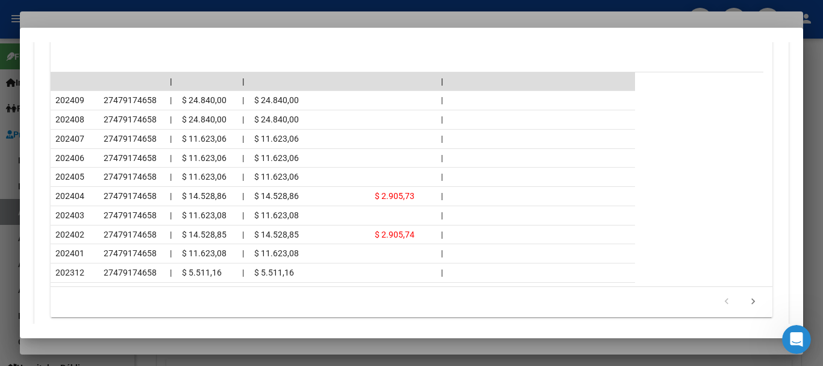
scroll to position [1175, 0]
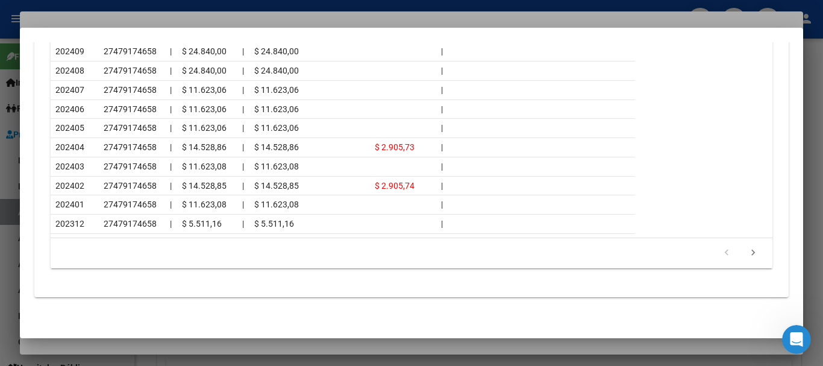
click at [239, 22] on div at bounding box center [411, 183] width 823 height 366
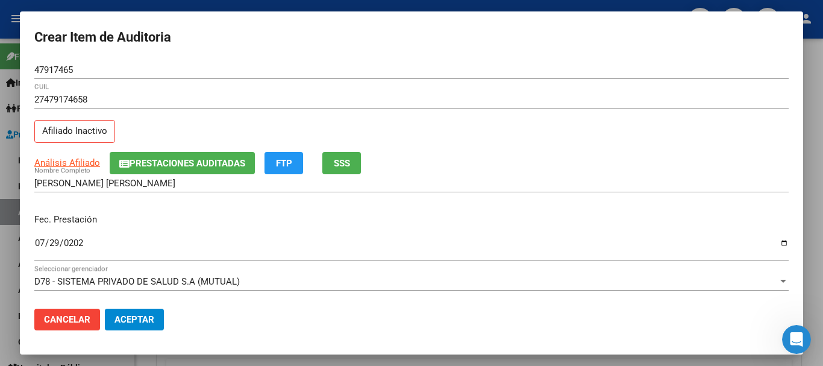
click at [534, 123] on div "27479174658 CUIL Afiliado Inactivo" at bounding box center [411, 120] width 754 height 61
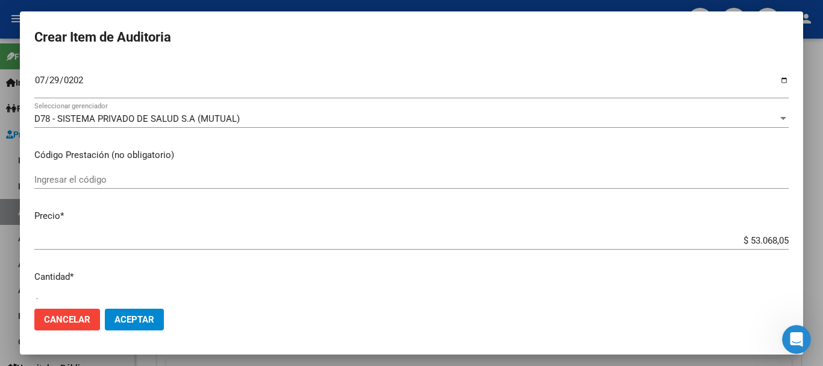
type input "$ 0,01"
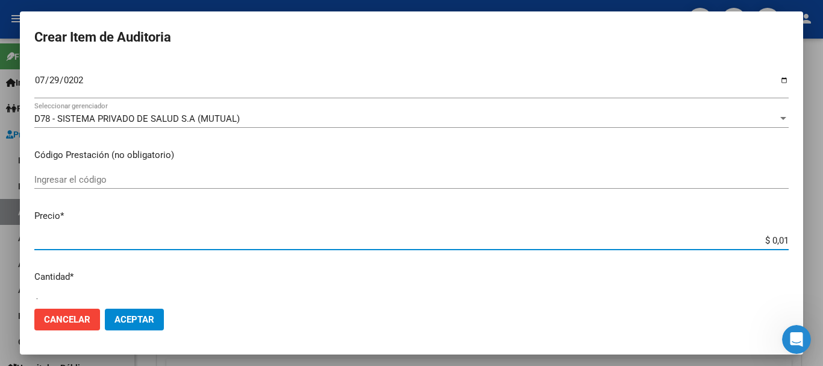
type input "$ 0,16"
type input "$ 1,60"
type input "$ 16,00"
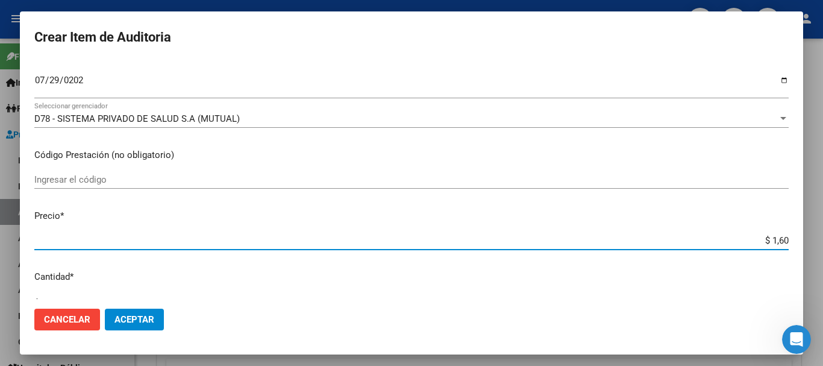
type input "$ 16,00"
type input "$ 160,00"
type input "$ 1.600,00"
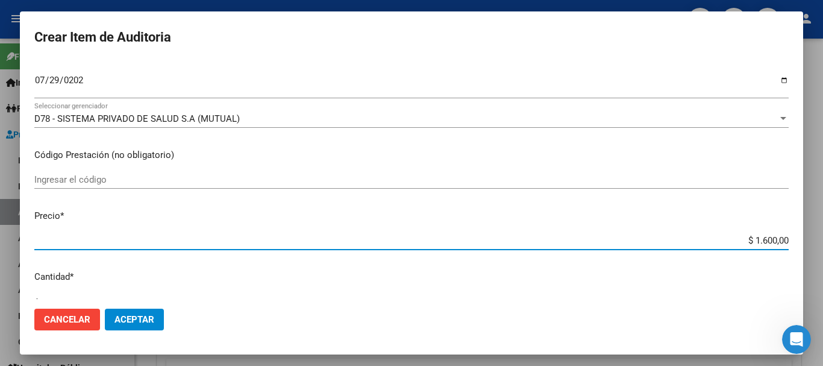
type input "$ 16.000,00"
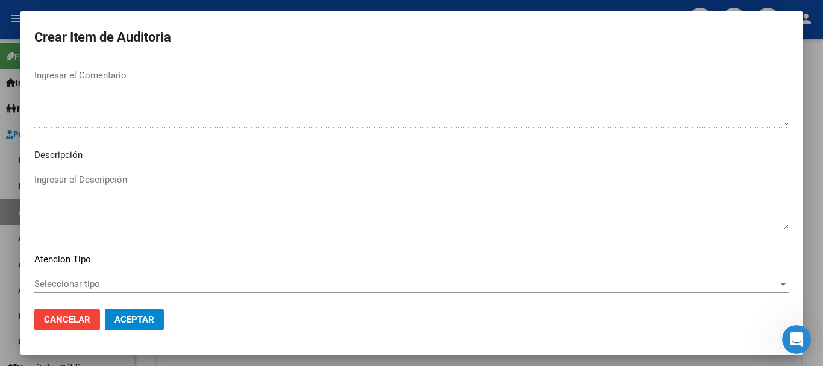
scroll to position [847, 0]
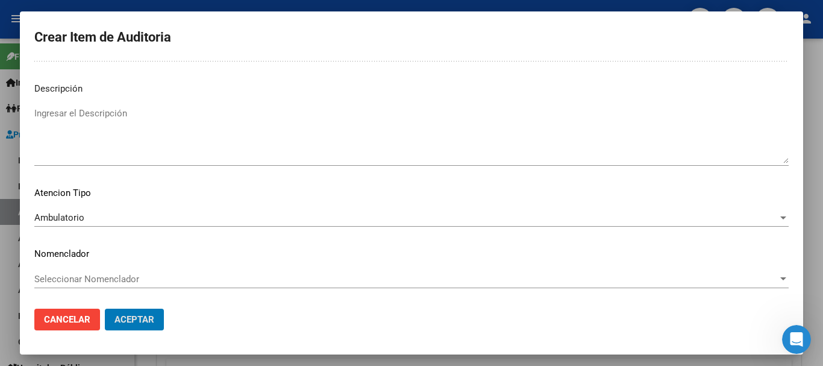
click at [105, 308] on button "Aceptar" at bounding box center [134, 319] width 59 height 22
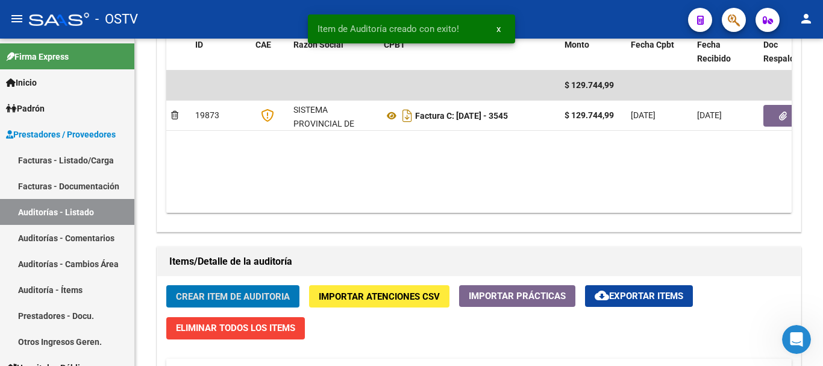
click at [166, 285] on button "Crear Item de Auditoria" at bounding box center [232, 296] width 133 height 22
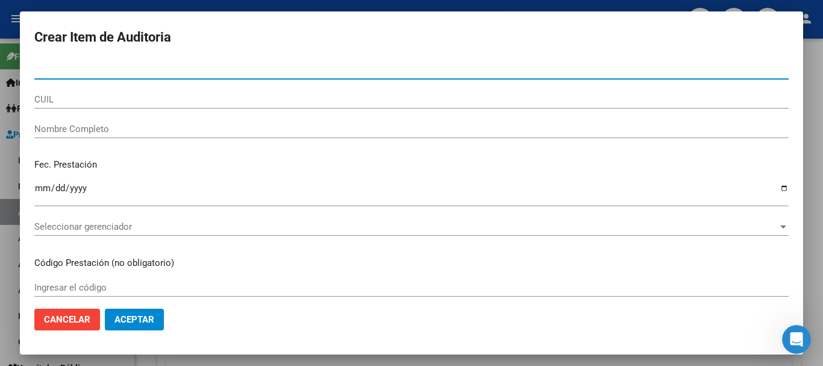
paste input "47917465"
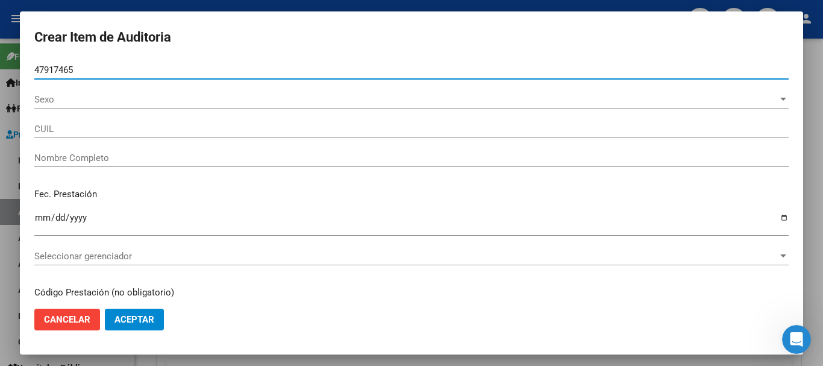
type input "47917465"
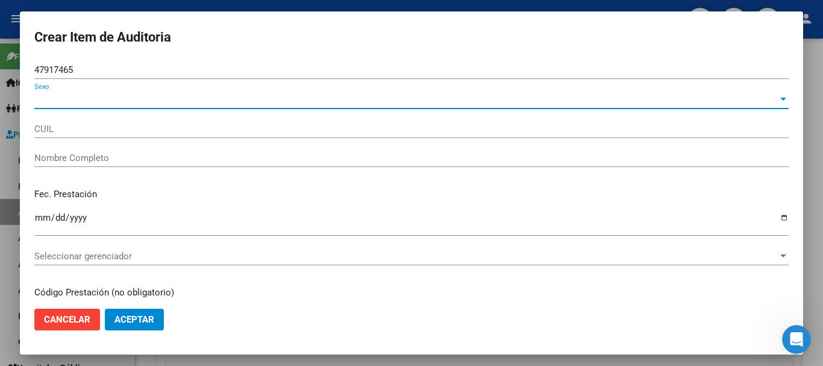
type input "27479174658"
type input "[PERSON_NAME] [PERSON_NAME]"
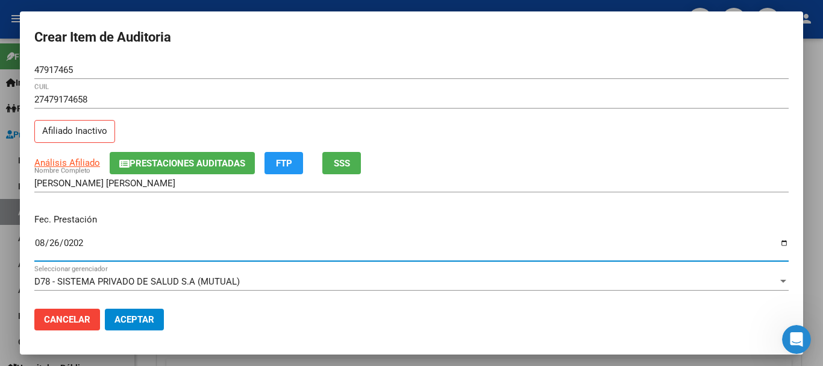
type input "[DATE]"
click at [153, 164] on span "Prestaciones Auditadas" at bounding box center [188, 163] width 116 height 11
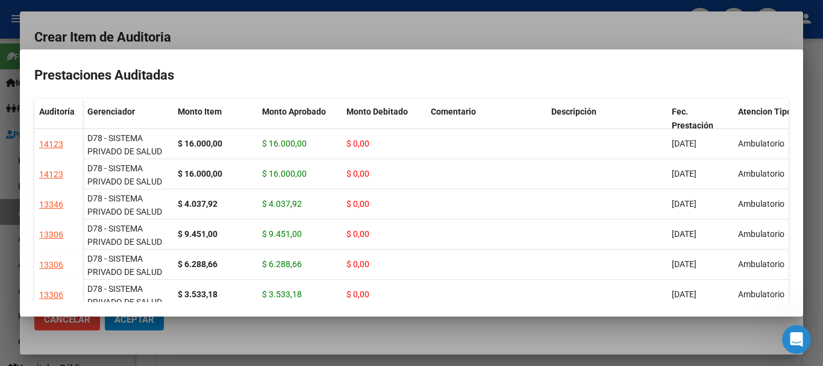
click at [282, 58] on mat-dialog-container "Prestaciones Auditadas Auditoría Gerenciador Monto Item Monto Aprobado Monto De…" at bounding box center [411, 182] width 783 height 267
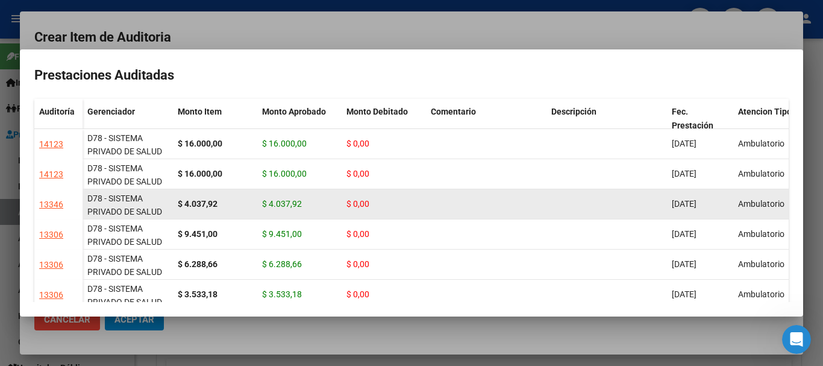
click at [511, 217] on datatable-body-cell at bounding box center [486, 204] width 120 height 30
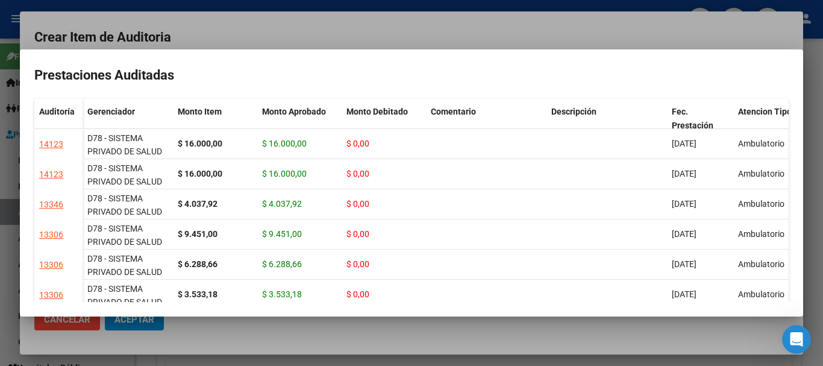
click at [411, 32] on div at bounding box center [411, 183] width 823 height 366
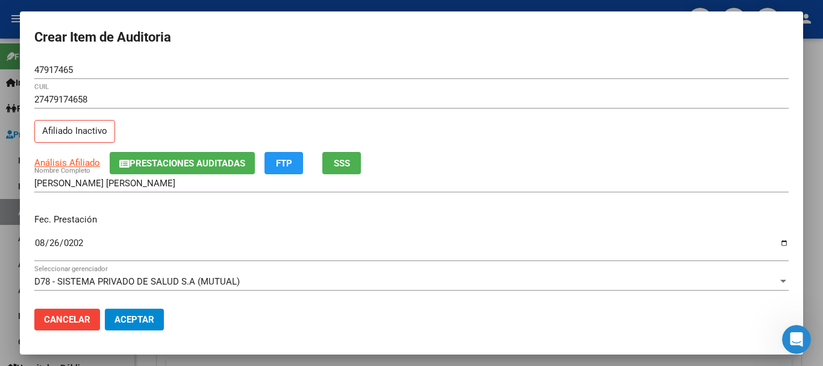
drag, startPoint x: 562, startPoint y: 172, endPoint x: 572, endPoint y: 224, distance: 52.3
click at [562, 174] on div "Análisis Afiliado Prestaciones Auditadas FTP SSS" at bounding box center [411, 163] width 754 height 22
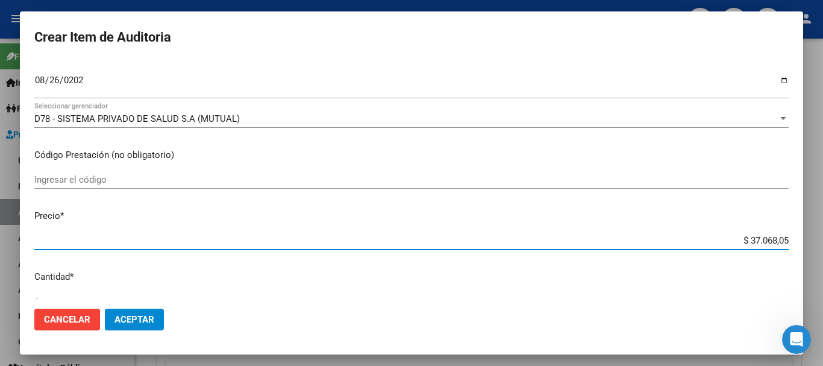
scroll to position [171, 0]
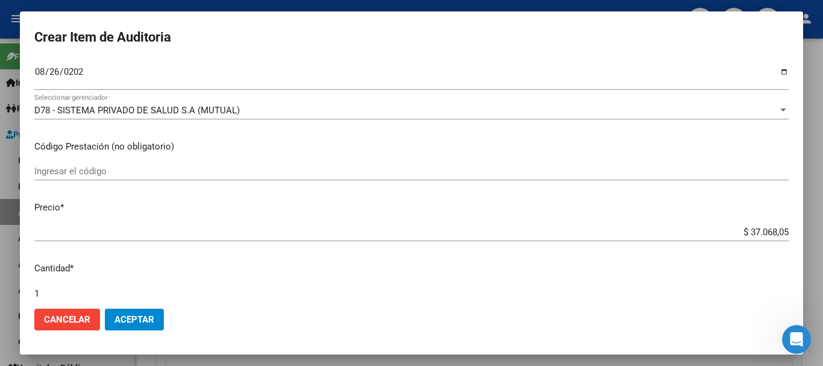
type input "$ 0,01"
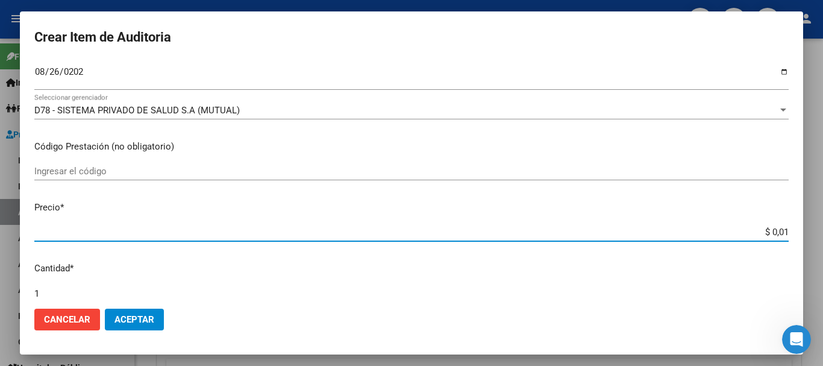
type input "$ 0,16"
type input "$ 1,60"
type input "$ 16,00"
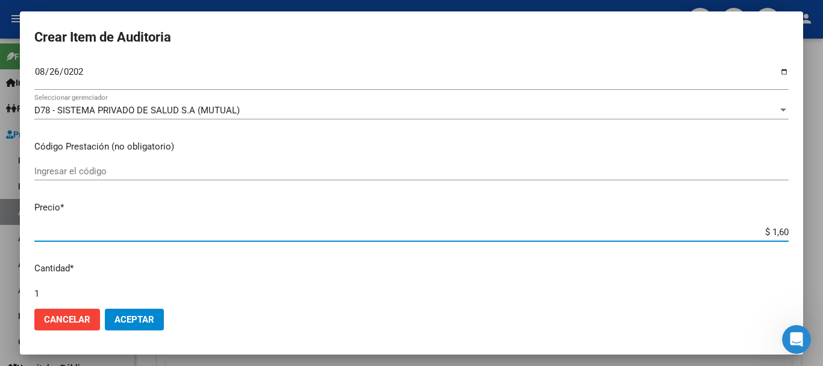
type input "$ 16,00"
type input "$ 160,00"
type input "$ 1.600,00"
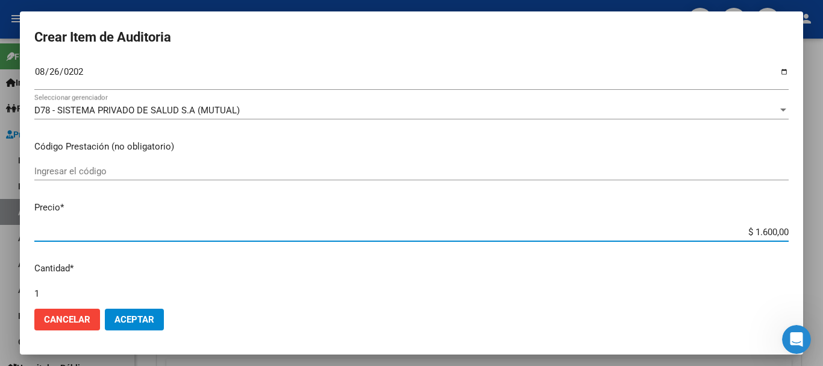
type input "$ 16.000,00"
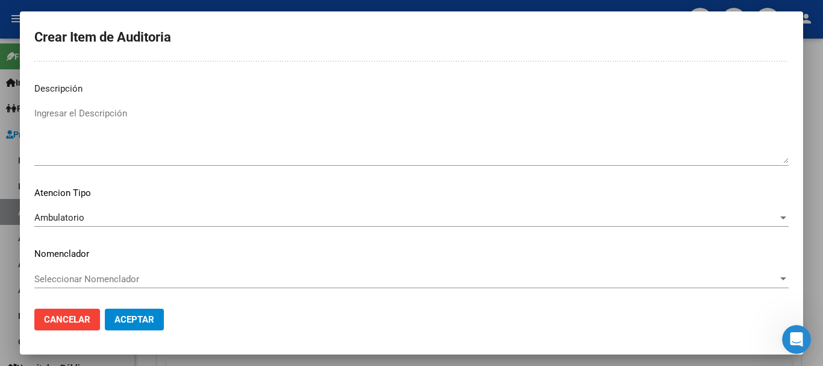
scroll to position [0, 0]
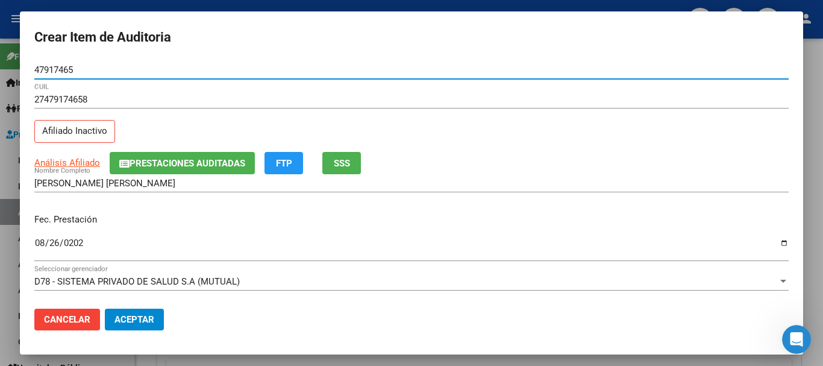
click at [105, 308] on button "Aceptar" at bounding box center [134, 319] width 59 height 22
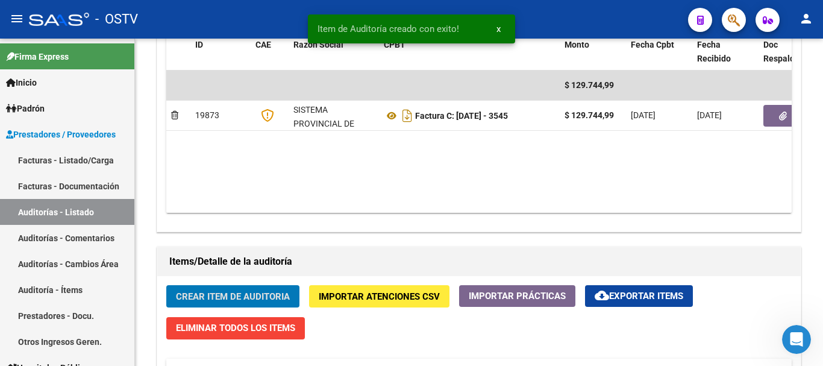
click at [166, 285] on button "Crear Item de Auditoria" at bounding box center [232, 296] width 133 height 22
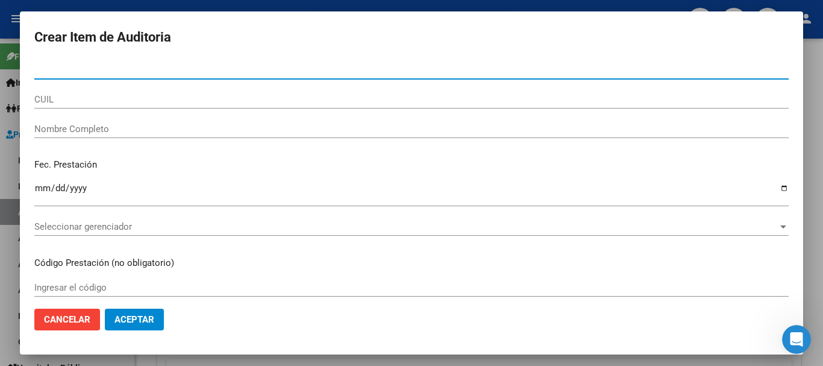
paste input "47917465"
type input "47917465"
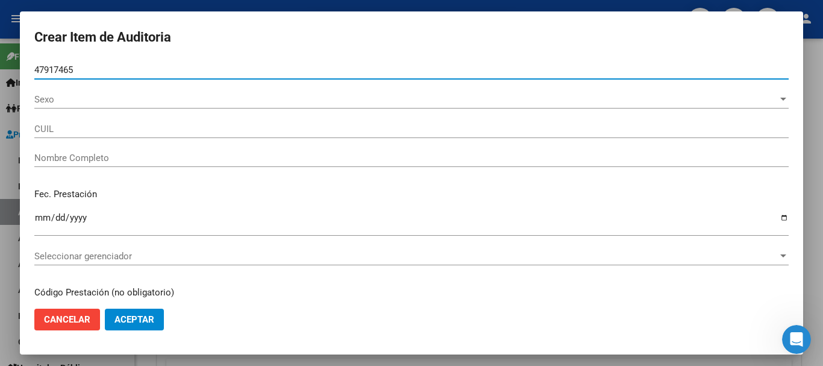
type input "27479174658"
type input "[PERSON_NAME] [PERSON_NAME]"
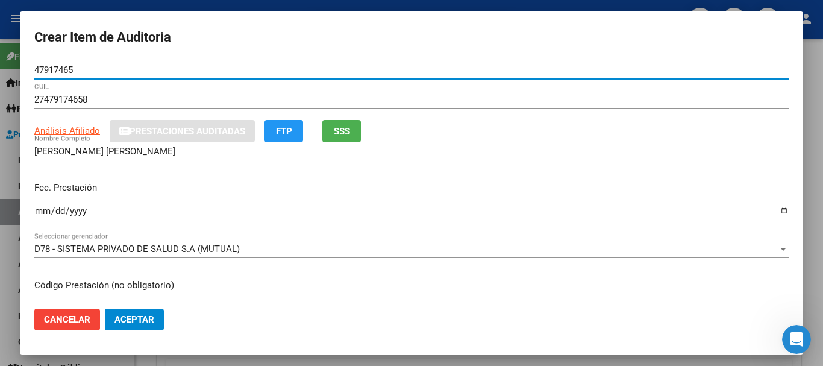
type input "47917465"
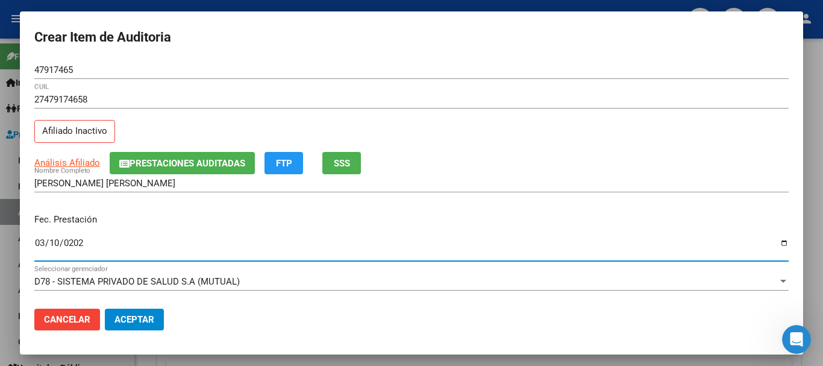
type input "[DATE]"
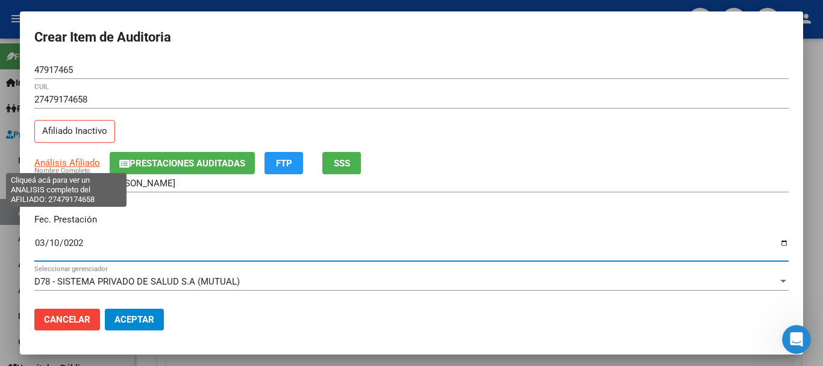
click at [61, 163] on span "Análisis Afiliado" at bounding box center [67, 162] width 66 height 11
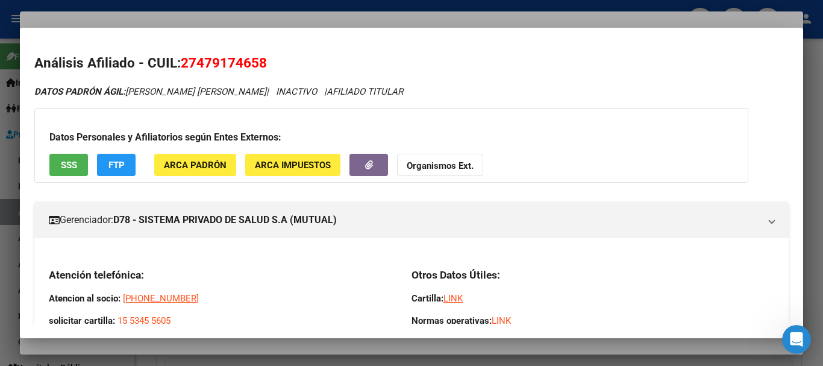
click at [218, 17] on div at bounding box center [411, 183] width 823 height 366
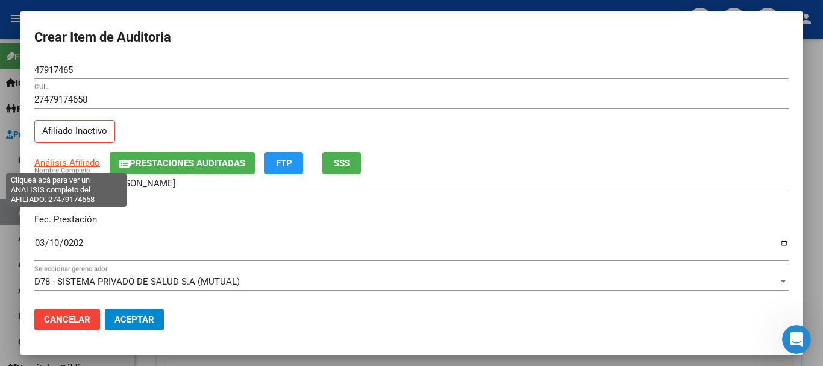
click at [72, 162] on span "Análisis Afiliado" at bounding box center [67, 162] width 66 height 11
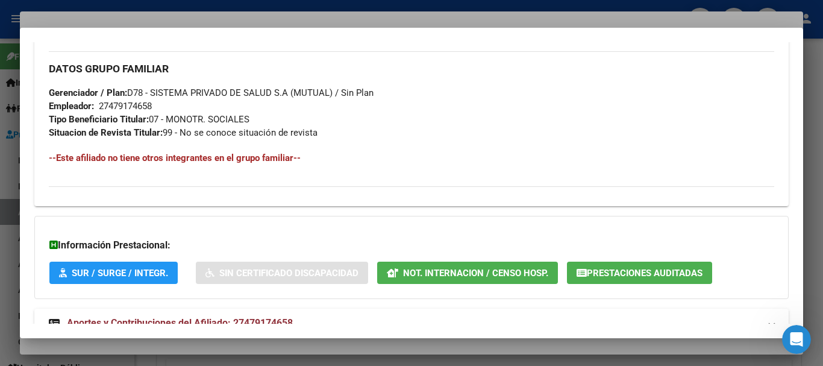
scroll to position [634, 0]
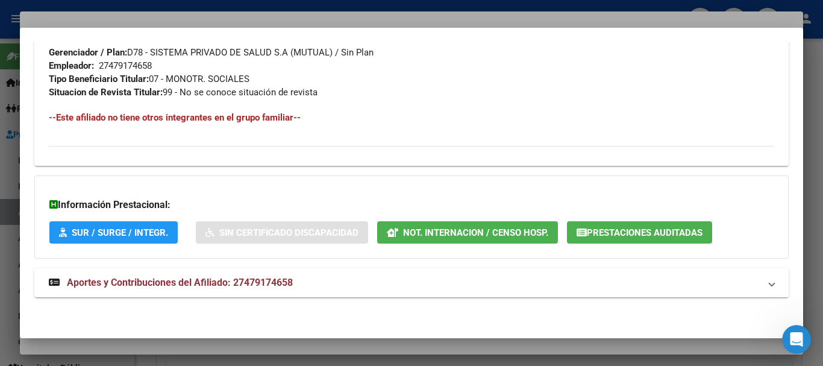
click at [196, 284] on span "Aportes y Contribuciones del Afiliado: 27479174658" at bounding box center [180, 282] width 226 height 11
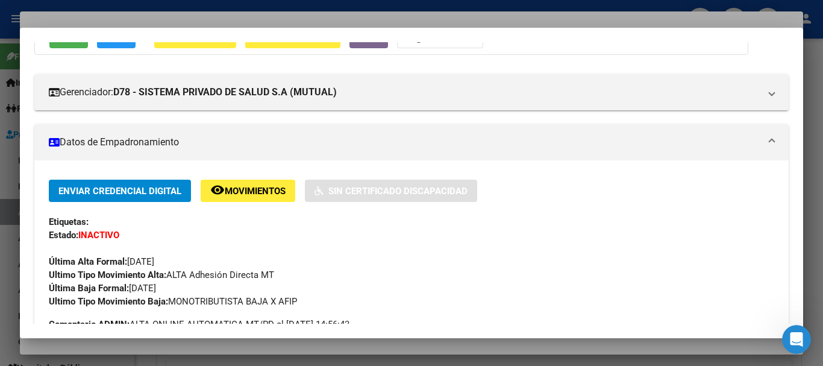
scroll to position [0, 0]
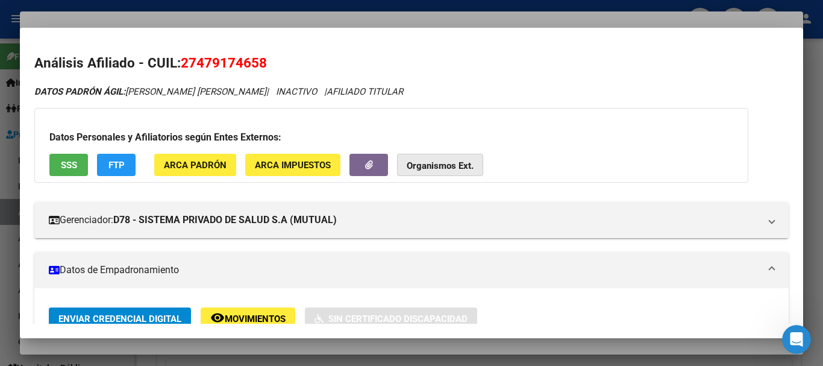
click at [452, 170] on strong "Organismos Ext." at bounding box center [440, 165] width 67 height 11
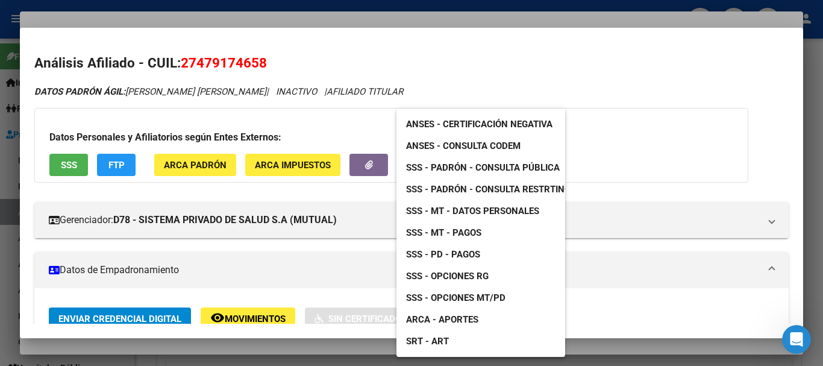
click at [490, 212] on span "SSS - MT - Datos Personales" at bounding box center [472, 210] width 133 height 11
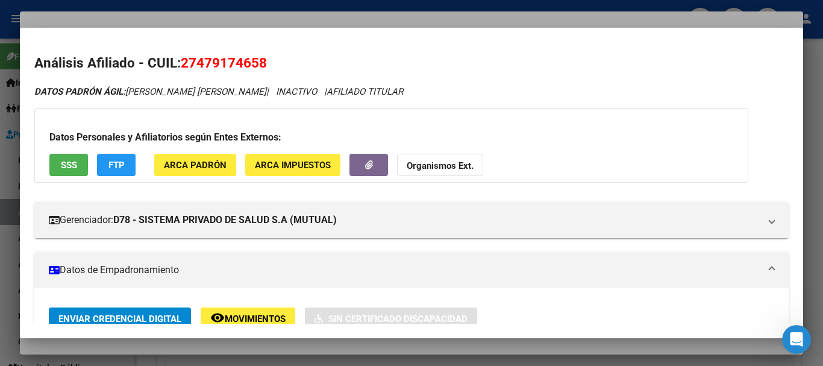
click at [330, 17] on div at bounding box center [411, 183] width 823 height 366
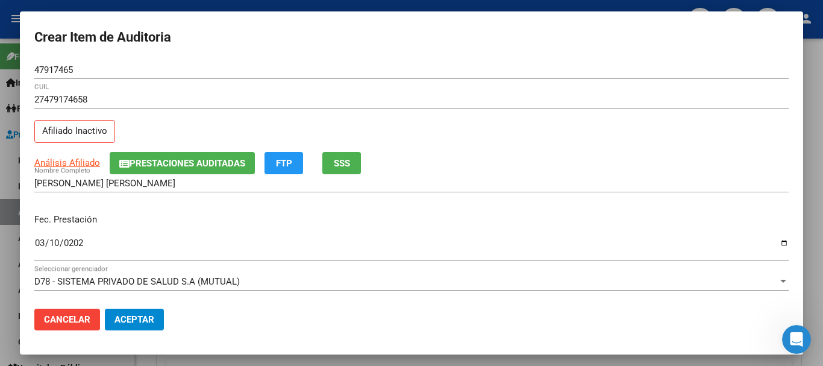
click at [534, 130] on div "27479174658 CUIL Afiliado Inactivo" at bounding box center [411, 120] width 754 height 61
click at [199, 155] on button "Prestaciones Auditadas" at bounding box center [182, 163] width 145 height 22
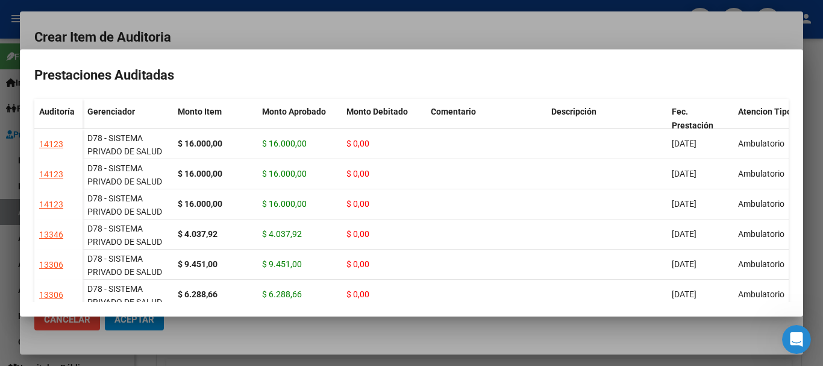
click at [398, 32] on div at bounding box center [411, 183] width 823 height 366
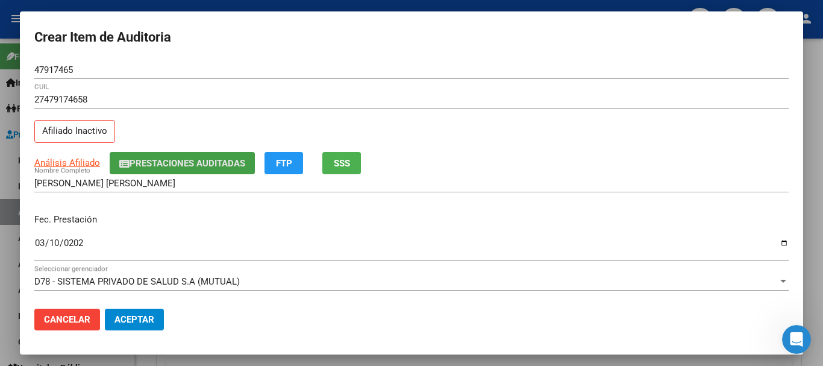
click at [190, 157] on span "Prestaciones Auditadas" at bounding box center [182, 162] width 126 height 11
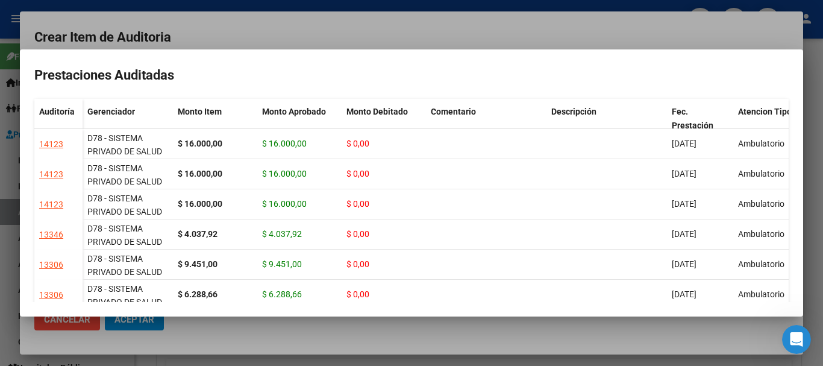
click at [536, 28] on div at bounding box center [411, 183] width 823 height 366
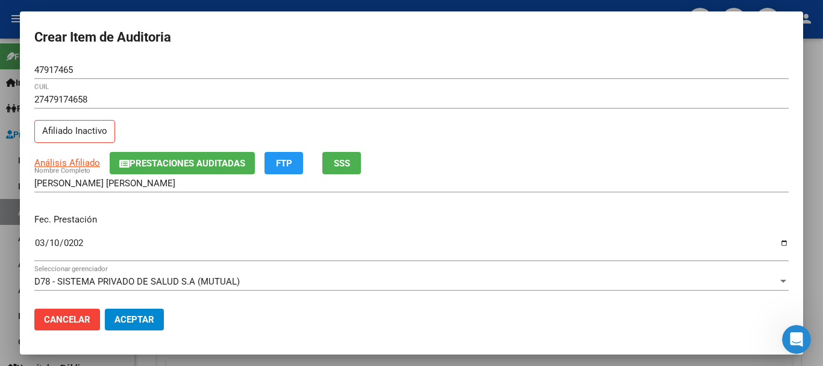
click at [536, 163] on div "Análisis Afiliado Prestaciones Auditadas FTP SSS" at bounding box center [411, 163] width 754 height 22
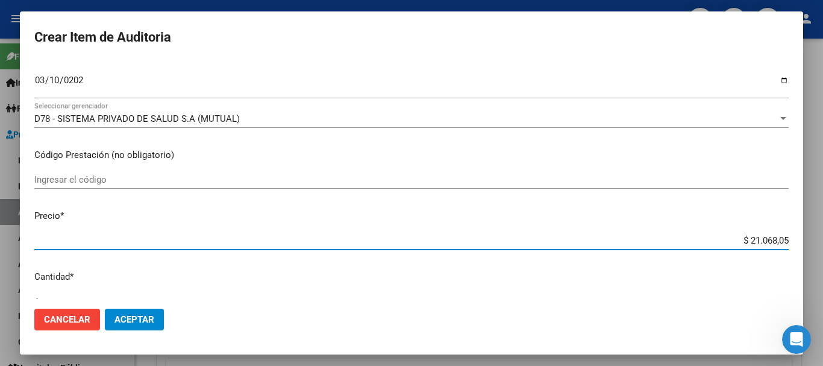
scroll to position [407, 0]
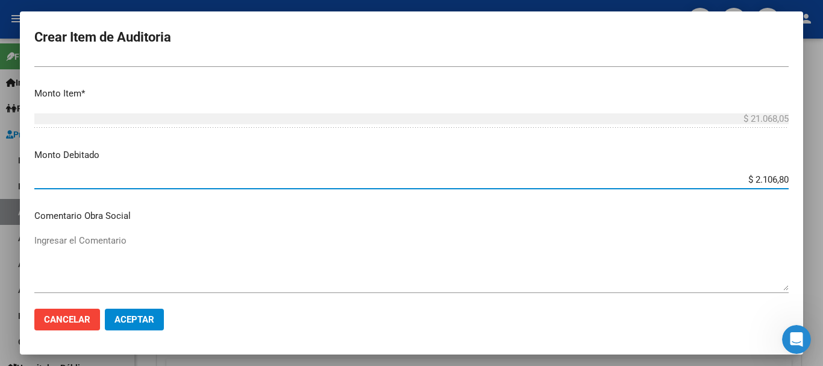
type input "$ 21.068,05"
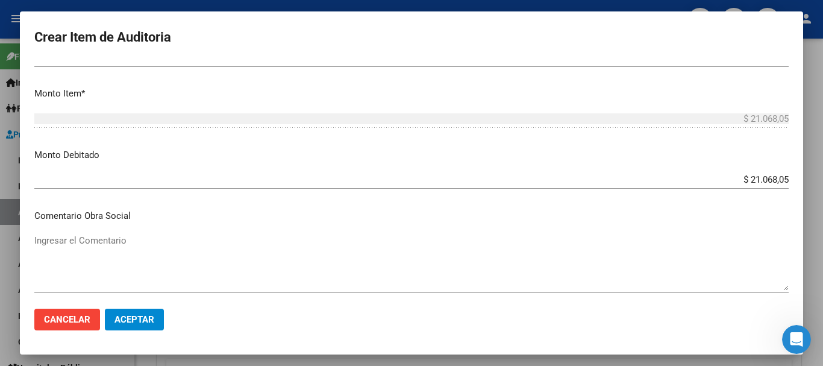
scroll to position [572, 0]
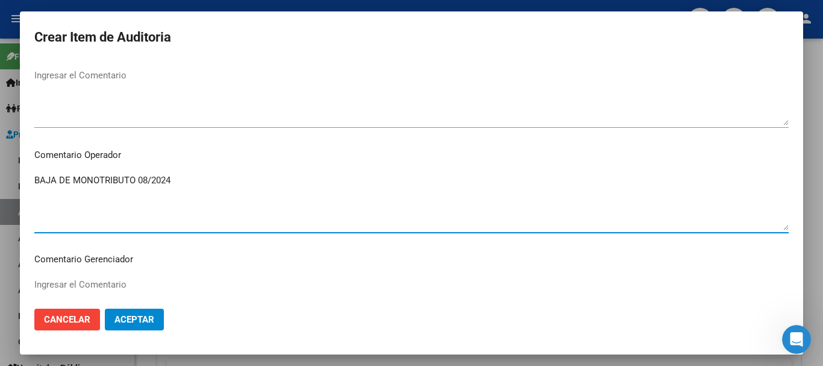
type textarea "BAJA DE MONOTRIBUTO 08/2024"
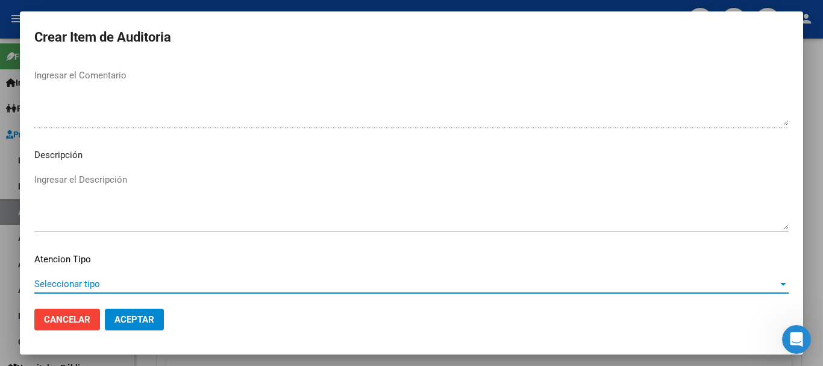
scroll to position [847, 0]
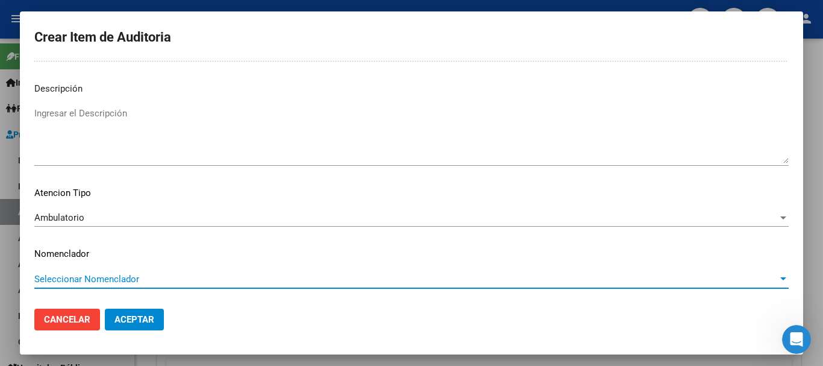
click at [105, 308] on button "Aceptar" at bounding box center [134, 319] width 59 height 22
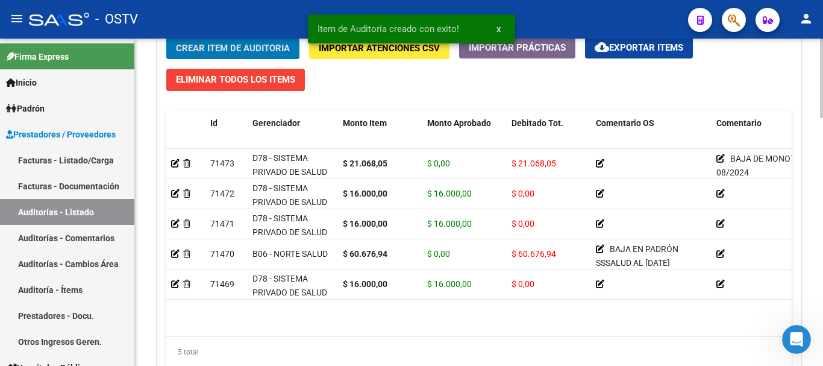
scroll to position [1016, 0]
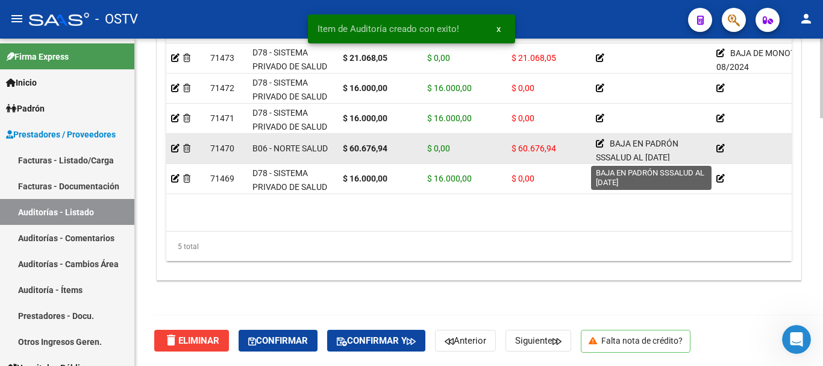
click at [599, 140] on icon at bounding box center [600, 143] width 8 height 8
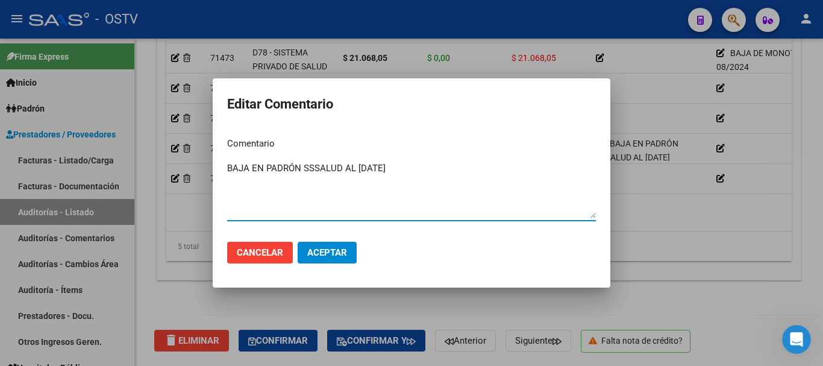
drag, startPoint x: 421, startPoint y: 167, endPoint x: 217, endPoint y: 172, distance: 204.3
click at [217, 172] on mat-dialog-content "Comentario BAJA EN PADRÓN SSSALUD AL [DATE] Ingresar el comentario" at bounding box center [412, 180] width 398 height 104
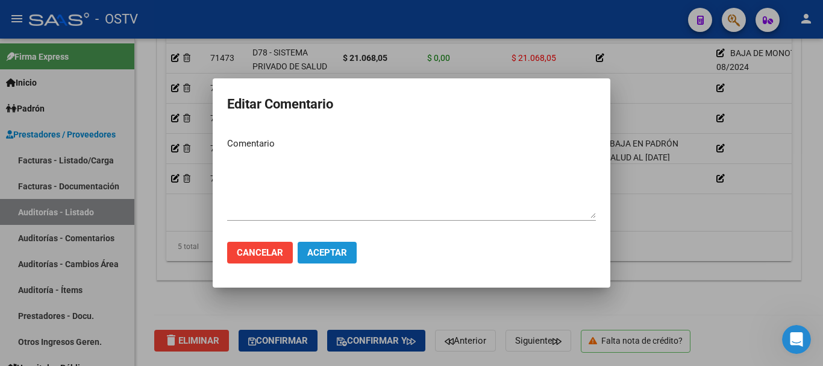
click at [324, 251] on span "Aceptar" at bounding box center [327, 252] width 40 height 11
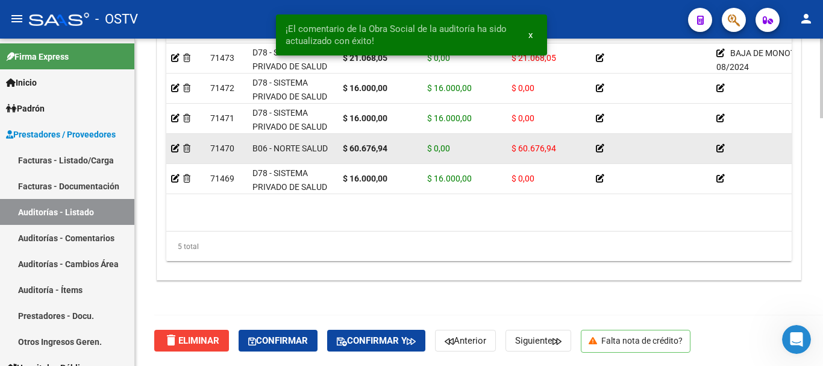
click at [716, 146] on icon at bounding box center [720, 148] width 8 height 8
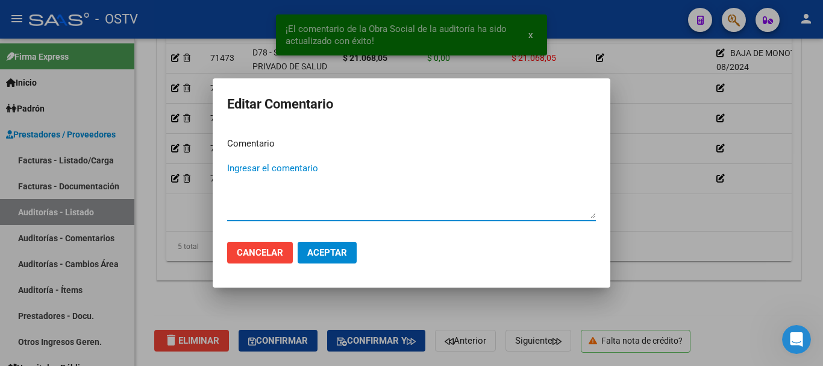
paste textarea "BAJA EN PADRÓN SSSALUD AL [DATE]"
type textarea "BAJA EN PADRÓN SSSALUD AL [DATE]"
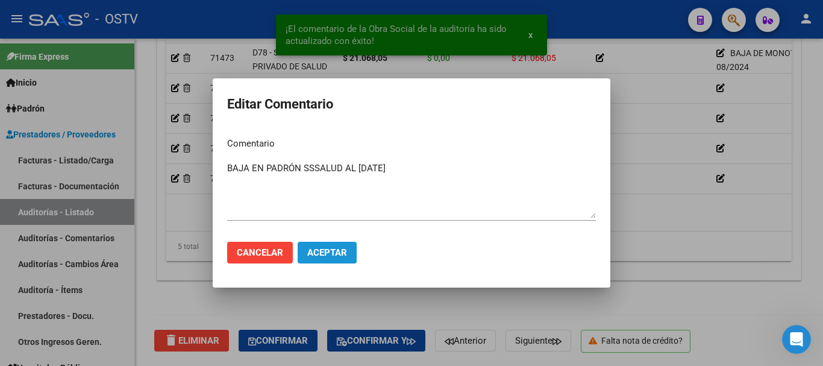
click at [327, 251] on span "Aceptar" at bounding box center [327, 252] width 40 height 11
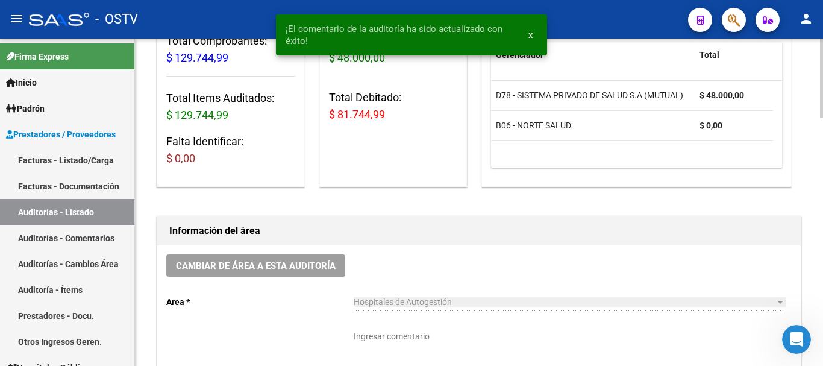
scroll to position [0, 0]
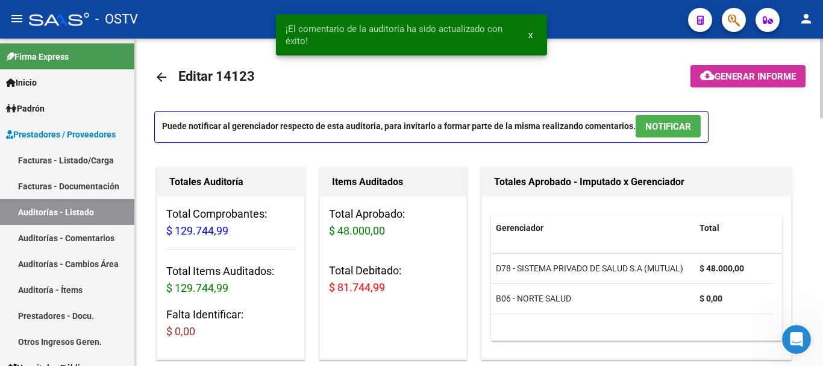
click at [748, 72] on span "Generar informe" at bounding box center [755, 76] width 81 height 11
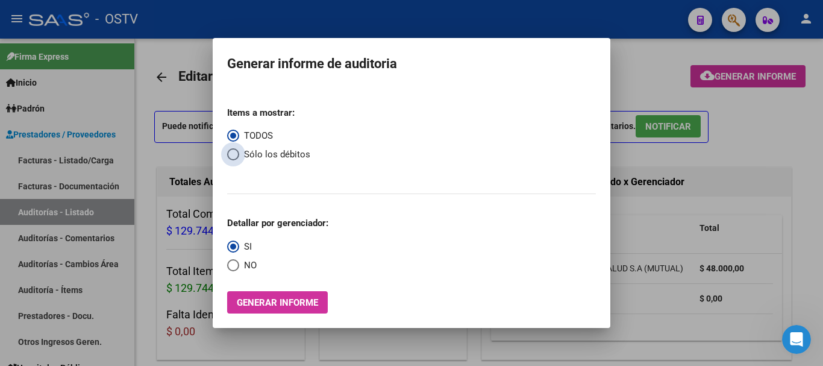
click at [234, 154] on span "Select an option" at bounding box center [233, 154] width 12 height 12
click at [234, 154] on input "Sólo los débitos" at bounding box center [233, 154] width 12 height 12
click at [229, 263] on span "Select an option" at bounding box center [233, 265] width 12 height 12
click at [229, 263] on input "NO" at bounding box center [233, 265] width 12 height 12
click at [264, 299] on span "Generar informe" at bounding box center [277, 302] width 81 height 11
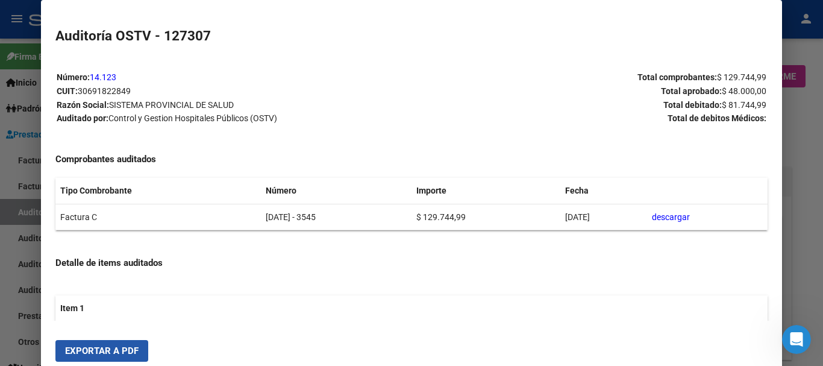
click at [115, 348] on span "Exportar a PDF" at bounding box center [102, 350] width 74 height 11
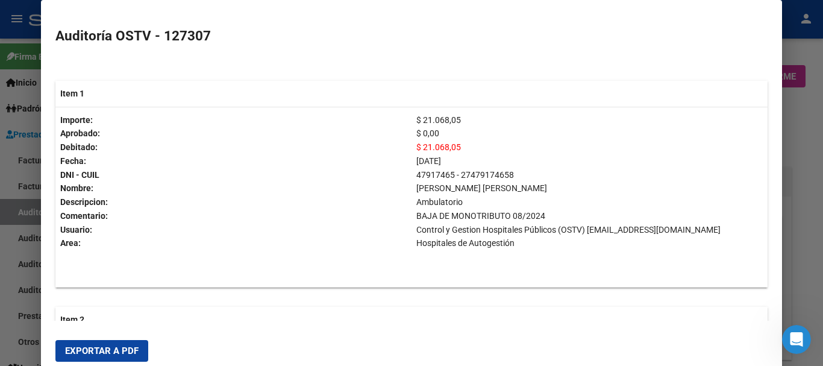
scroll to position [230, 0]
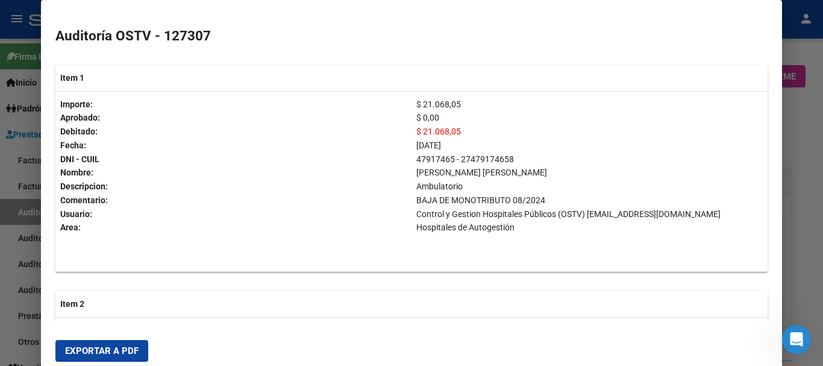
click at [820, 237] on div at bounding box center [411, 183] width 823 height 366
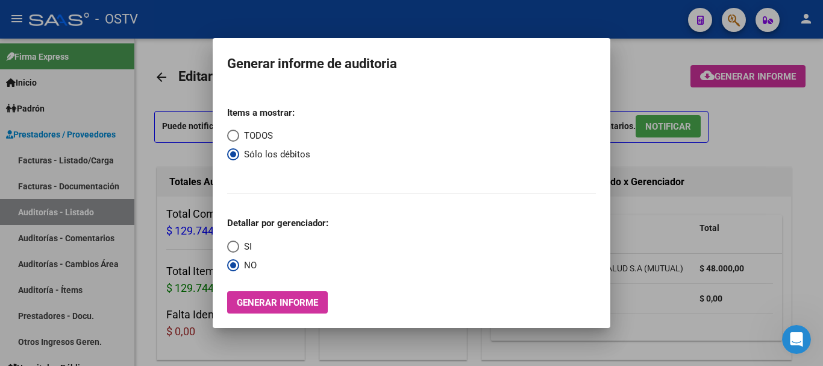
click at [820, 237] on div at bounding box center [411, 183] width 823 height 366
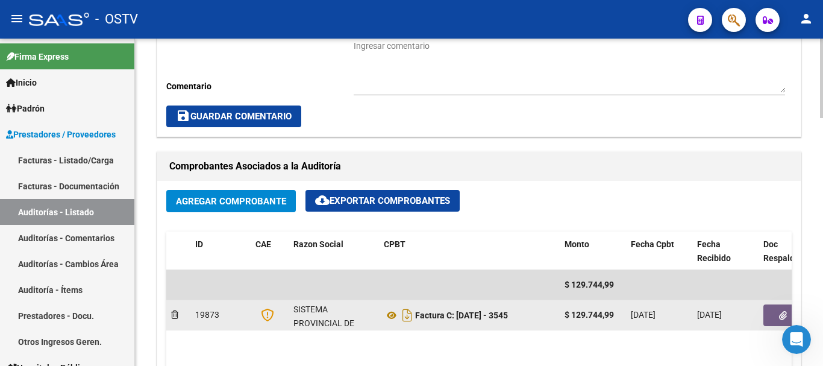
scroll to position [542, 0]
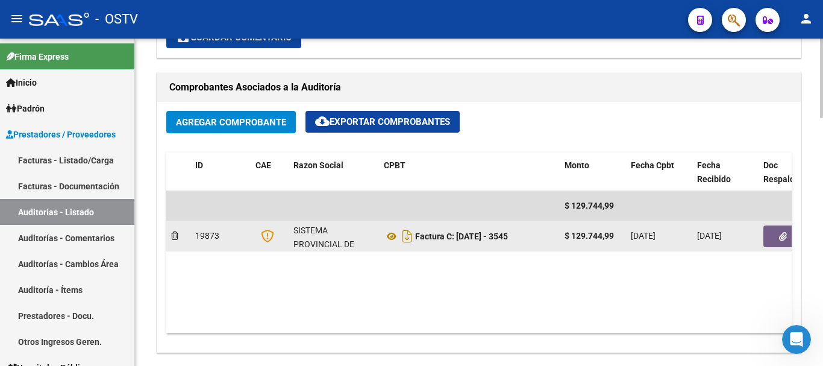
click at [785, 229] on button "button" at bounding box center [782, 236] width 39 height 22
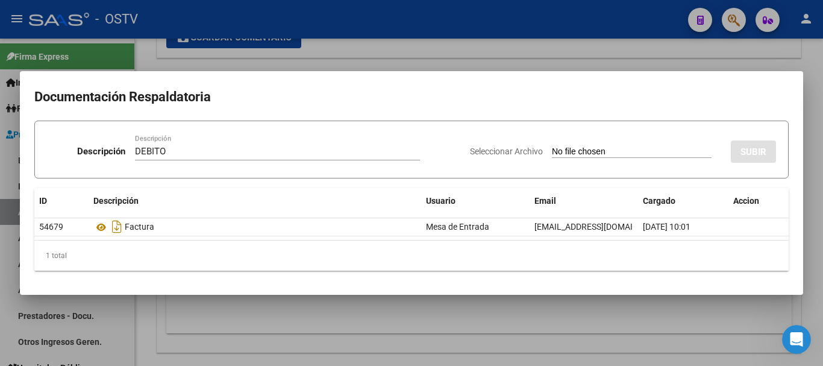
click at [552, 146] on input "Seleccionar Archivo" at bounding box center [632, 151] width 160 height 11
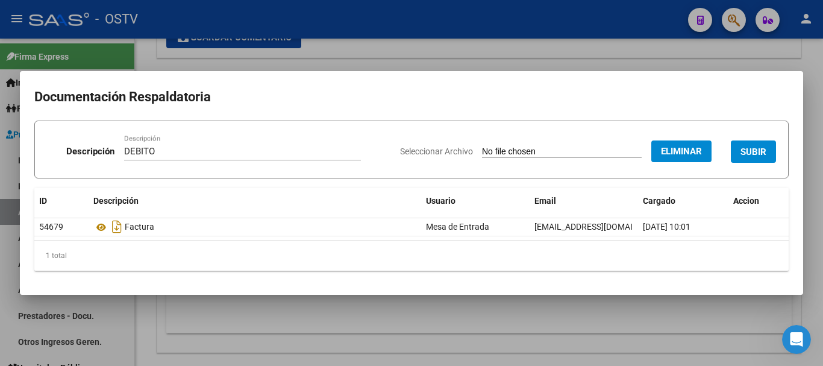
click at [742, 149] on span "SUBIR" at bounding box center [753, 151] width 26 height 11
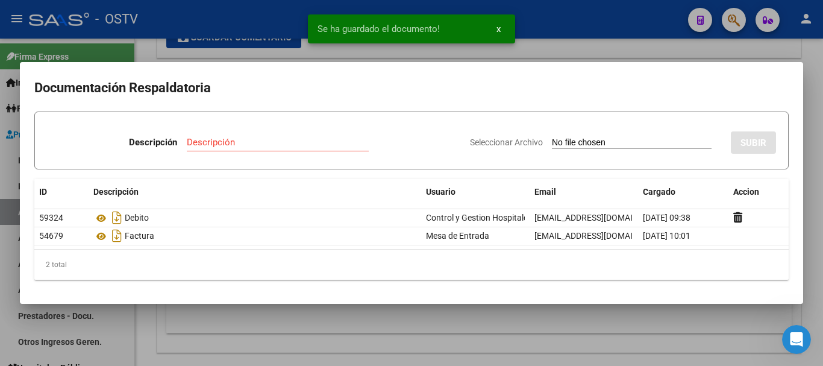
click at [822, 205] on div at bounding box center [411, 183] width 823 height 366
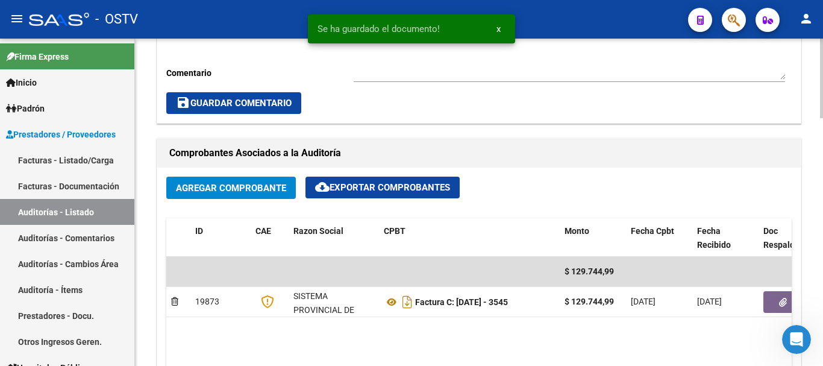
scroll to position [301, 0]
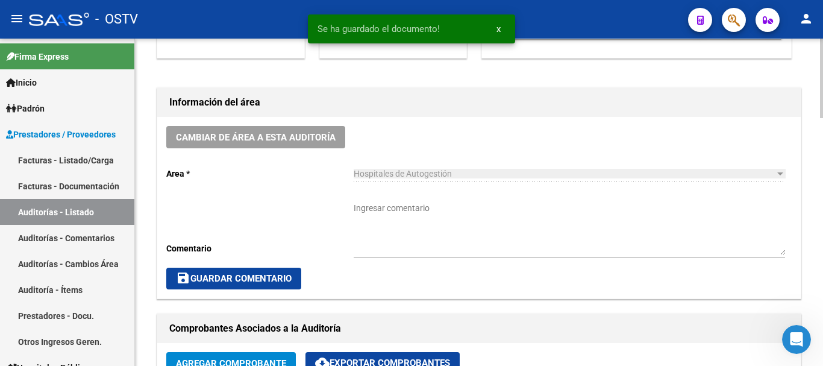
click at [497, 225] on textarea "Ingresar comentario" at bounding box center [569, 228] width 431 height 53
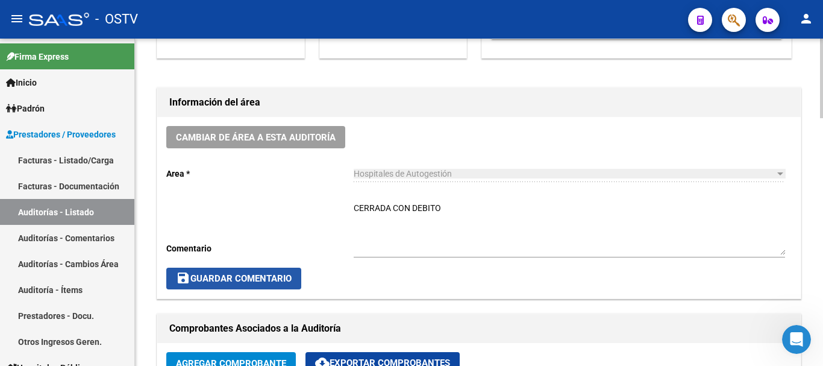
click at [206, 278] on span "save Guardar Comentario" at bounding box center [234, 278] width 116 height 11
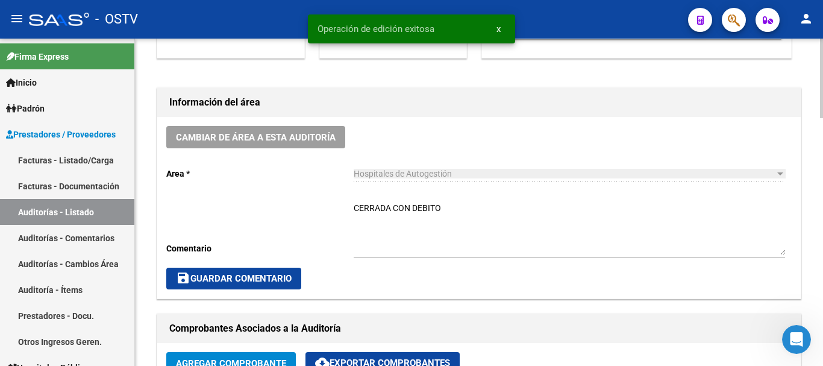
scroll to position [0, 0]
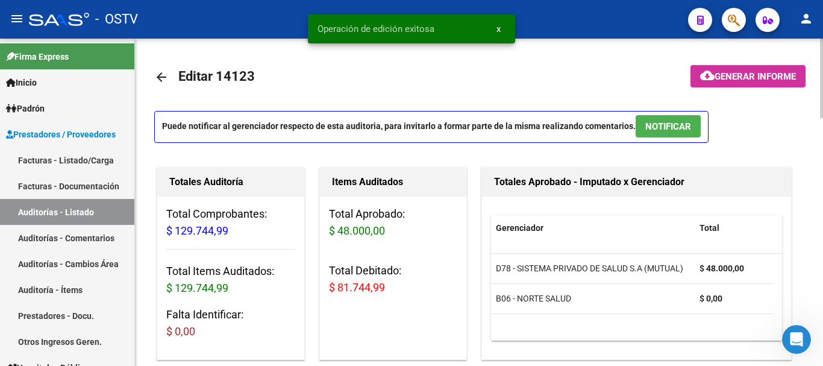
click at [163, 77] on mat-icon "arrow_back" at bounding box center [161, 77] width 14 height 14
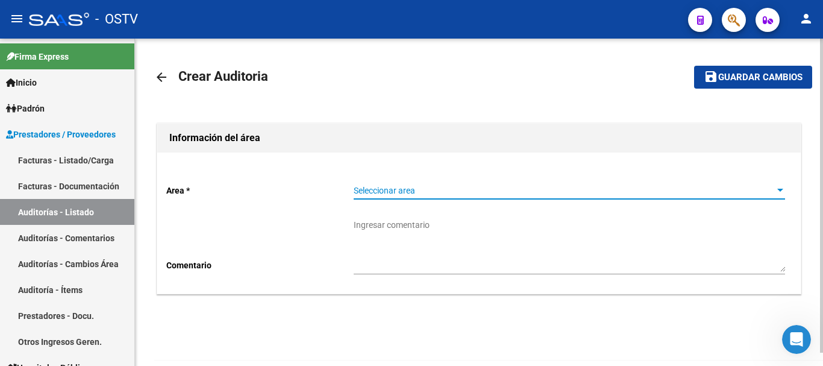
click at [386, 187] on span "Seleccionar area" at bounding box center [564, 191] width 421 height 10
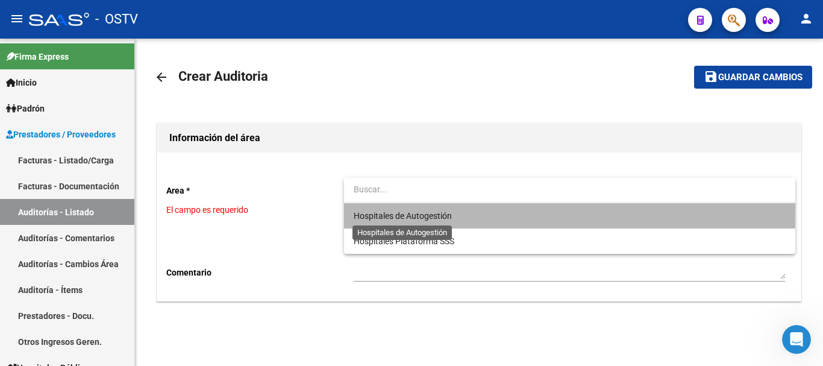
click at [391, 211] on span "Hospitales de Autogestión" at bounding box center [403, 216] width 98 height 10
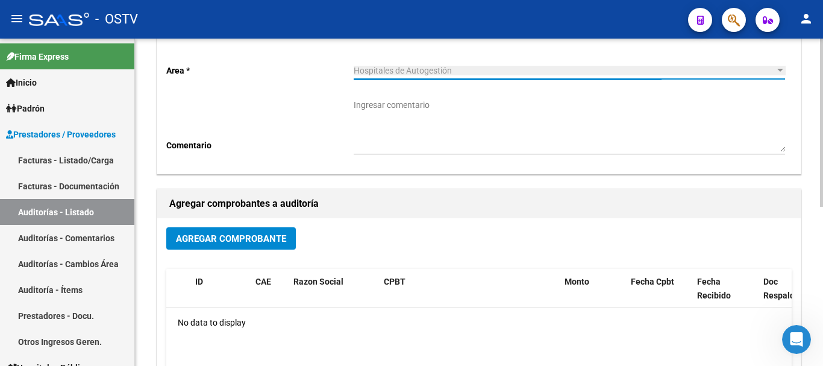
scroll to position [120, 0]
click at [272, 240] on span "Agregar Comprobante" at bounding box center [231, 238] width 110 height 11
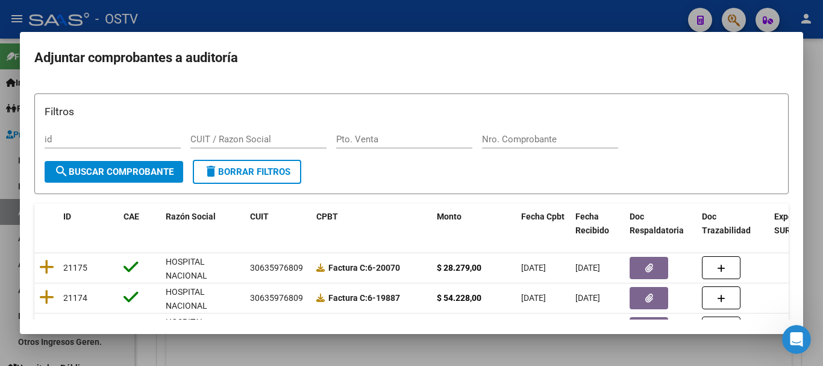
click at [553, 148] on div "Nro. Comprobante" at bounding box center [550, 139] width 136 height 18
paste input "32152"
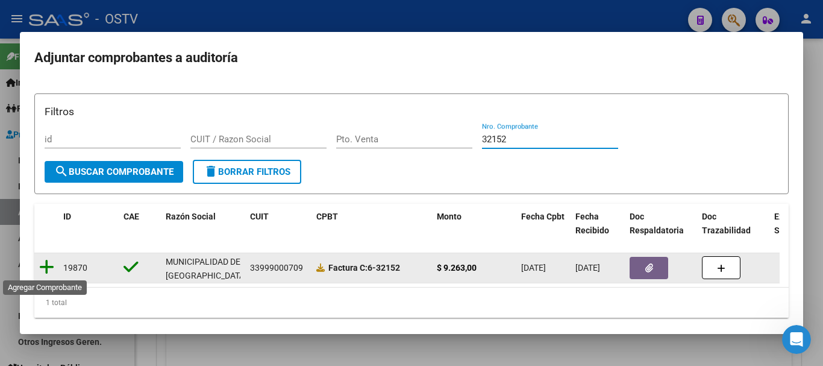
click at [49, 272] on icon at bounding box center [46, 266] width 15 height 17
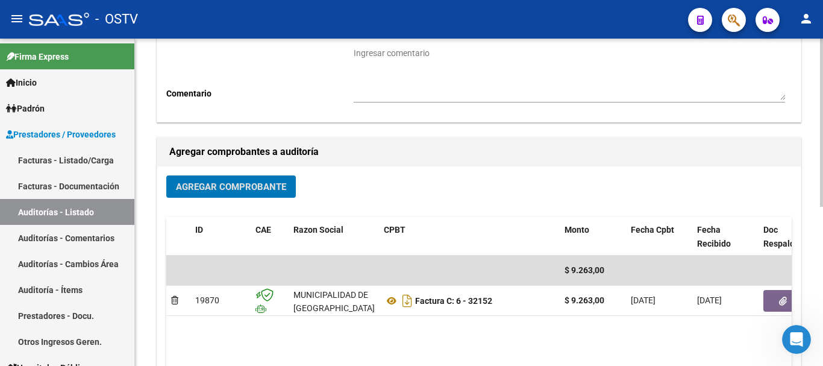
scroll to position [241, 0]
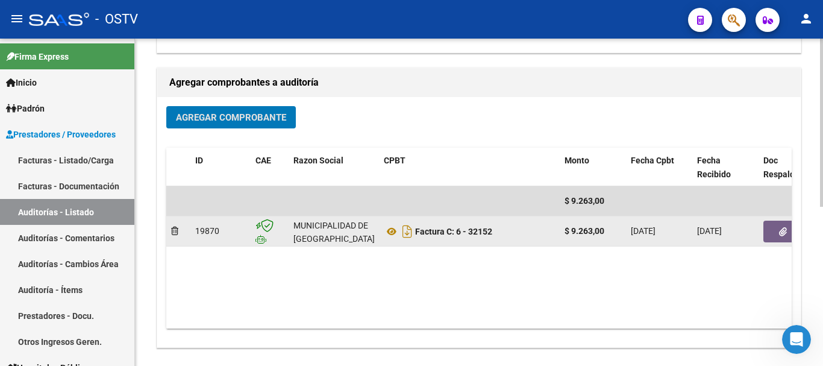
click at [783, 233] on icon "button" at bounding box center [783, 231] width 8 height 9
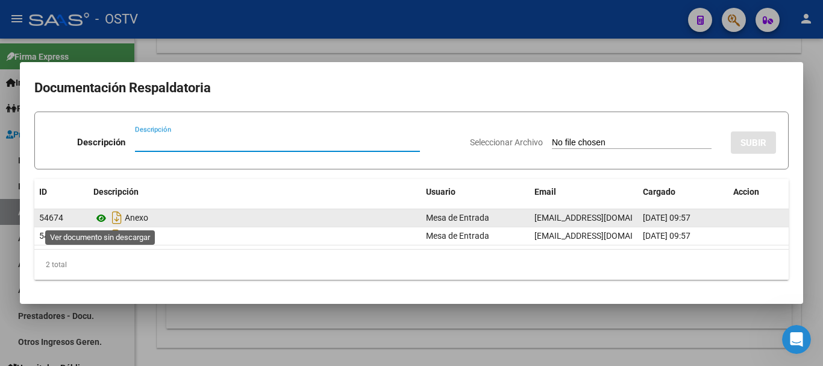
click at [102, 217] on icon at bounding box center [101, 218] width 16 height 14
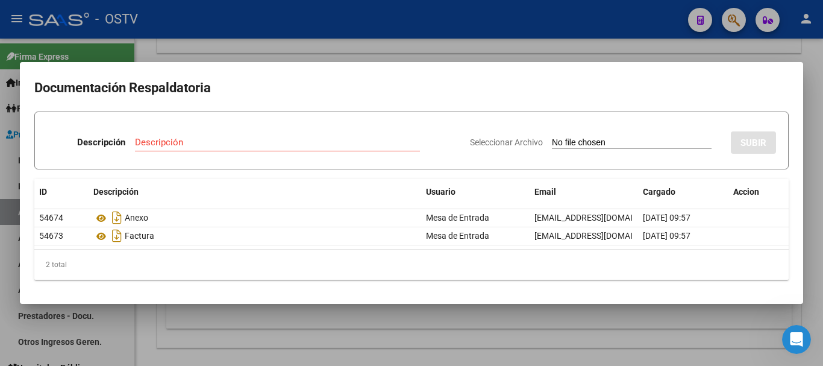
click at [274, 38] on div at bounding box center [411, 183] width 823 height 366
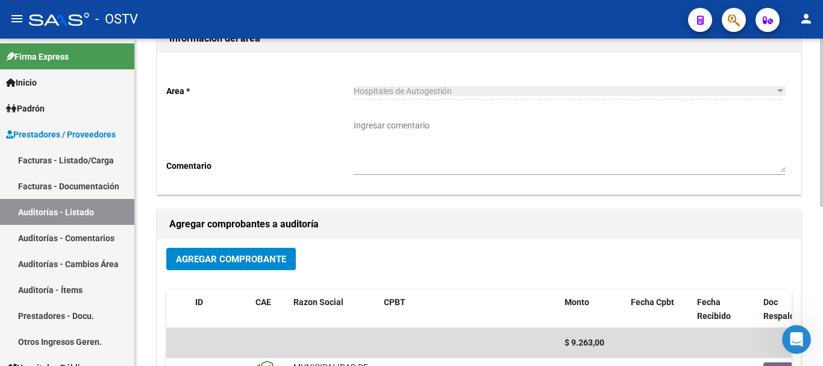
scroll to position [0, 0]
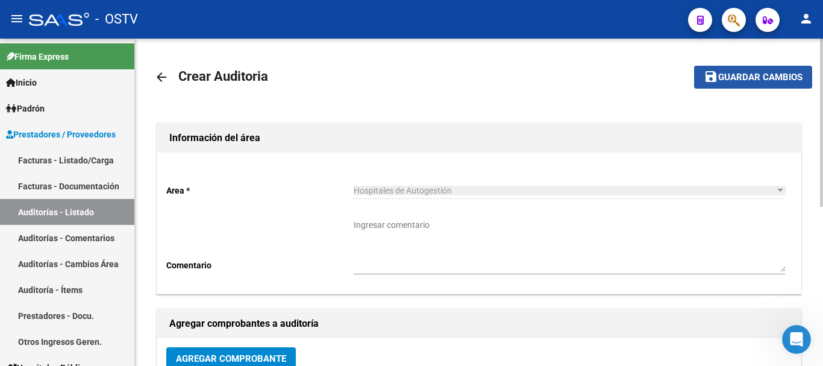
click at [772, 81] on span "Guardar cambios" at bounding box center [760, 77] width 84 height 11
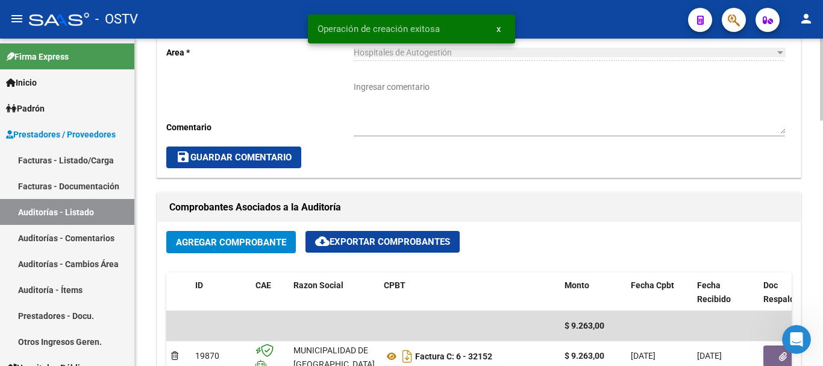
scroll to position [783, 0]
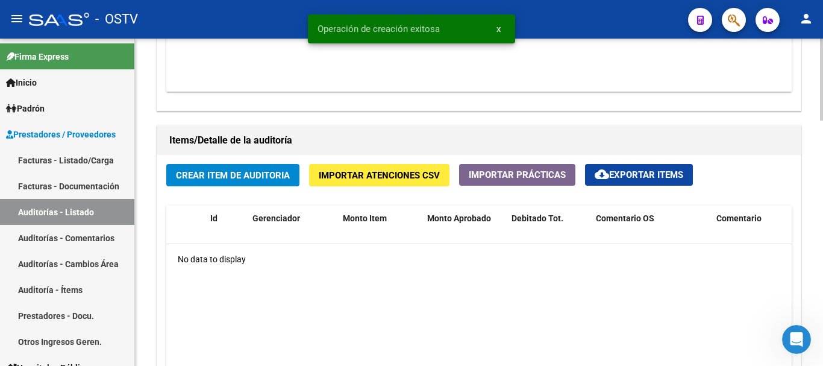
click at [242, 168] on button "Crear Item de Auditoria" at bounding box center [232, 175] width 133 height 22
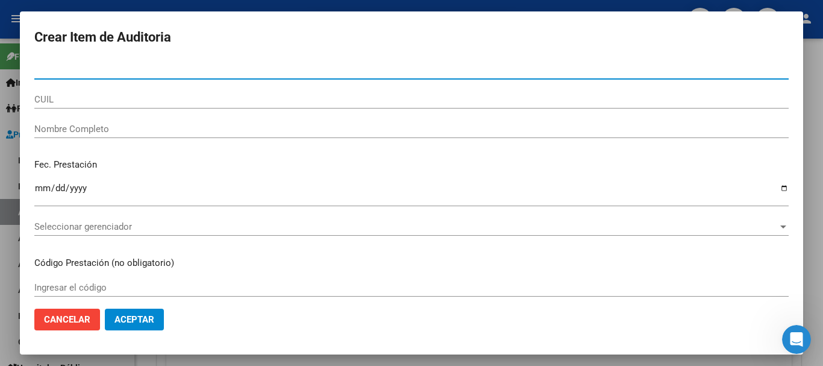
paste input "38695143"
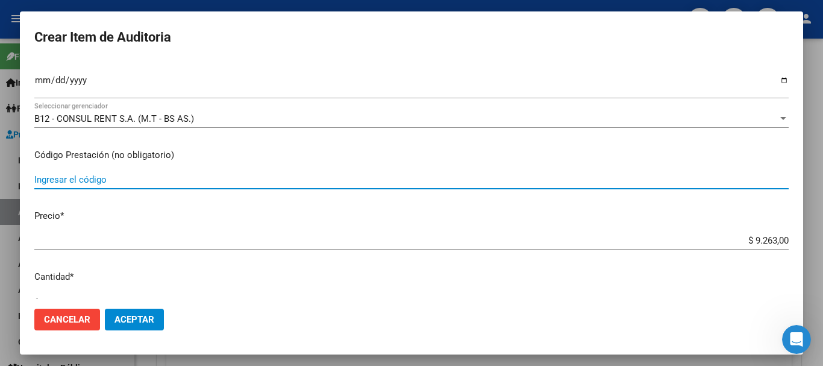
scroll to position [0, 0]
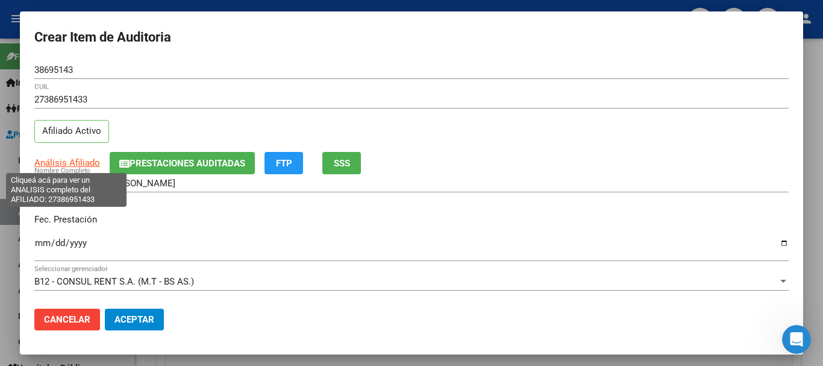
click at [88, 164] on span "Análisis Afiliado" at bounding box center [67, 162] width 66 height 11
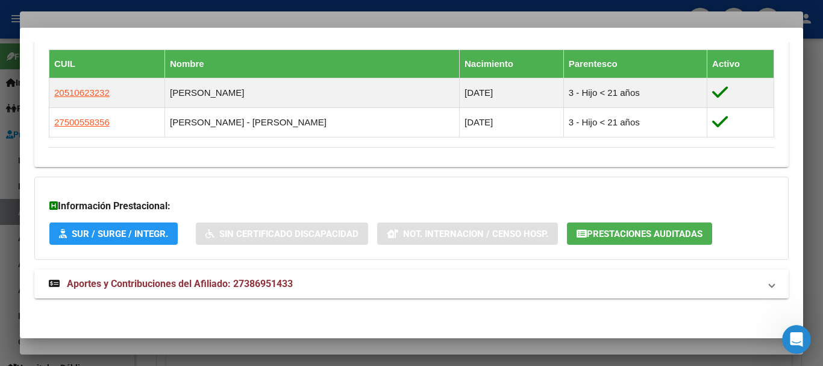
scroll to position [681, 0]
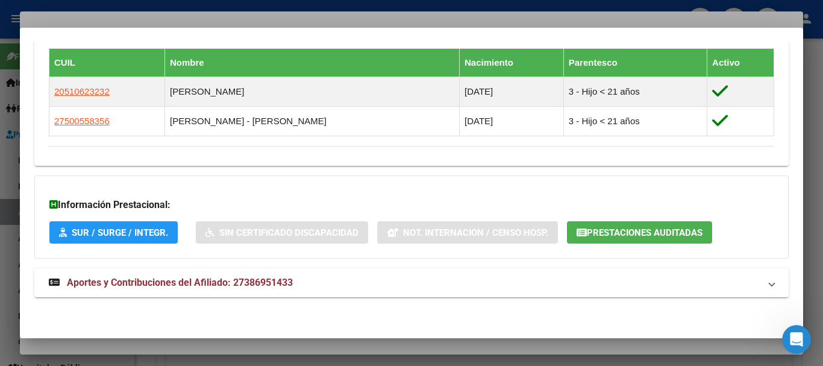
click at [219, 291] on mat-expansion-panel-header "Aportes y Contribuciones del Afiliado: 27386951433" at bounding box center [411, 282] width 754 height 29
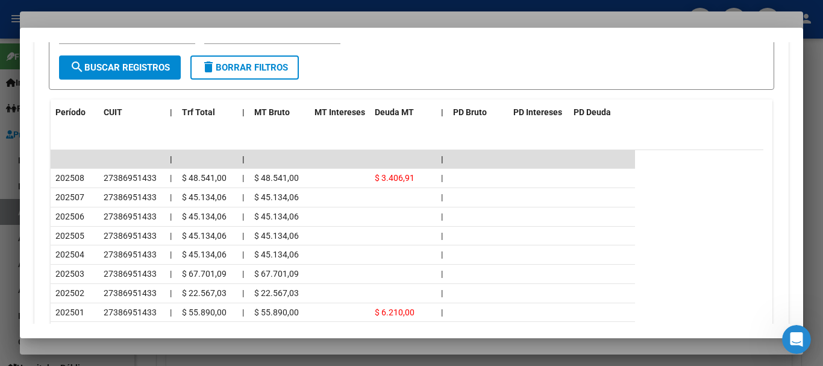
scroll to position [1152, 0]
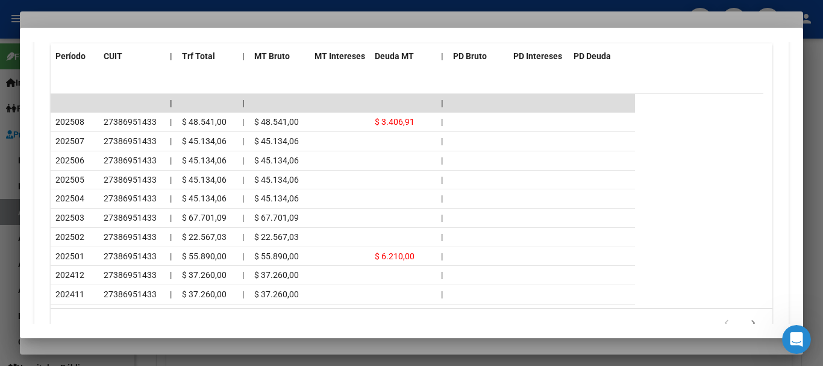
click at [170, 16] on div at bounding box center [411, 183] width 823 height 366
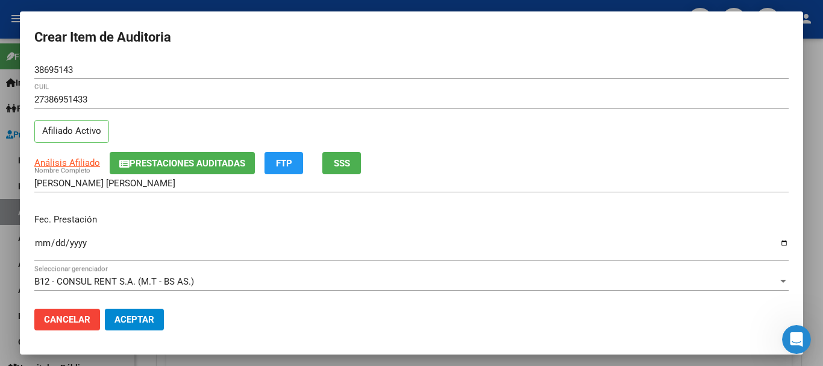
click at [666, 233] on div "Fec. Prestación [DATE] Ingresar la fecha" at bounding box center [411, 238] width 754 height 69
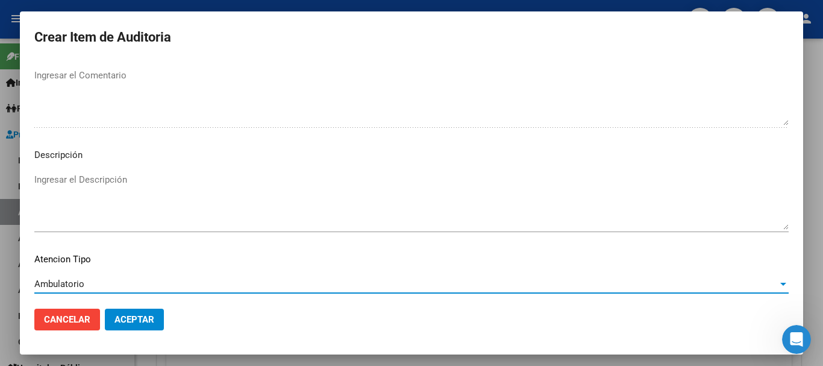
scroll to position [847, 0]
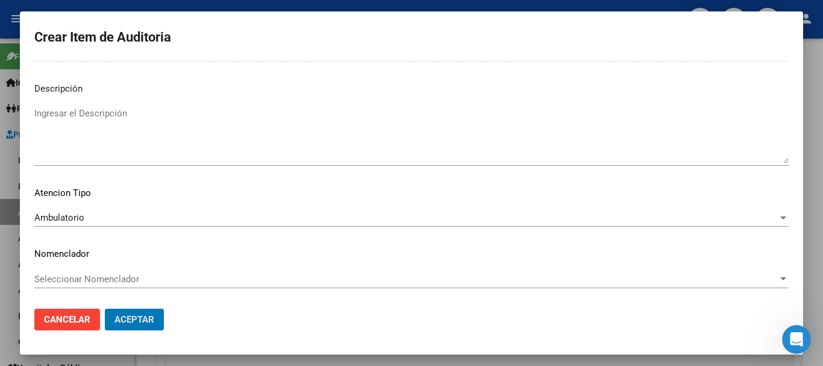
click at [105, 308] on button "Aceptar" at bounding box center [134, 319] width 59 height 22
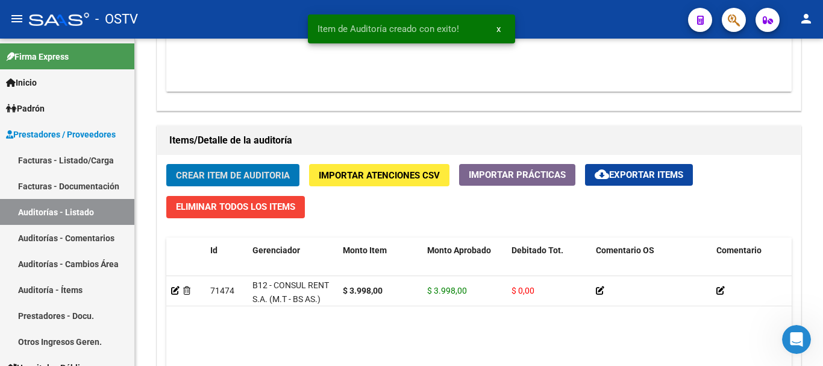
click at [166, 164] on button "Crear Item de Auditoria" at bounding box center [232, 175] width 133 height 22
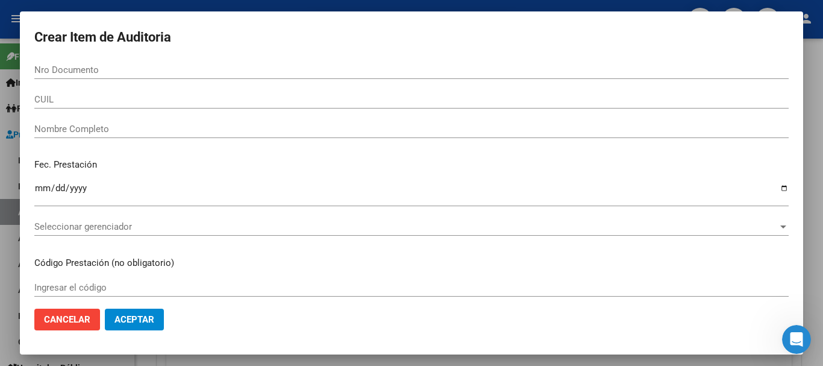
scroll to position [784, 0]
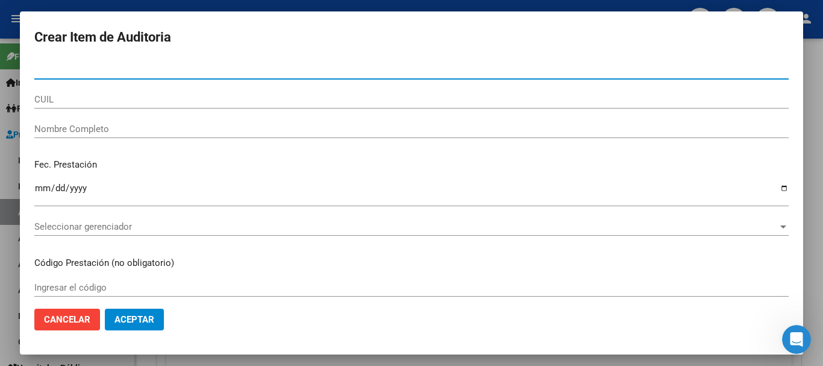
paste input "32003153"
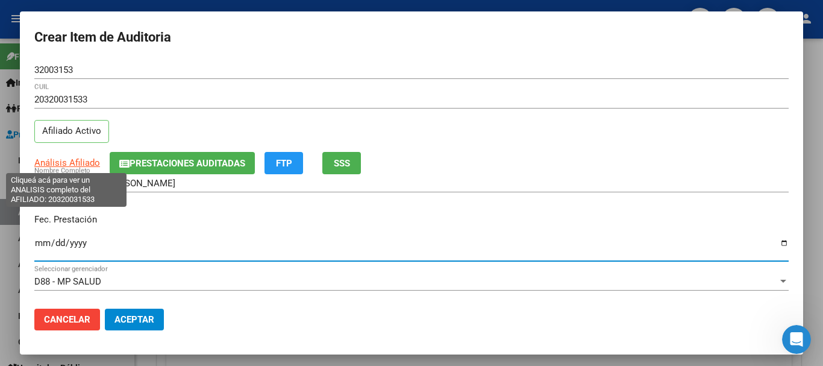
click at [84, 159] on span "Análisis Afiliado" at bounding box center [67, 162] width 66 height 11
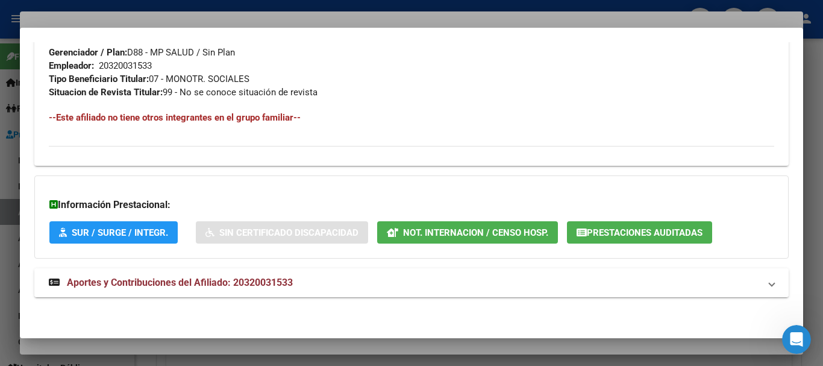
click at [202, 286] on span "Aportes y Contribuciones del Afiliado: 20320031533" at bounding box center [180, 282] width 226 height 11
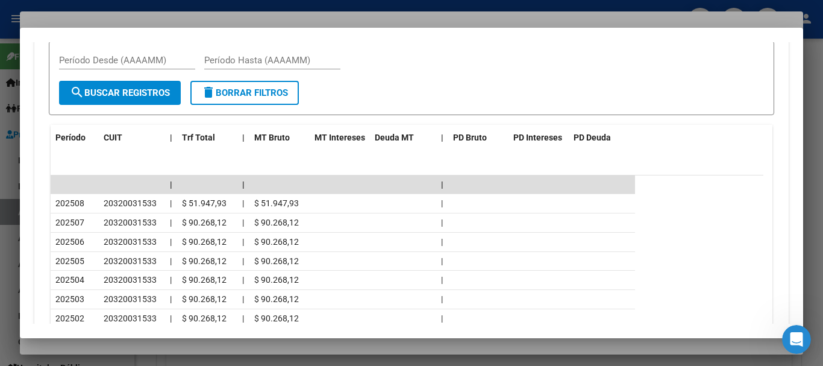
scroll to position [1132, 0]
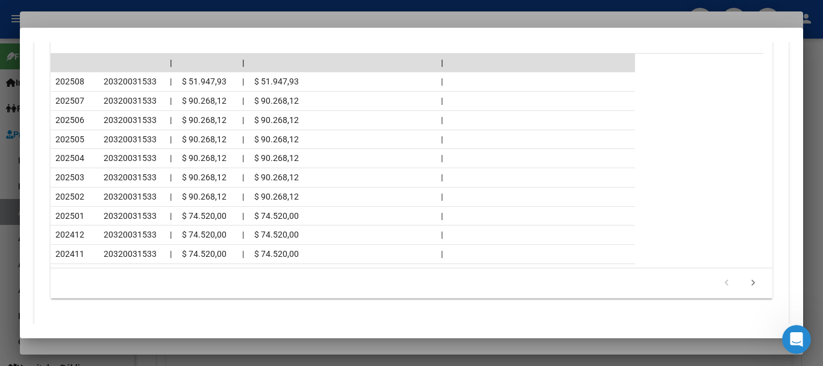
click at [158, 19] on div at bounding box center [411, 183] width 823 height 366
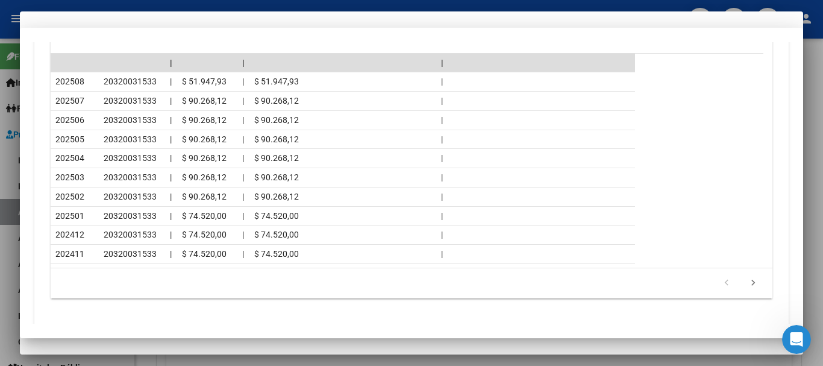
click at [394, 113] on div "20320031533 CUIL" at bounding box center [411, 105] width 754 height 30
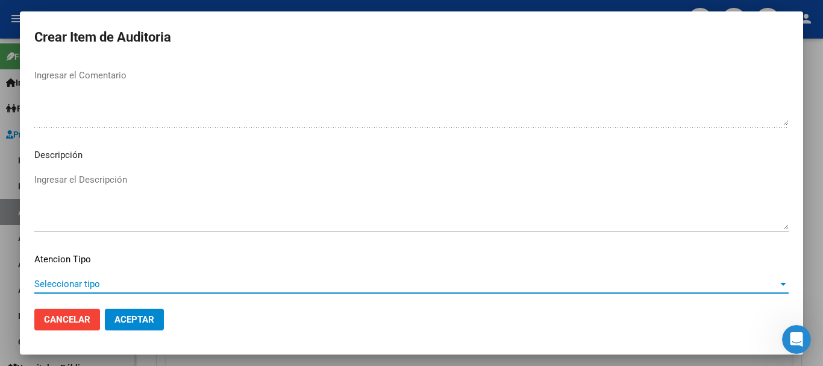
scroll to position [847, 0]
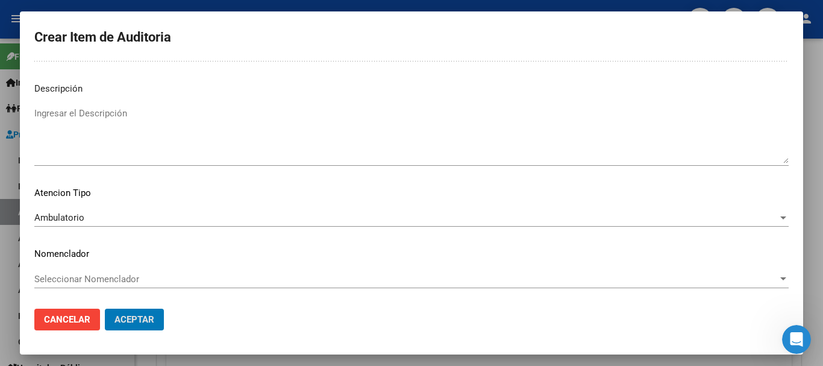
click at [105, 308] on button "Aceptar" at bounding box center [134, 319] width 59 height 22
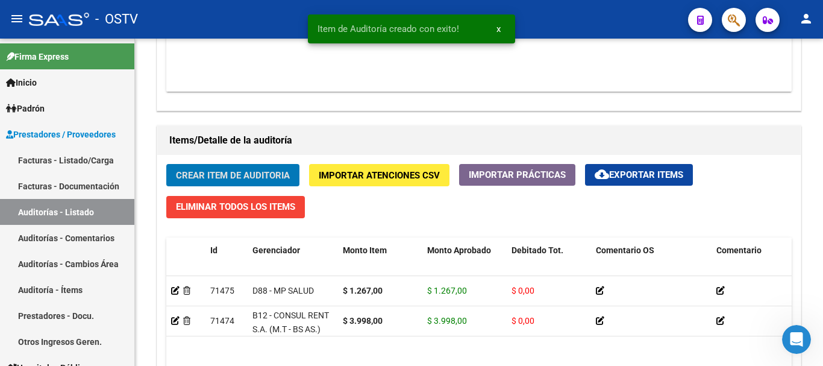
click at [166, 164] on button "Crear Item de Auditoria" at bounding box center [232, 175] width 133 height 22
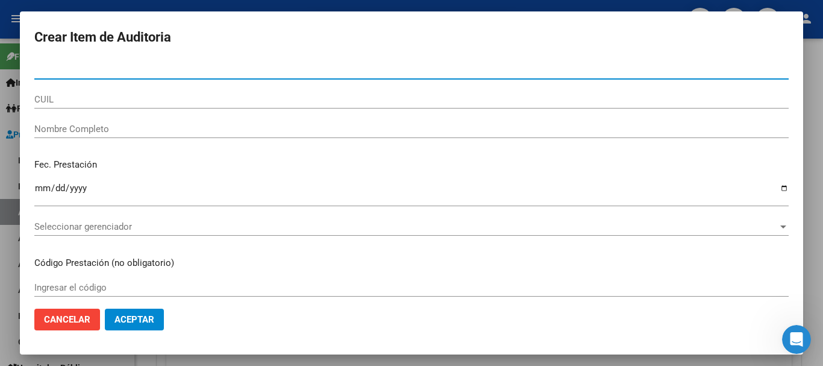
paste input "32003153"
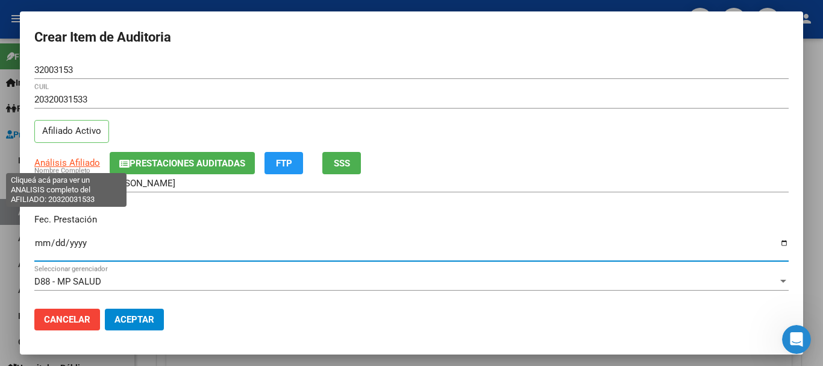
click at [74, 159] on span "Análisis Afiliado" at bounding box center [67, 162] width 66 height 11
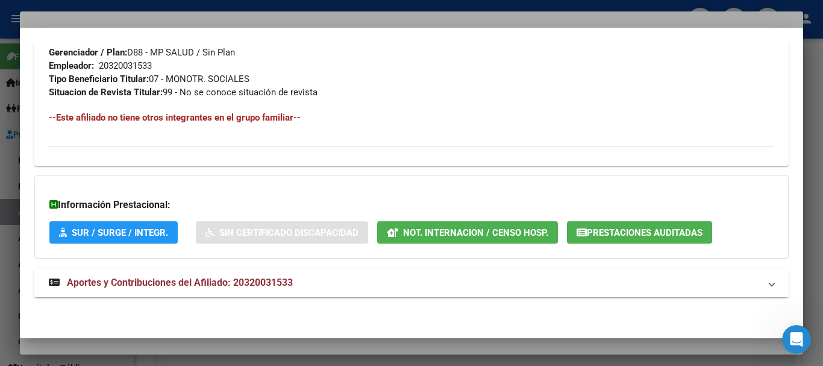
click at [286, 284] on span "Aportes y Contribuciones del Afiliado: 20320031533" at bounding box center [180, 282] width 226 height 11
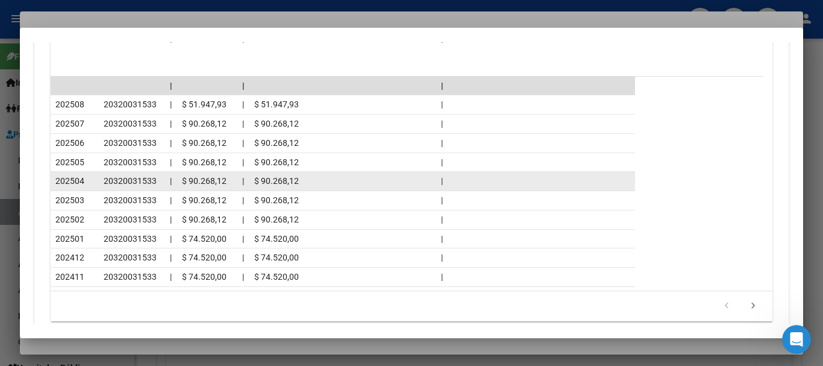
scroll to position [1113, 0]
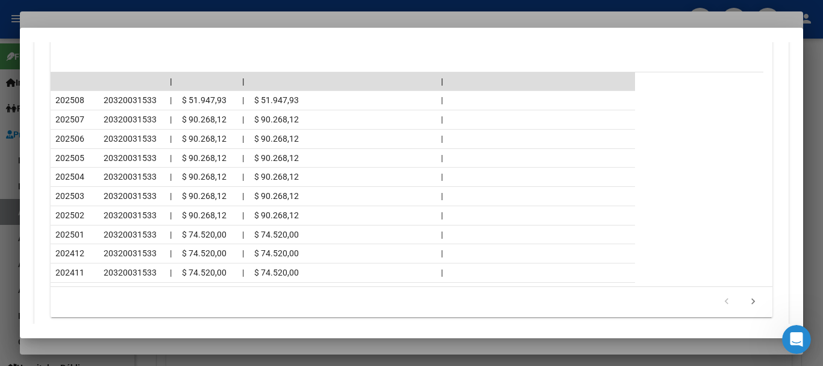
click at [195, 19] on div at bounding box center [411, 183] width 823 height 366
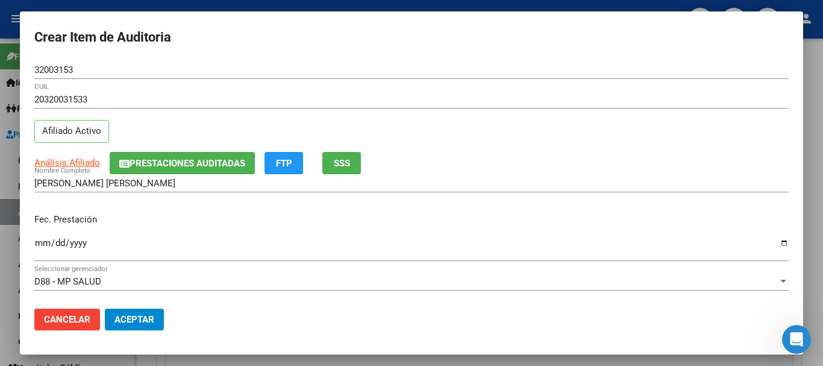
click at [467, 154] on mat-dialog-content "32003153 Nro Documento 20320031533 CUIL Afiliado Activo Análisis Afiliado Prest…" at bounding box center [411, 180] width 783 height 238
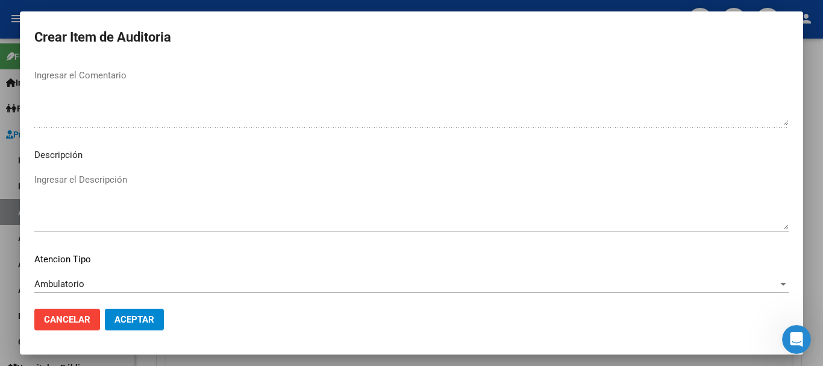
scroll to position [847, 0]
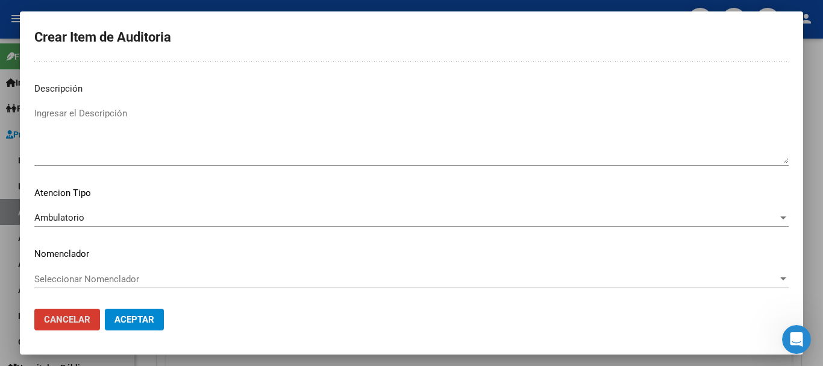
click at [105, 308] on button "Aceptar" at bounding box center [134, 319] width 59 height 22
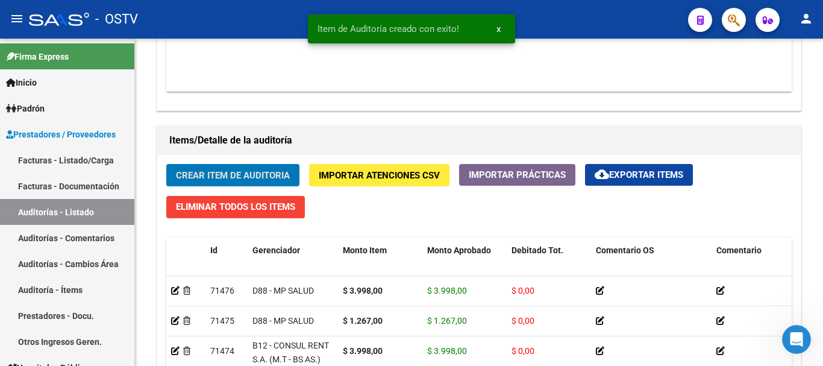
click at [166, 164] on button "Crear Item de Auditoria" at bounding box center [232, 175] width 133 height 22
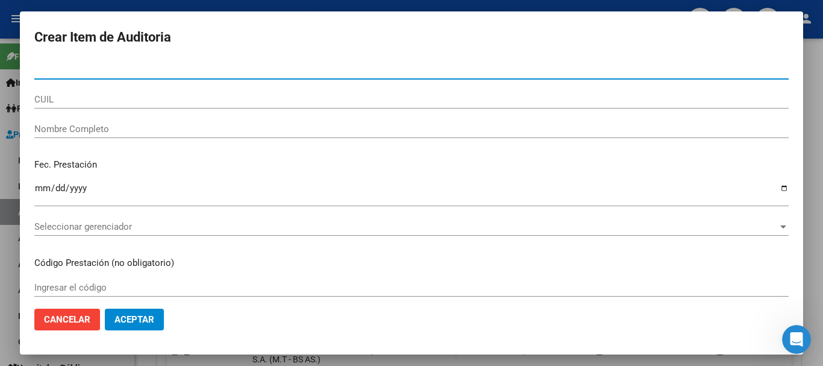
click at [821, 201] on div at bounding box center [411, 183] width 823 height 366
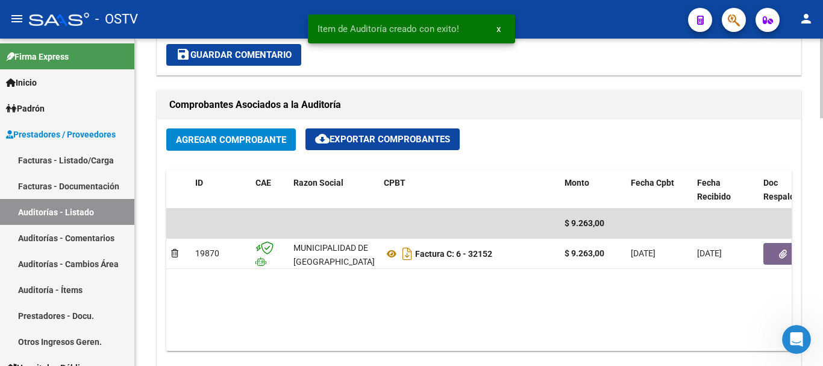
scroll to position [362, 0]
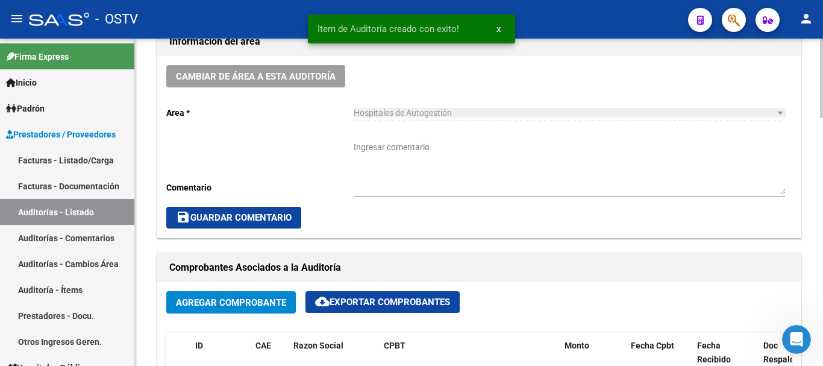
click at [481, 164] on textarea "Ingresar comentario" at bounding box center [569, 167] width 431 height 53
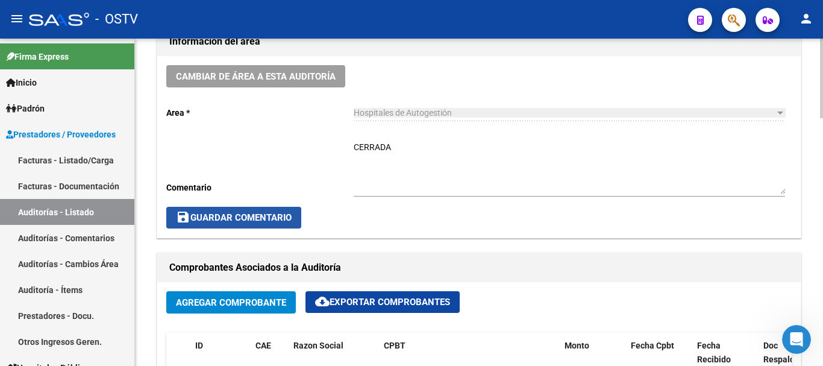
click at [249, 227] on button "save Guardar Comentario" at bounding box center [233, 218] width 135 height 22
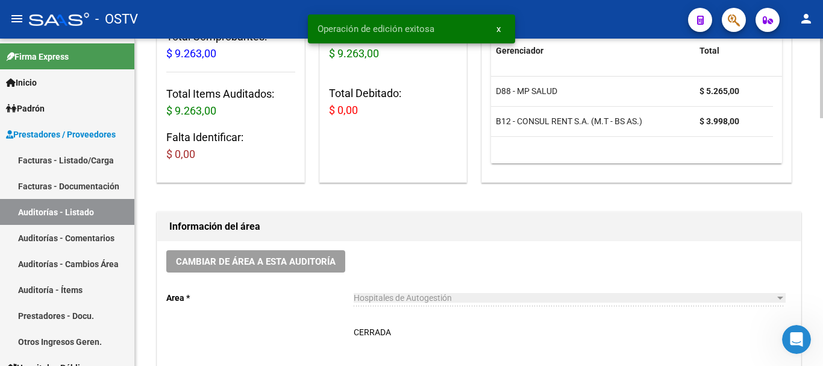
scroll to position [1, 0]
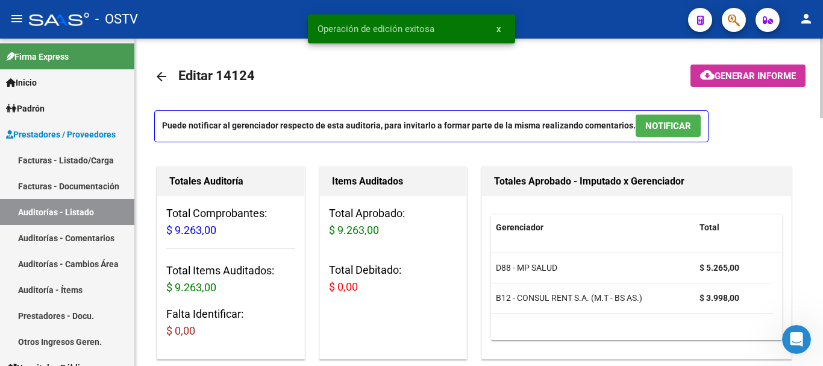
drag, startPoint x: 156, startPoint y: 75, endPoint x: 195, endPoint y: 45, distance: 49.0
click at [158, 74] on mat-icon "arrow_back" at bounding box center [161, 76] width 14 height 14
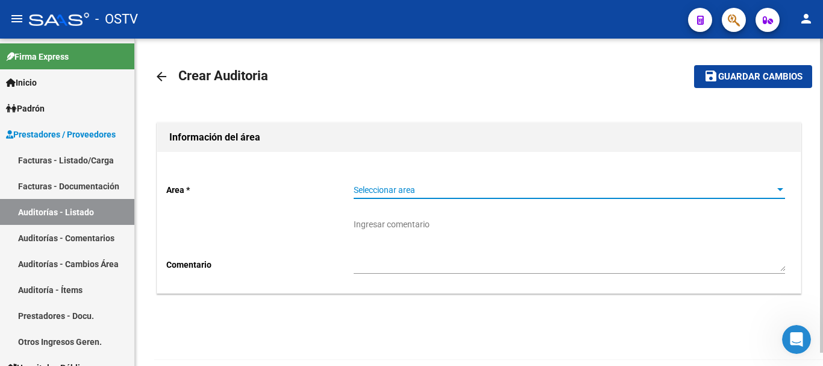
click at [442, 192] on span "Seleccionar area" at bounding box center [564, 190] width 421 height 10
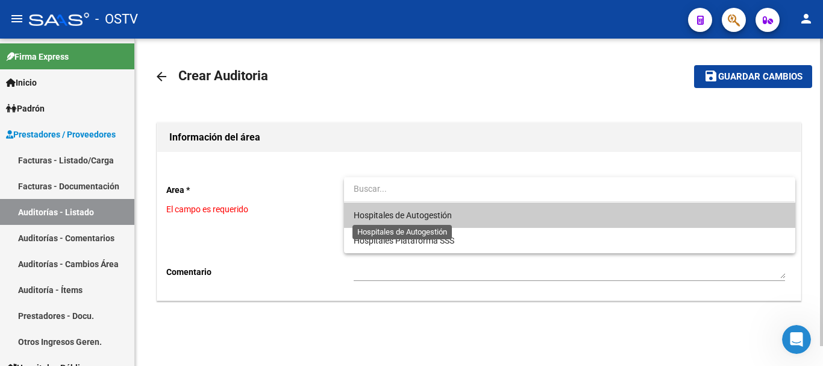
click at [430, 210] on span "Hospitales de Autogestión" at bounding box center [403, 215] width 98 height 10
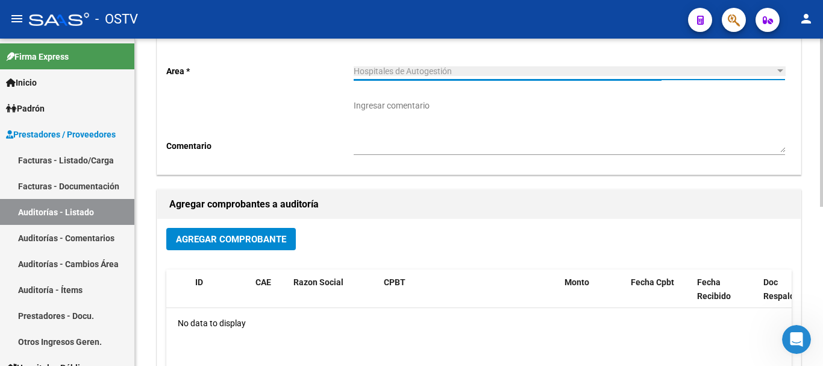
scroll to position [121, 0]
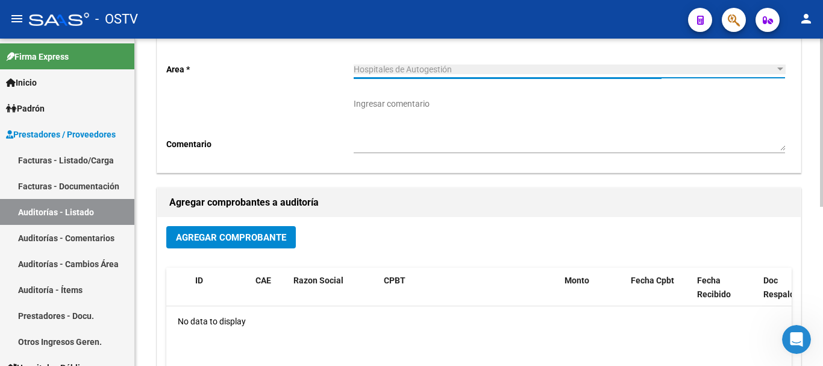
click at [254, 236] on span "Agregar Comprobante" at bounding box center [231, 237] width 110 height 11
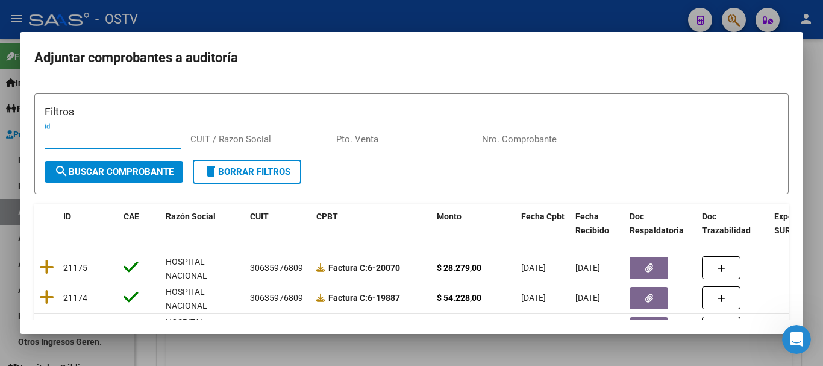
click at [545, 127] on div "Filtros id CUIT / Razon Social Pto. Venta Nro. Comprobante" at bounding box center [412, 132] width 734 height 56
click at [544, 133] on div "Nro. Comprobante" at bounding box center [550, 139] width 136 height 18
paste input "2700"
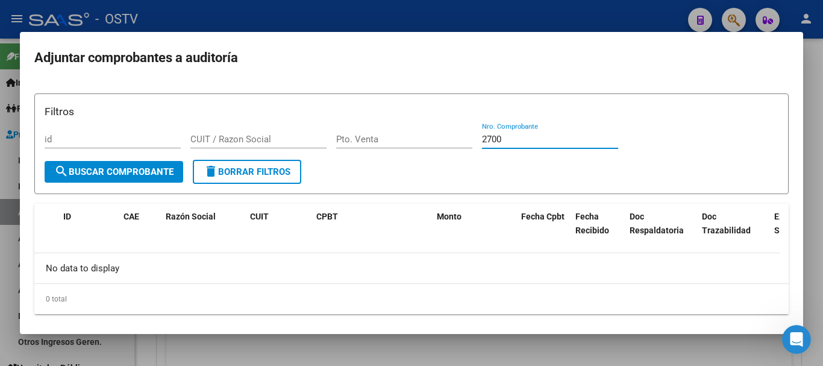
click at [245, 10] on div at bounding box center [411, 183] width 823 height 366
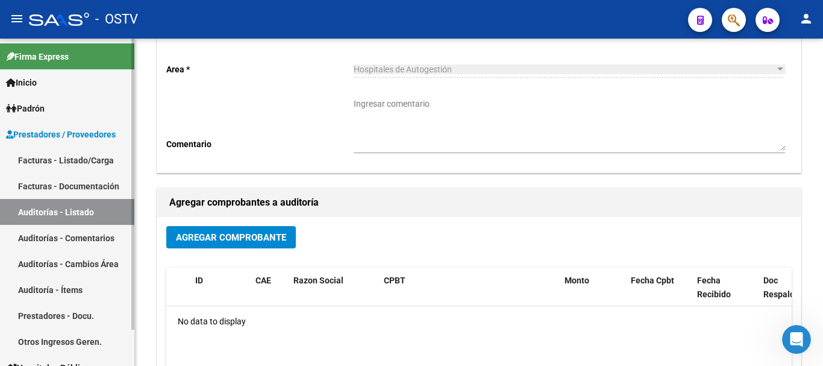
click at [56, 206] on link "Auditorías - Listado" at bounding box center [67, 212] width 134 height 26
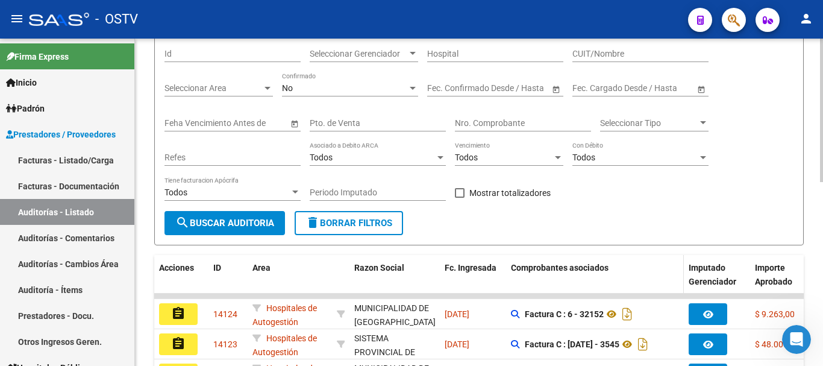
scroll to position [121, 0]
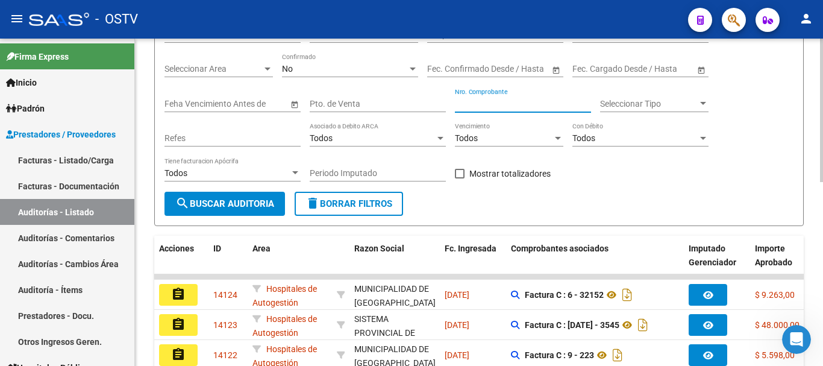
click at [519, 104] on input "Nro. Comprobante" at bounding box center [523, 104] width 136 height 10
paste input "2700"
click at [340, 68] on div "No" at bounding box center [344, 69] width 125 height 10
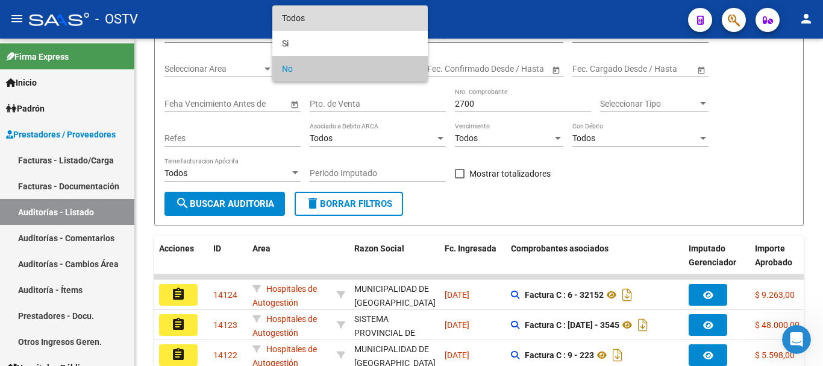
click at [321, 22] on span "Todos" at bounding box center [350, 17] width 136 height 25
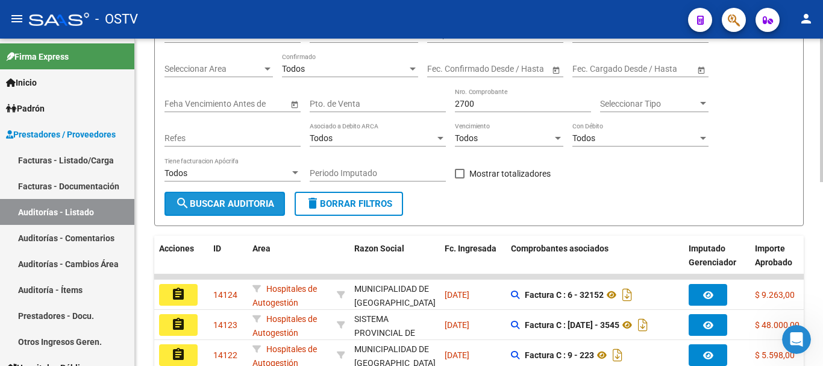
click at [250, 203] on span "search Buscar Auditoria" at bounding box center [224, 203] width 99 height 11
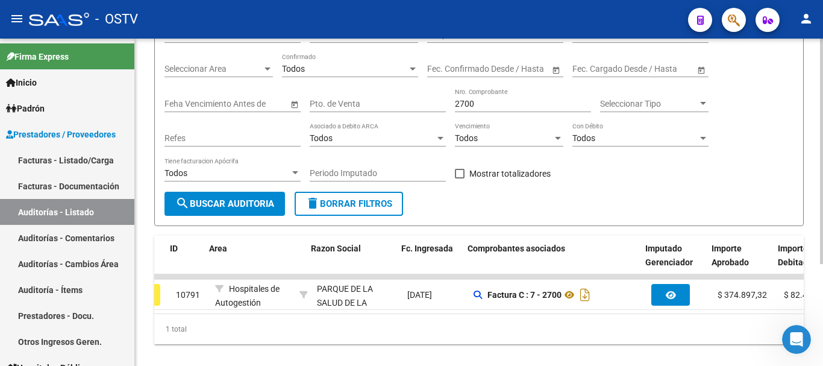
scroll to position [0, 0]
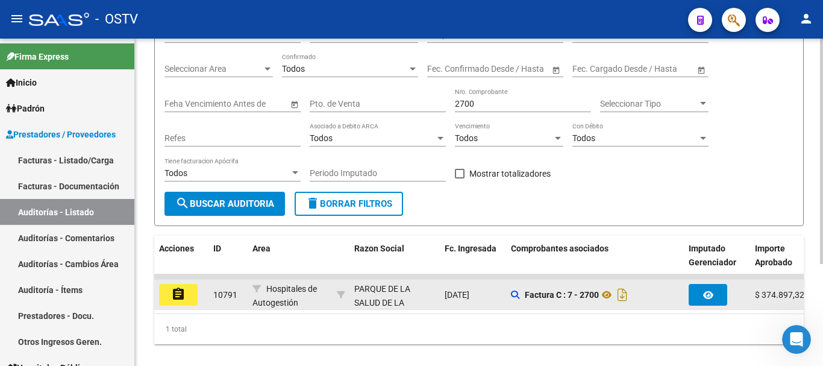
click at [181, 293] on mat-icon "assignment" at bounding box center [178, 294] width 14 height 14
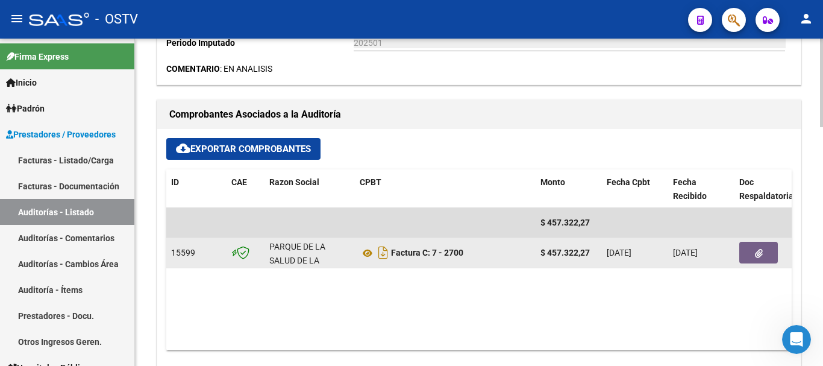
click at [762, 251] on icon "button" at bounding box center [759, 253] width 8 height 9
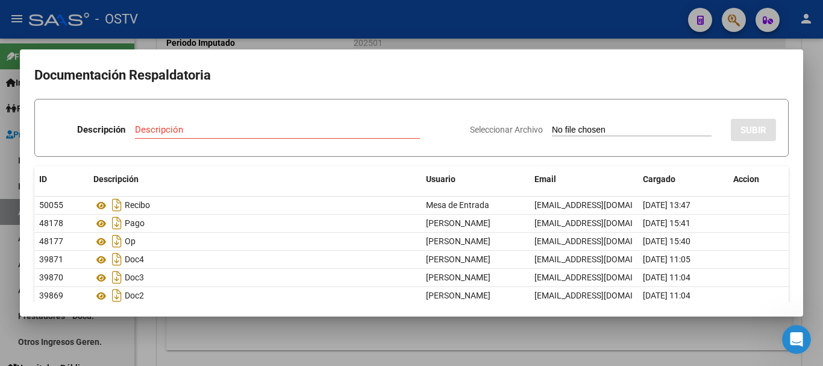
click at [822, 243] on div at bounding box center [411, 183] width 823 height 366
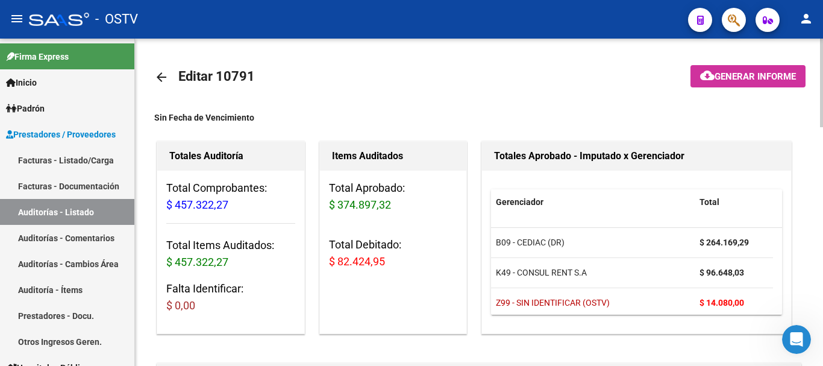
click at [155, 77] on mat-icon "arrow_back" at bounding box center [161, 77] width 14 height 14
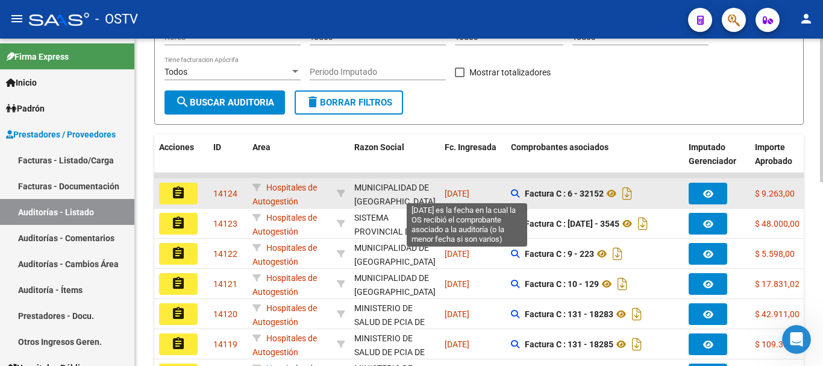
scroll to position [42, 0]
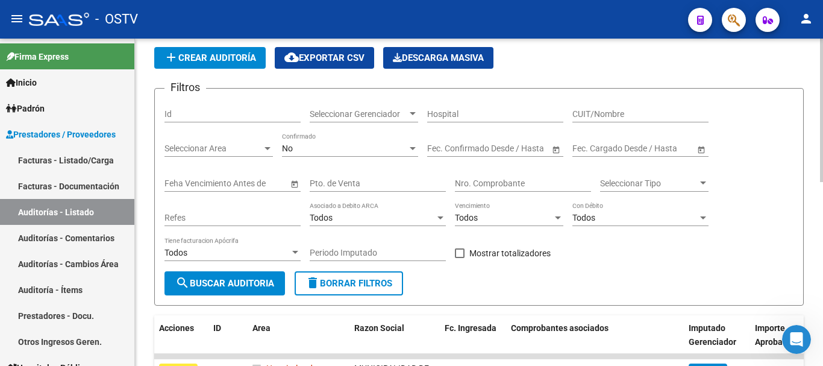
click at [492, 186] on input "Nro. Comprobante" at bounding box center [523, 183] width 136 height 10
paste input "2700"
click at [244, 285] on span "search Buscar Auditoria" at bounding box center [224, 283] width 99 height 11
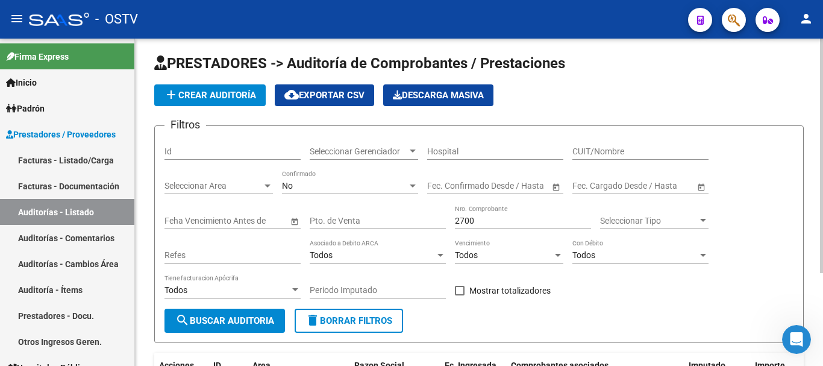
scroll to position [0, 0]
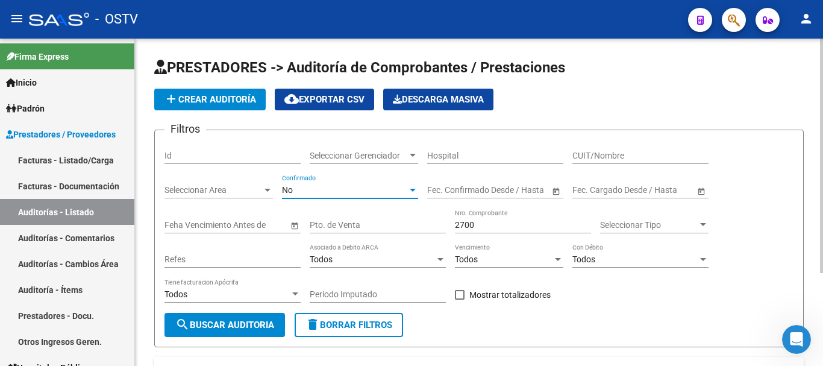
click at [403, 194] on div "No" at bounding box center [344, 190] width 125 height 10
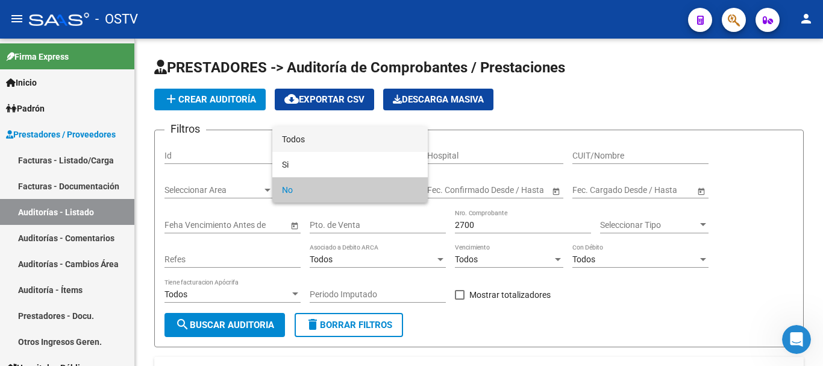
click at [328, 142] on span "Todos" at bounding box center [350, 139] width 136 height 25
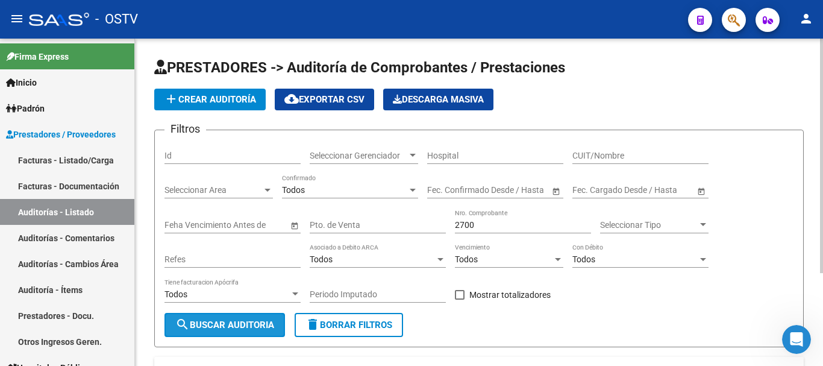
click at [208, 328] on span "search Buscar Auditoria" at bounding box center [224, 324] width 99 height 11
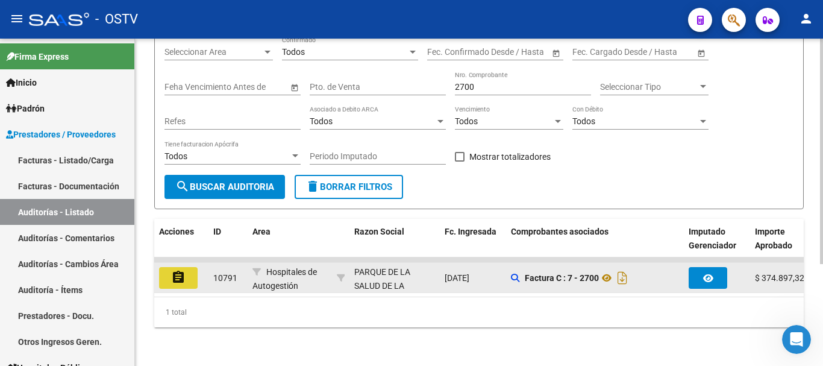
click at [169, 267] on button "assignment" at bounding box center [178, 278] width 39 height 22
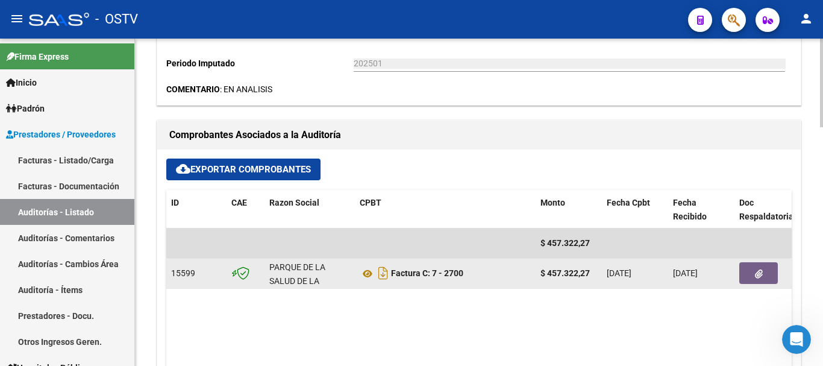
scroll to position [422, 0]
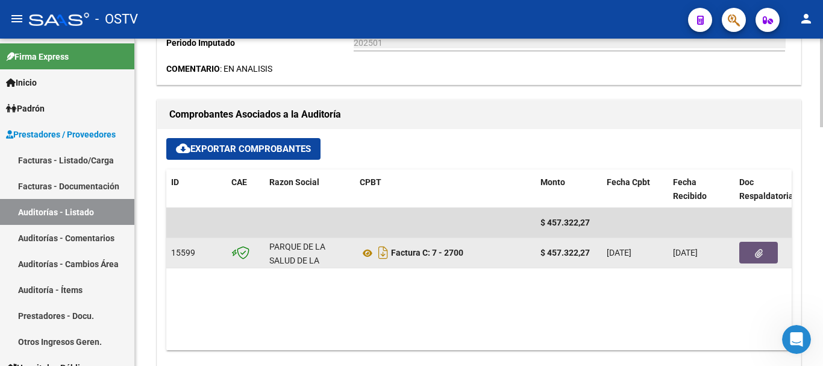
click at [762, 250] on icon "button" at bounding box center [759, 253] width 8 height 9
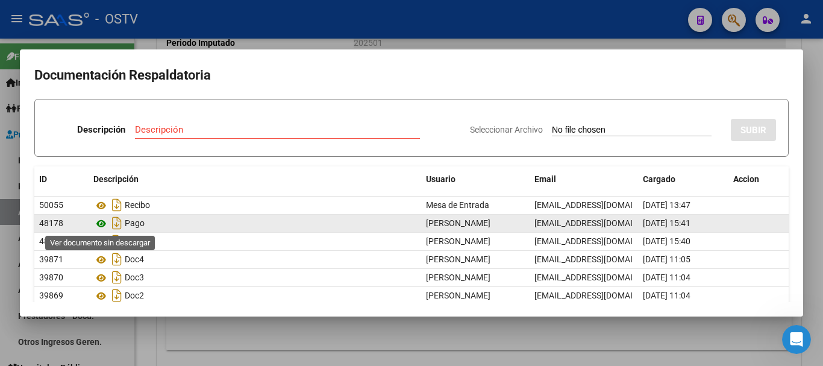
click at [104, 222] on icon at bounding box center [101, 223] width 16 height 14
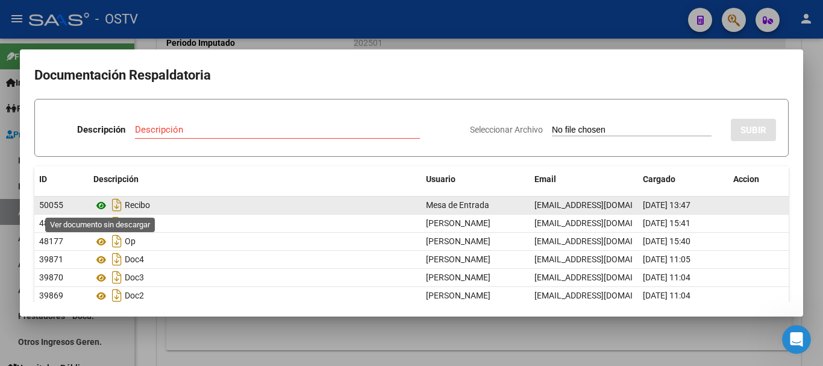
click at [102, 203] on icon at bounding box center [101, 205] width 16 height 14
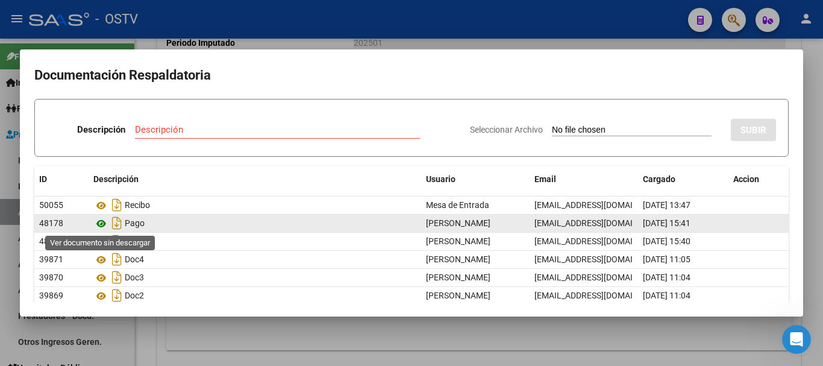
click at [98, 218] on icon at bounding box center [101, 223] width 16 height 14
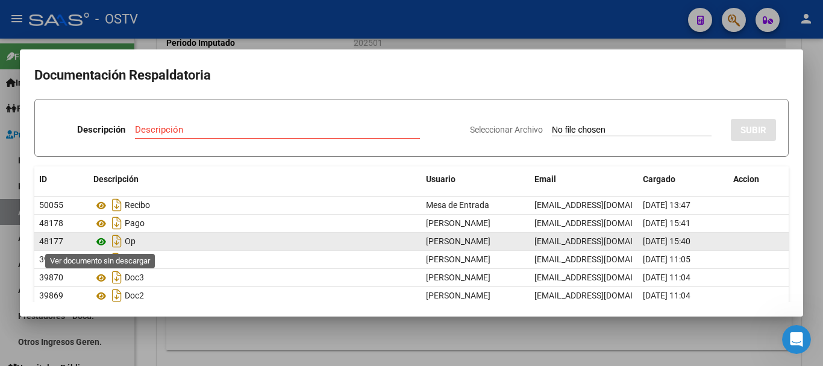
click at [97, 241] on icon at bounding box center [101, 241] width 16 height 14
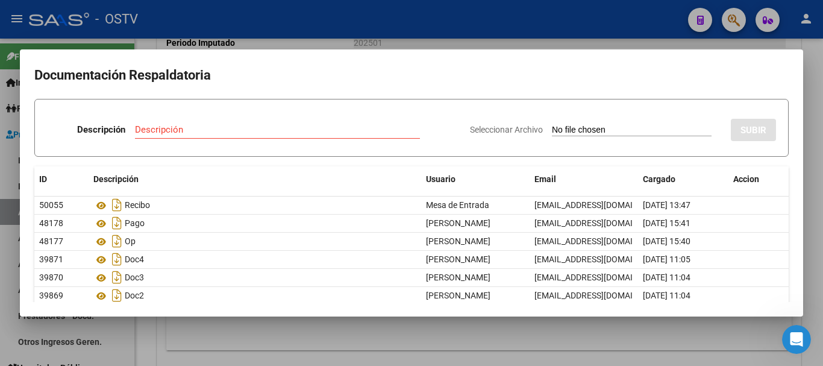
click at [311, 42] on div at bounding box center [411, 183] width 823 height 366
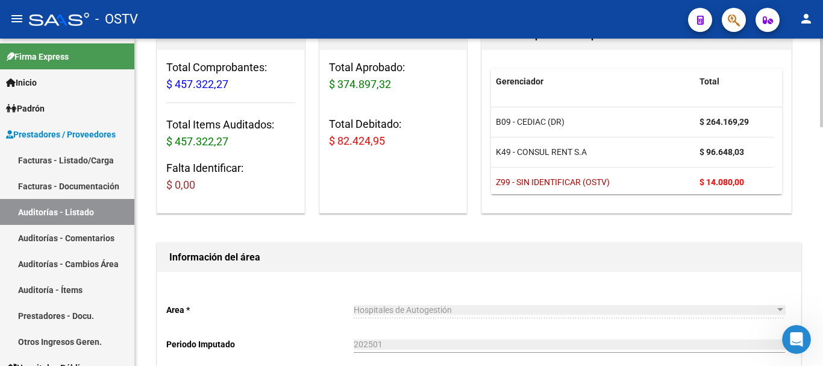
scroll to position [60, 0]
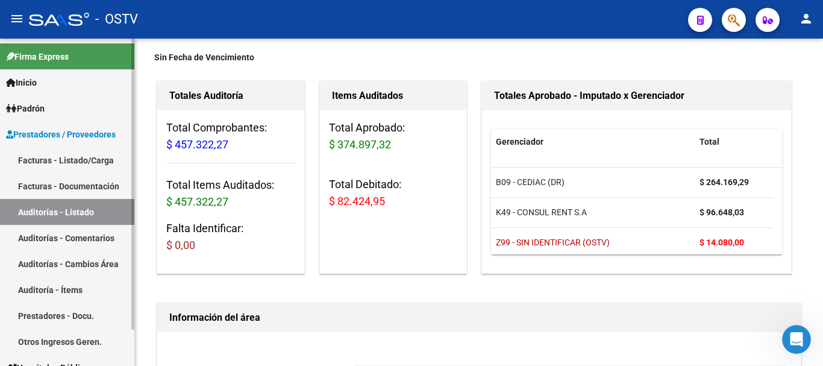
click at [46, 211] on link "Auditorías - Listado" at bounding box center [67, 212] width 134 height 26
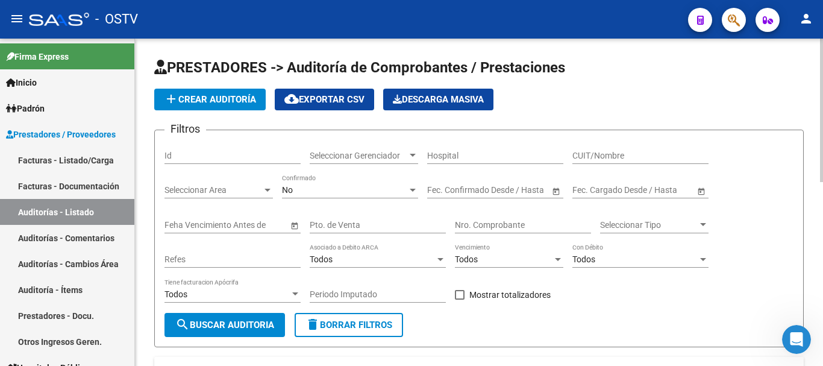
click at [222, 95] on span "add Crear Auditoría" at bounding box center [210, 99] width 92 height 11
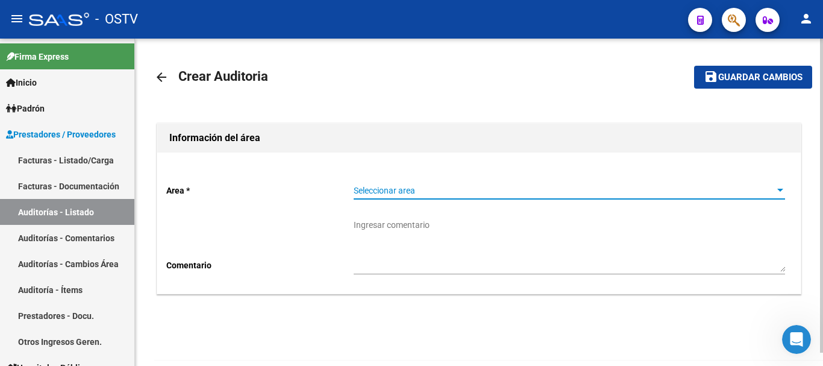
click at [446, 187] on span "Seleccionar area" at bounding box center [564, 191] width 421 height 10
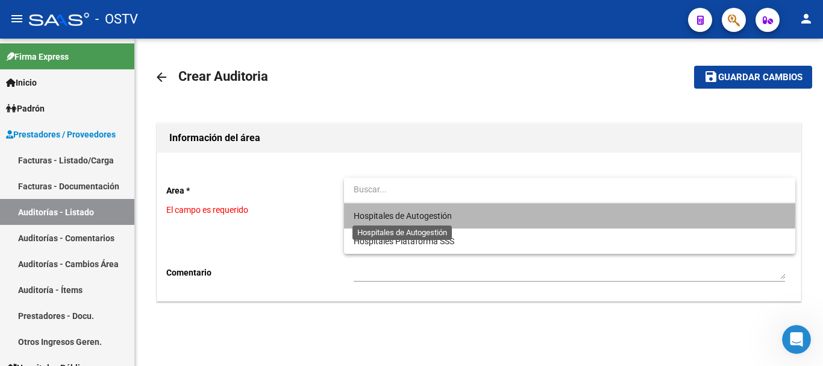
click at [421, 211] on span "Hospitales de Autogestión" at bounding box center [403, 216] width 98 height 10
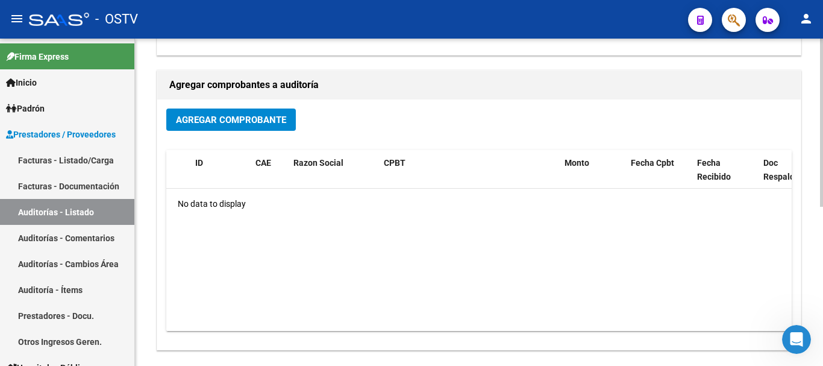
scroll to position [241, 0]
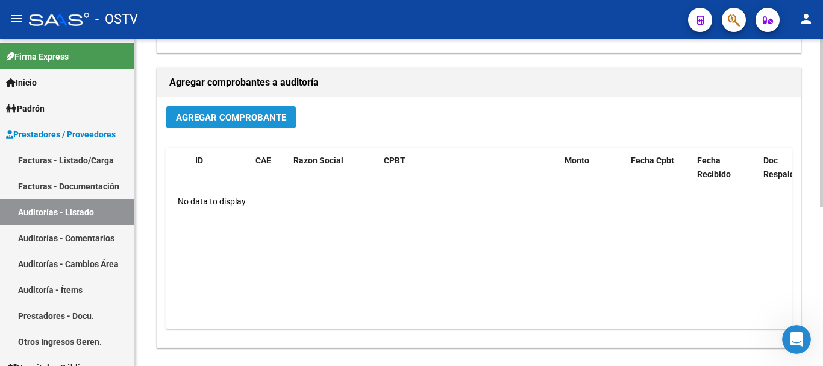
click at [231, 119] on span "Agregar Comprobante" at bounding box center [231, 117] width 110 height 11
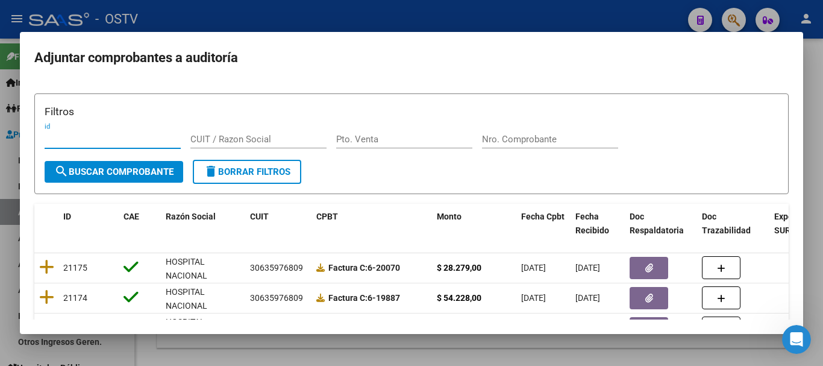
click at [539, 136] on input "Nro. Comprobante" at bounding box center [550, 139] width 136 height 11
paste input "5065"
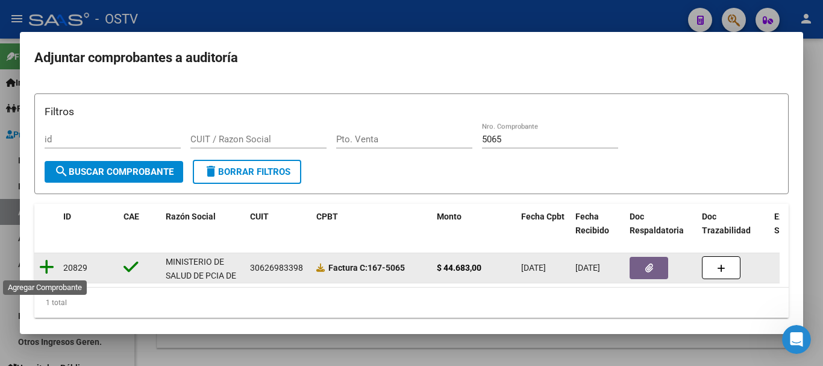
click at [45, 266] on icon at bounding box center [46, 266] width 15 height 17
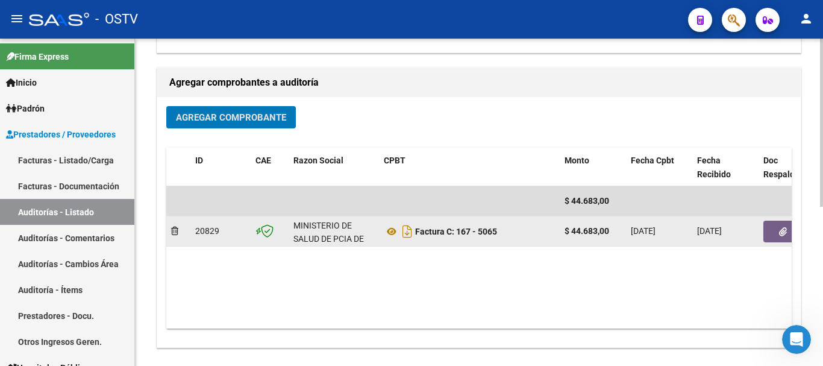
click at [788, 231] on button "button" at bounding box center [782, 232] width 39 height 22
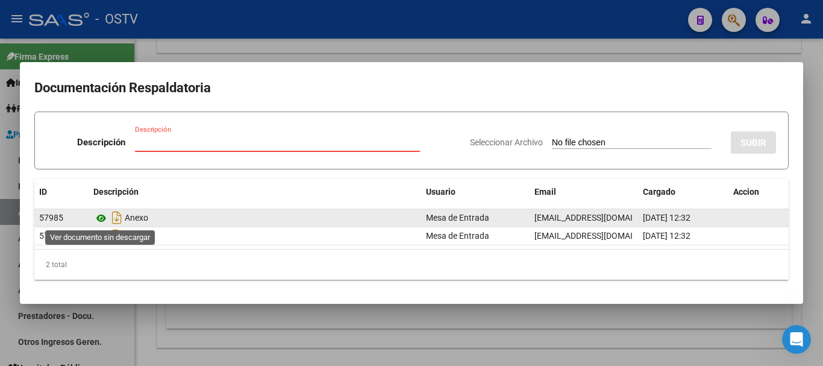
click at [102, 217] on icon at bounding box center [101, 218] width 16 height 14
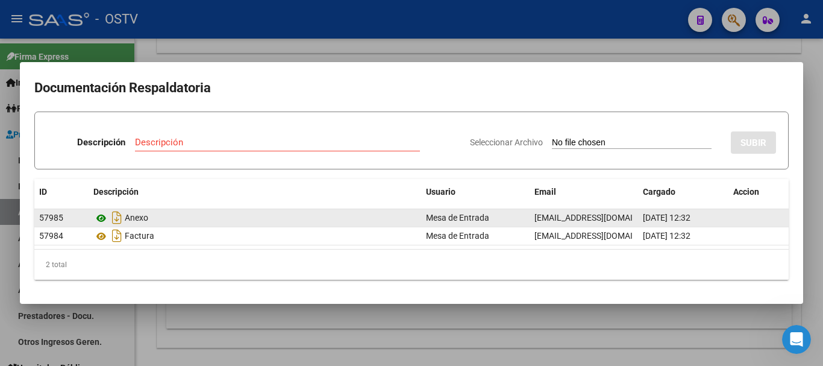
scroll to position [208, 0]
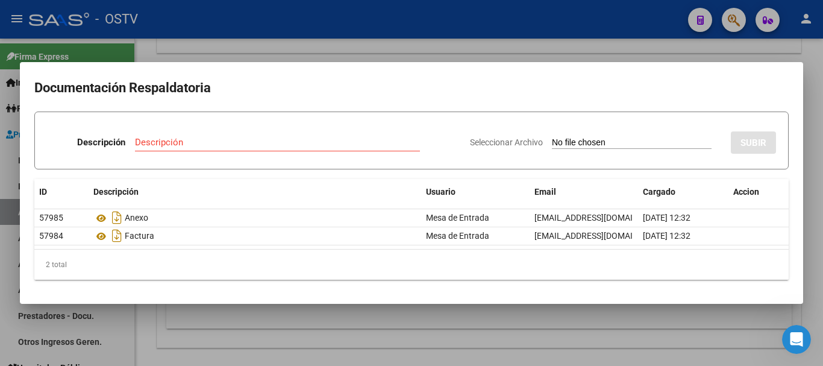
click at [542, 57] on div at bounding box center [411, 183] width 823 height 366
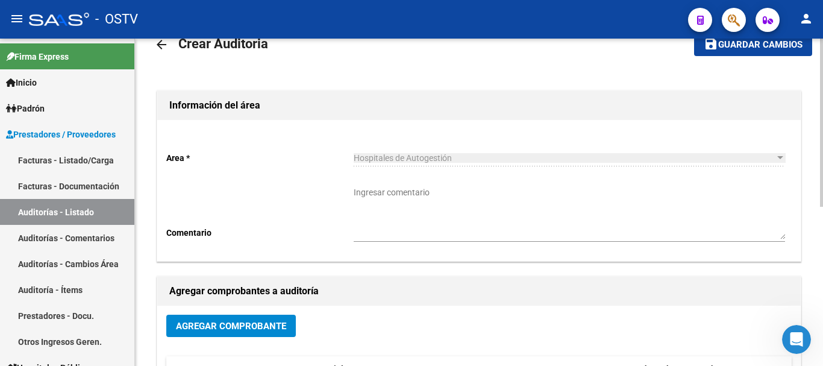
scroll to position [0, 0]
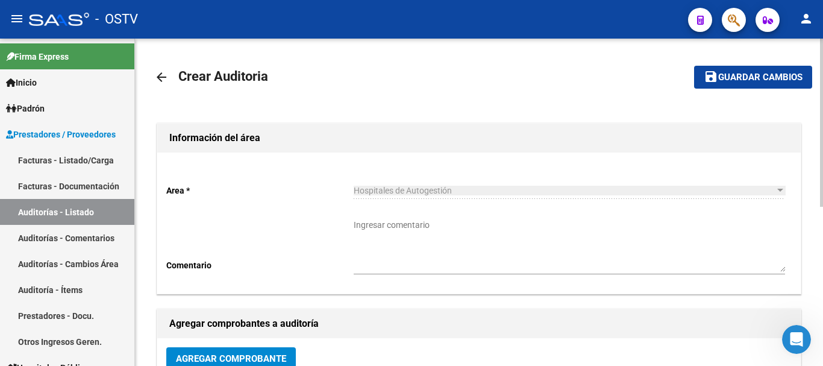
click at [780, 75] on span "Guardar cambios" at bounding box center [760, 77] width 84 height 11
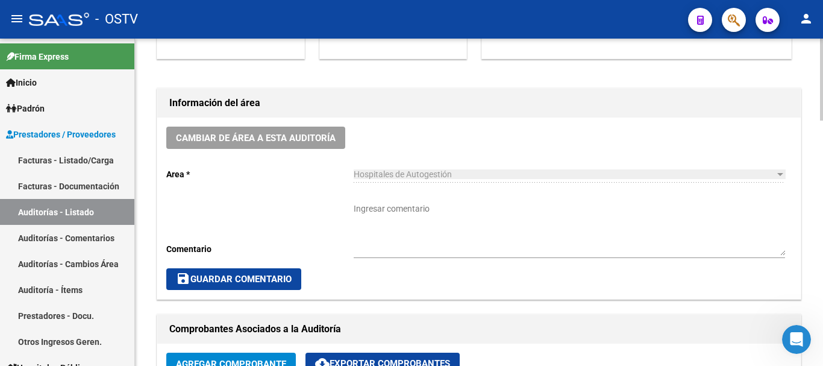
scroll to position [301, 0]
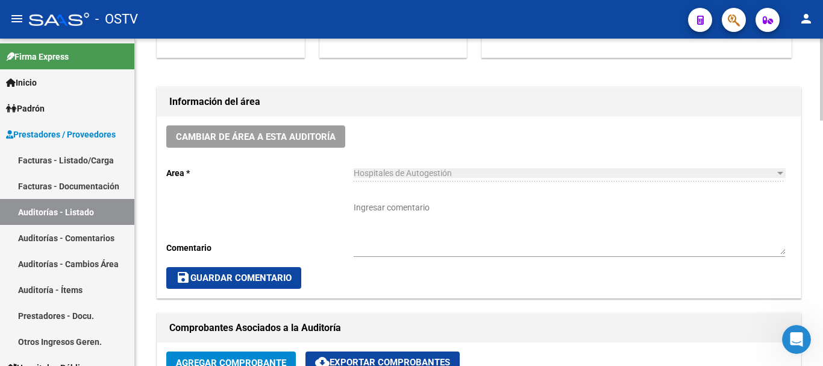
click at [402, 219] on textarea "Ingresar comentario" at bounding box center [569, 227] width 431 height 53
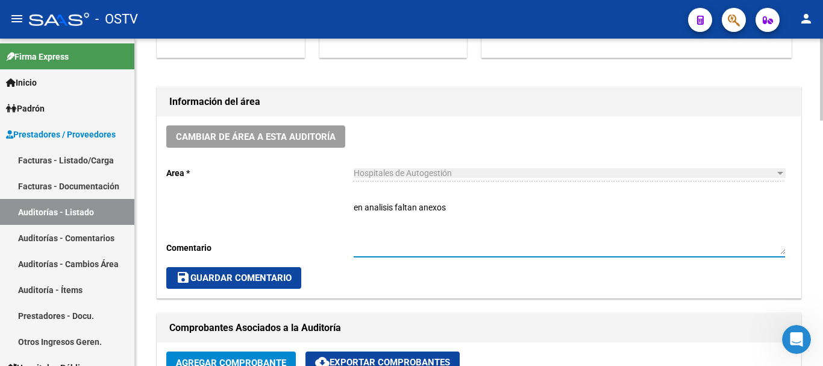
click at [258, 280] on span "save Guardar Comentario" at bounding box center [234, 277] width 116 height 11
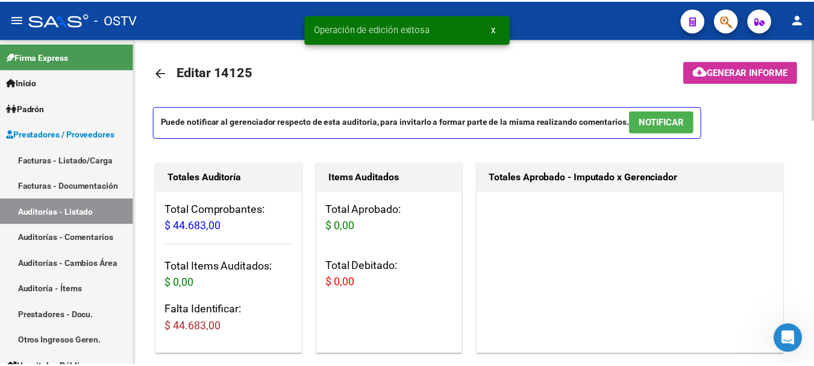
scroll to position [0, 0]
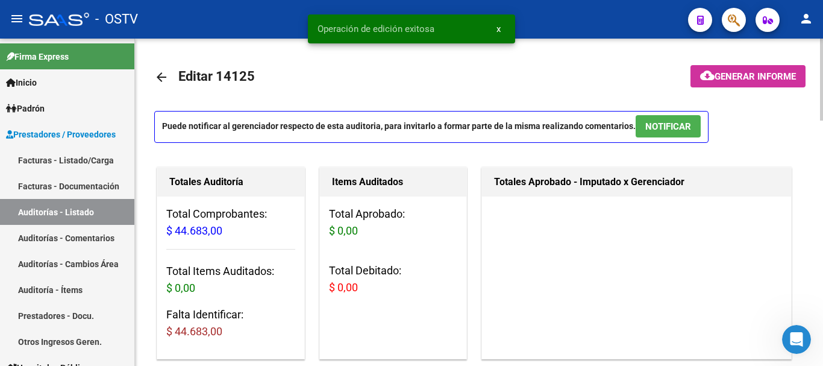
click at [155, 74] on mat-icon "arrow_back" at bounding box center [161, 77] width 14 height 14
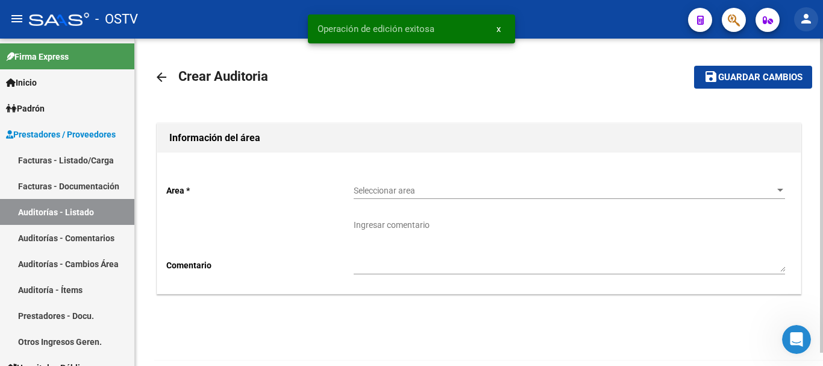
click at [815, 17] on button "person" at bounding box center [806, 19] width 24 height 24
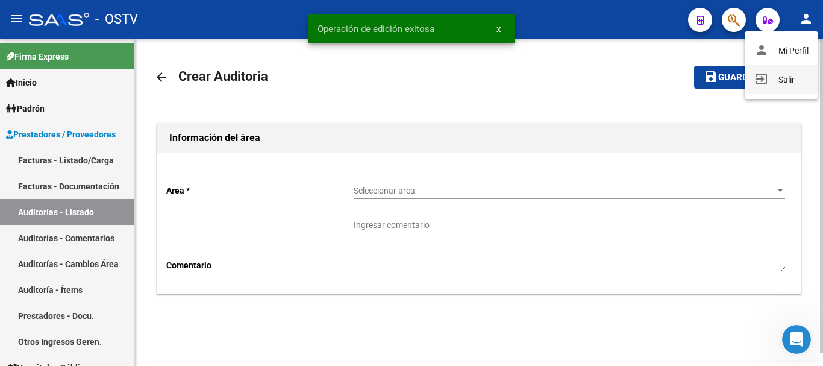
click at [783, 78] on button "exit_to_app Salir" at bounding box center [782, 79] width 74 height 29
